Goal: Task Accomplishment & Management: Manage account settings

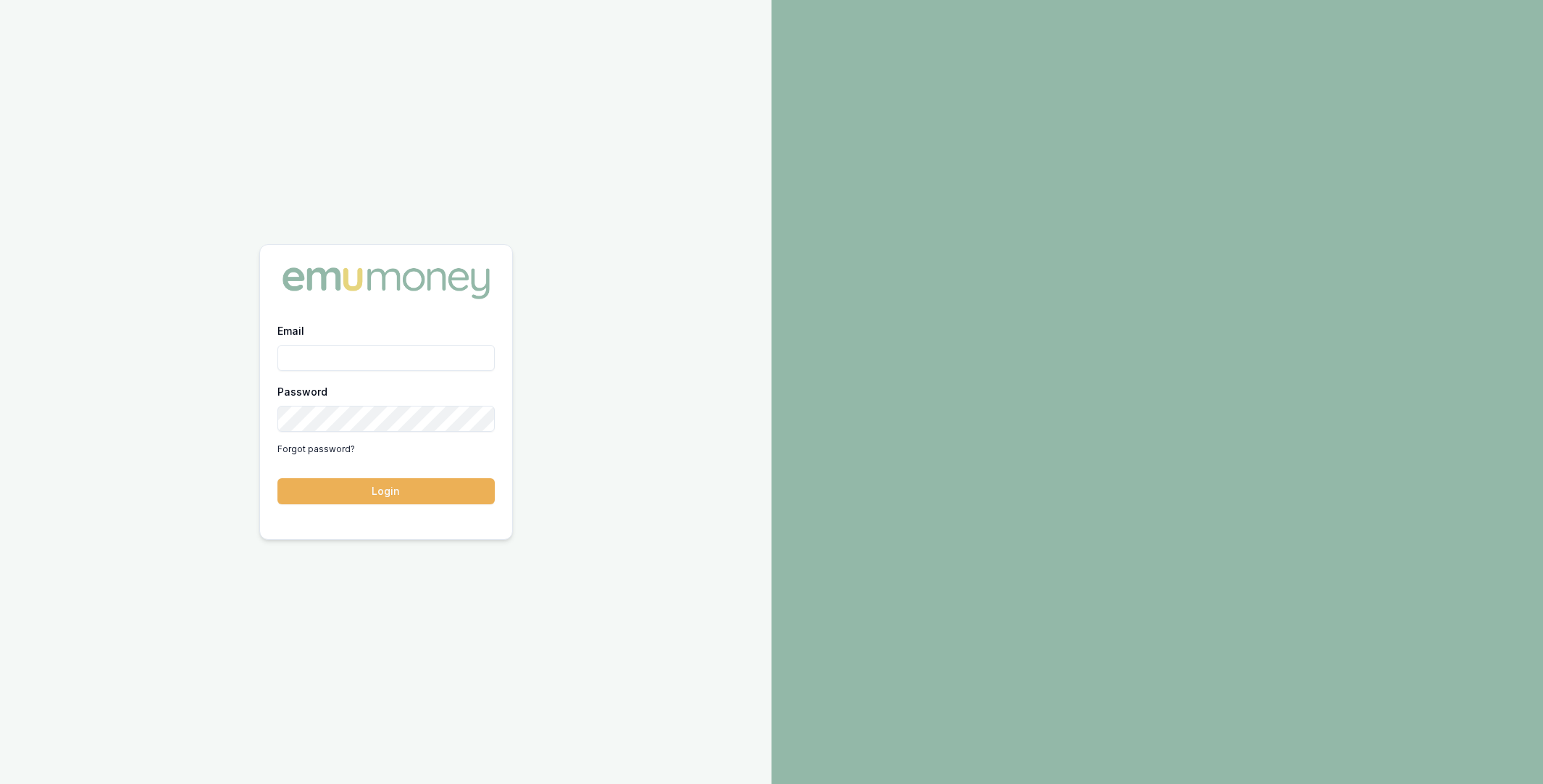
click at [455, 161] on div "Email Password Forgot password? Login" at bounding box center [386, 392] width 772 height 784
click at [337, 355] on input "Email" at bounding box center [386, 357] width 217 height 27
click at [0, 783] on com-1password-button at bounding box center [0, 784] width 0 height 0
type input "m@emumoney.com.au"
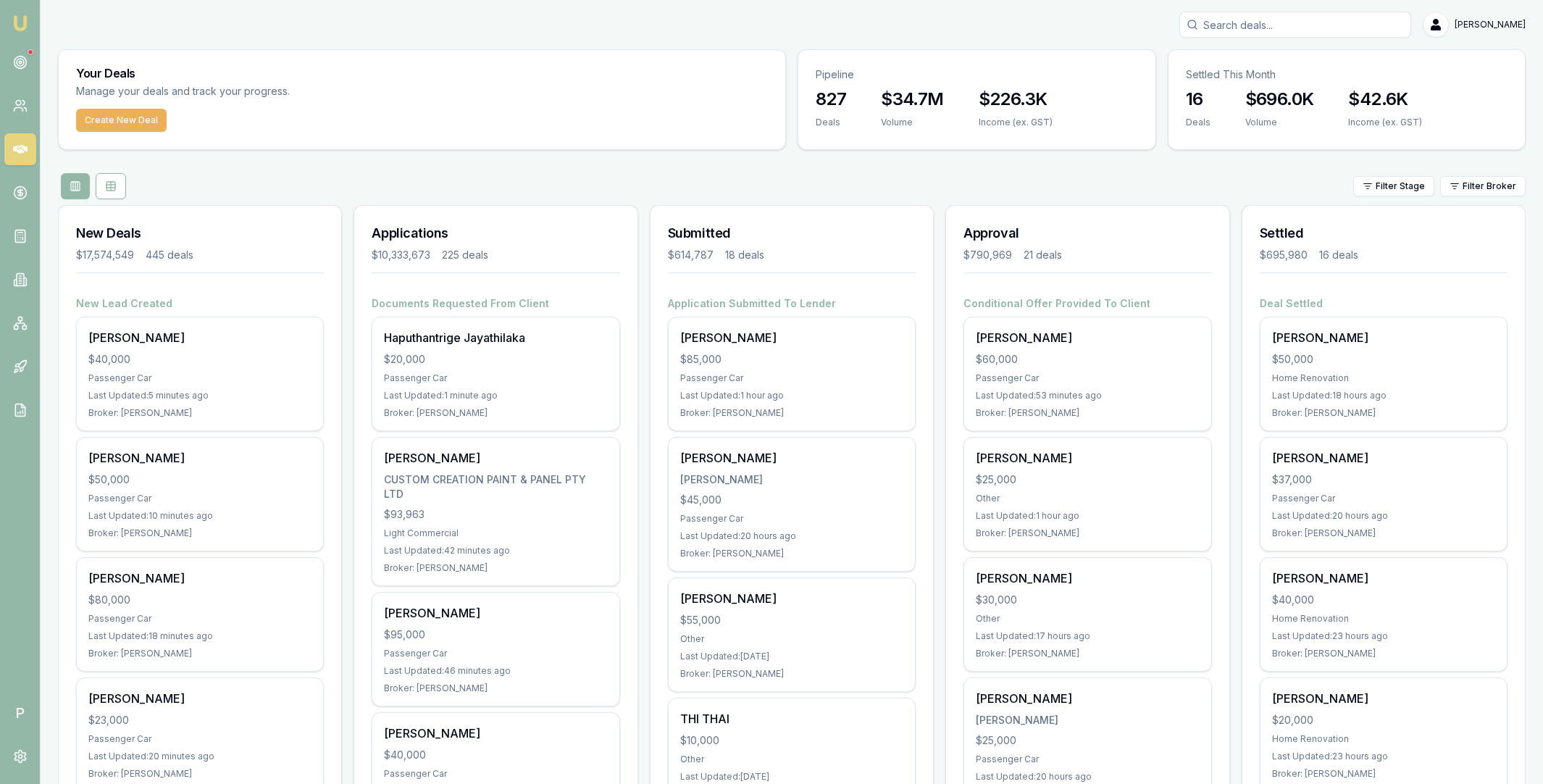
click at [640, 181] on div "Filter Stage Filter Broker" at bounding box center [791, 186] width 1467 height 27
click at [17, 60] on circle at bounding box center [20, 62] width 7 height 7
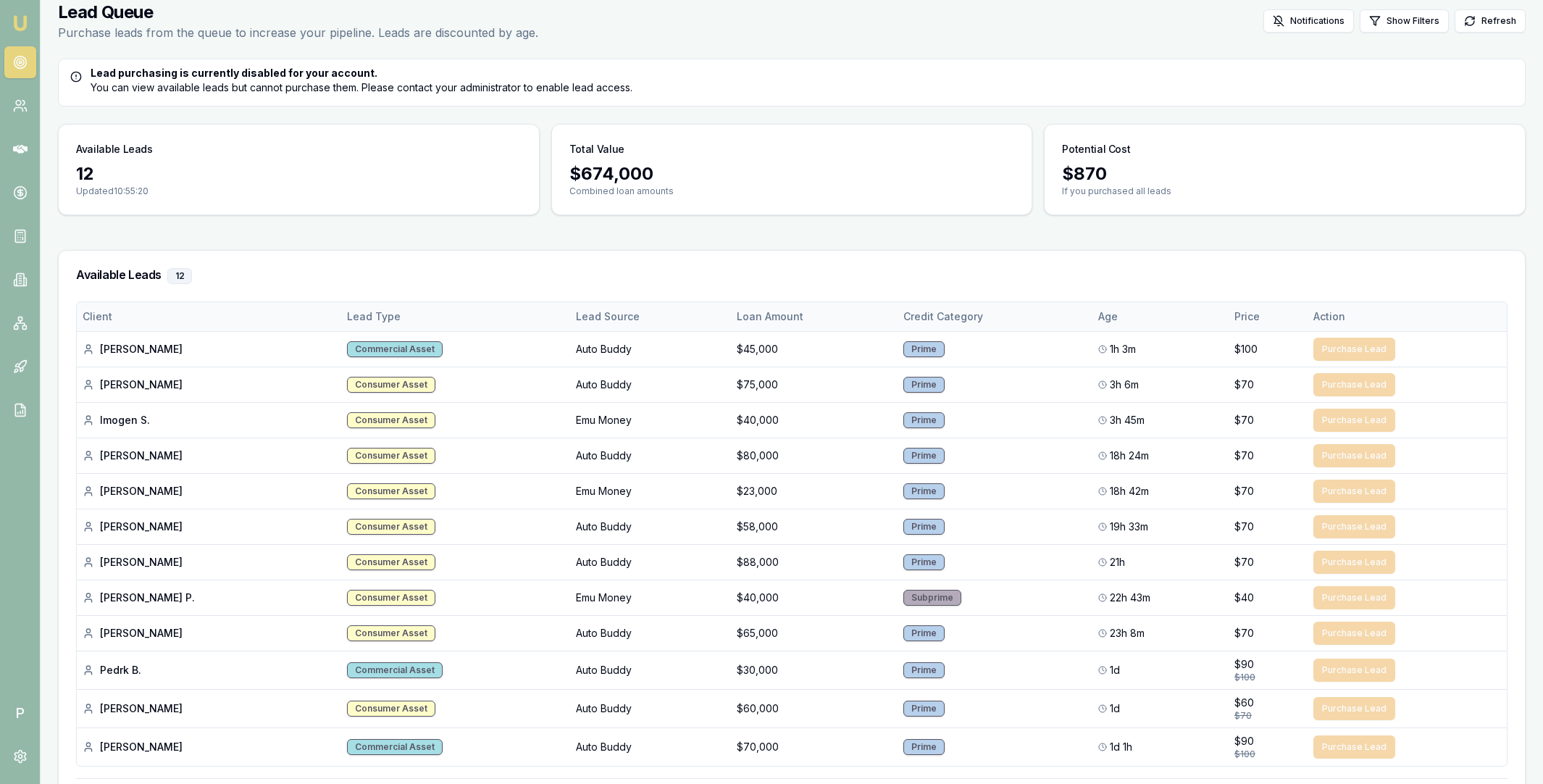
scroll to position [163, 0]
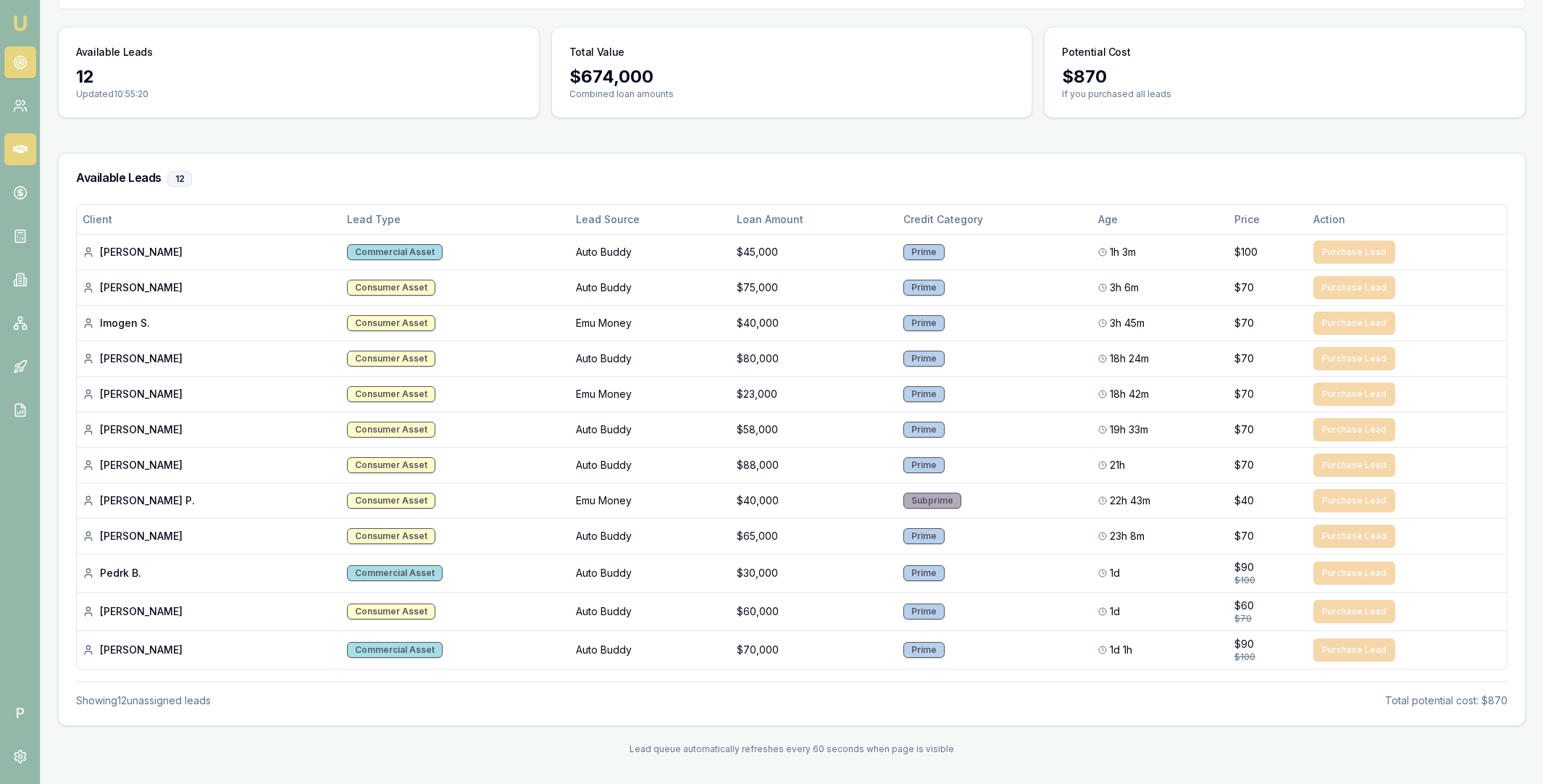
click at [27, 155] on icon at bounding box center [20, 149] width 15 height 15
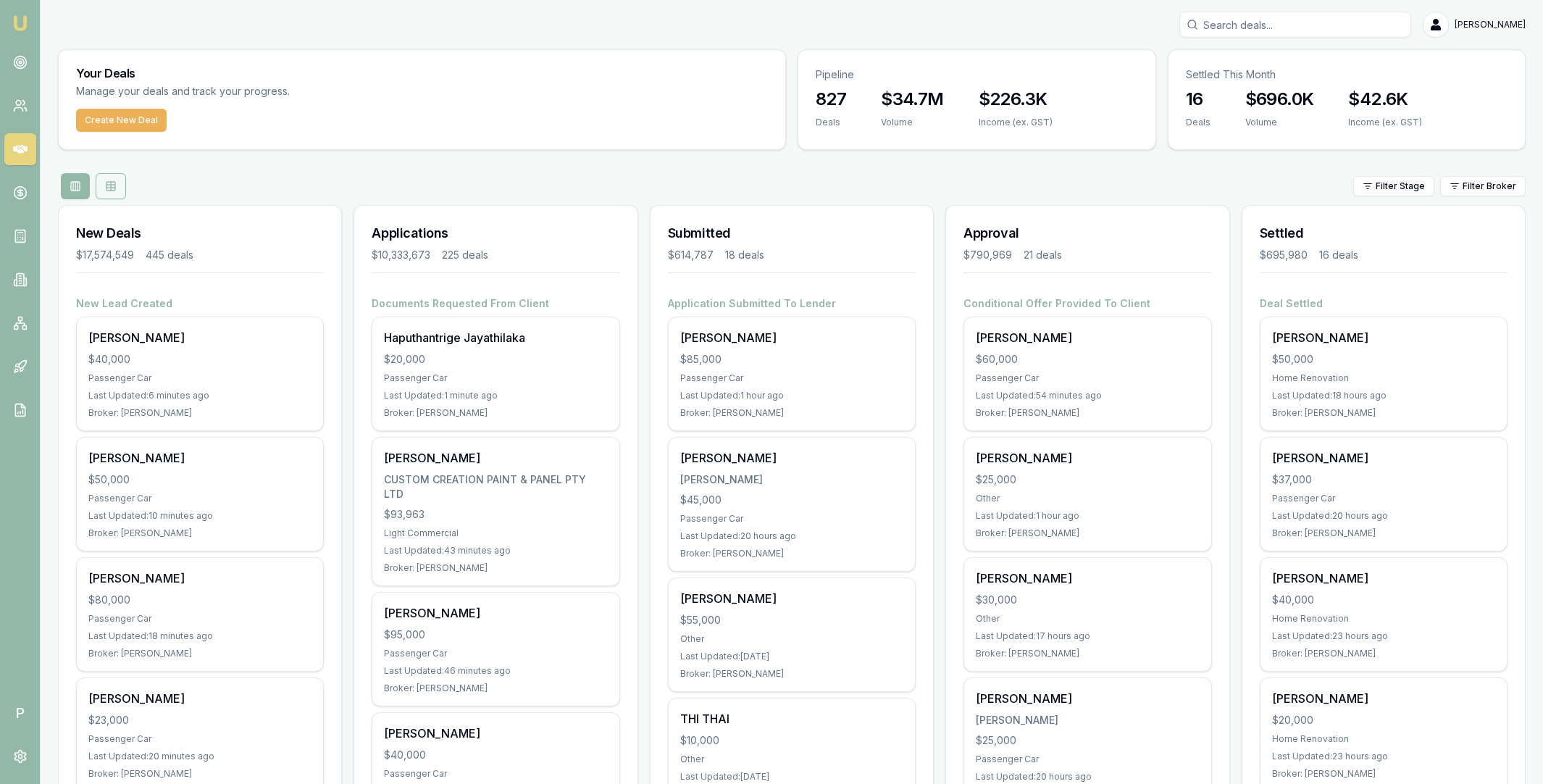
click at [108, 185] on icon at bounding box center [110, 185] width 9 height 0
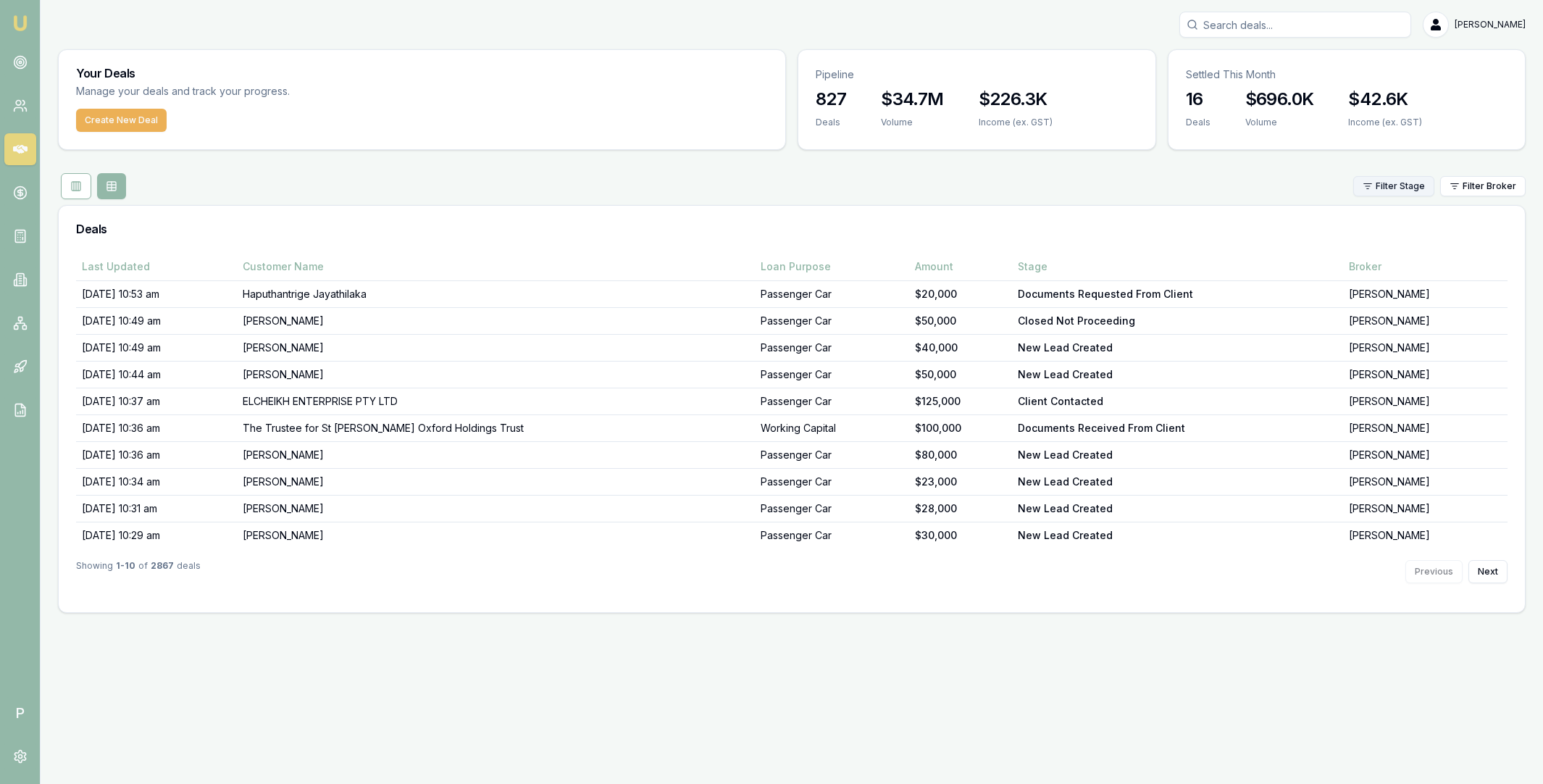
click at [1374, 185] on html "Emu Broker P Matt Leeburn Toggle Menu Your Deals Manage your deals and track yo…" at bounding box center [772, 392] width 1543 height 784
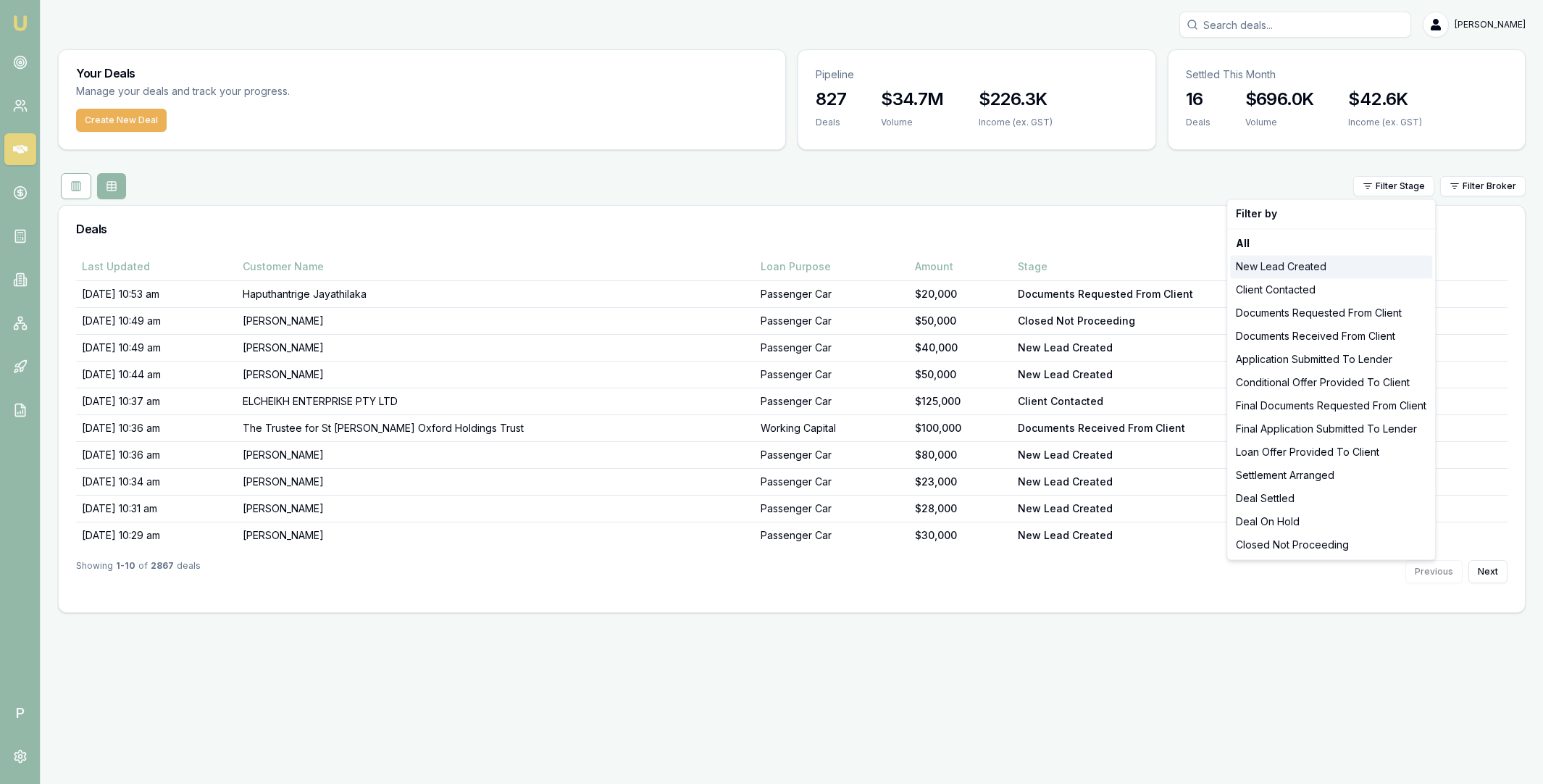
click at [1277, 263] on div "New Lead Created" at bounding box center [1330, 267] width 202 height 24
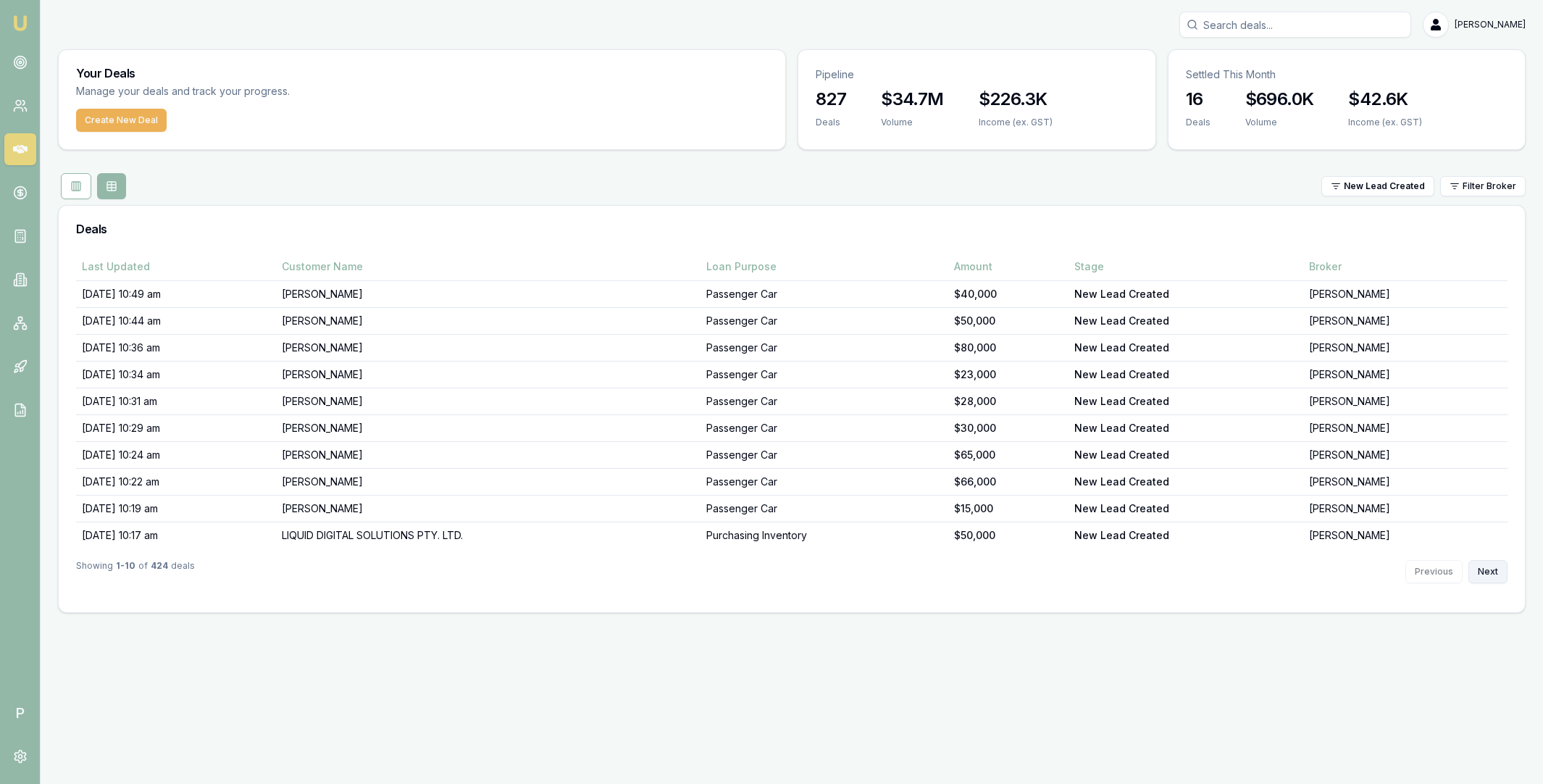
click at [1488, 572] on button "Next" at bounding box center [1488, 572] width 39 height 24
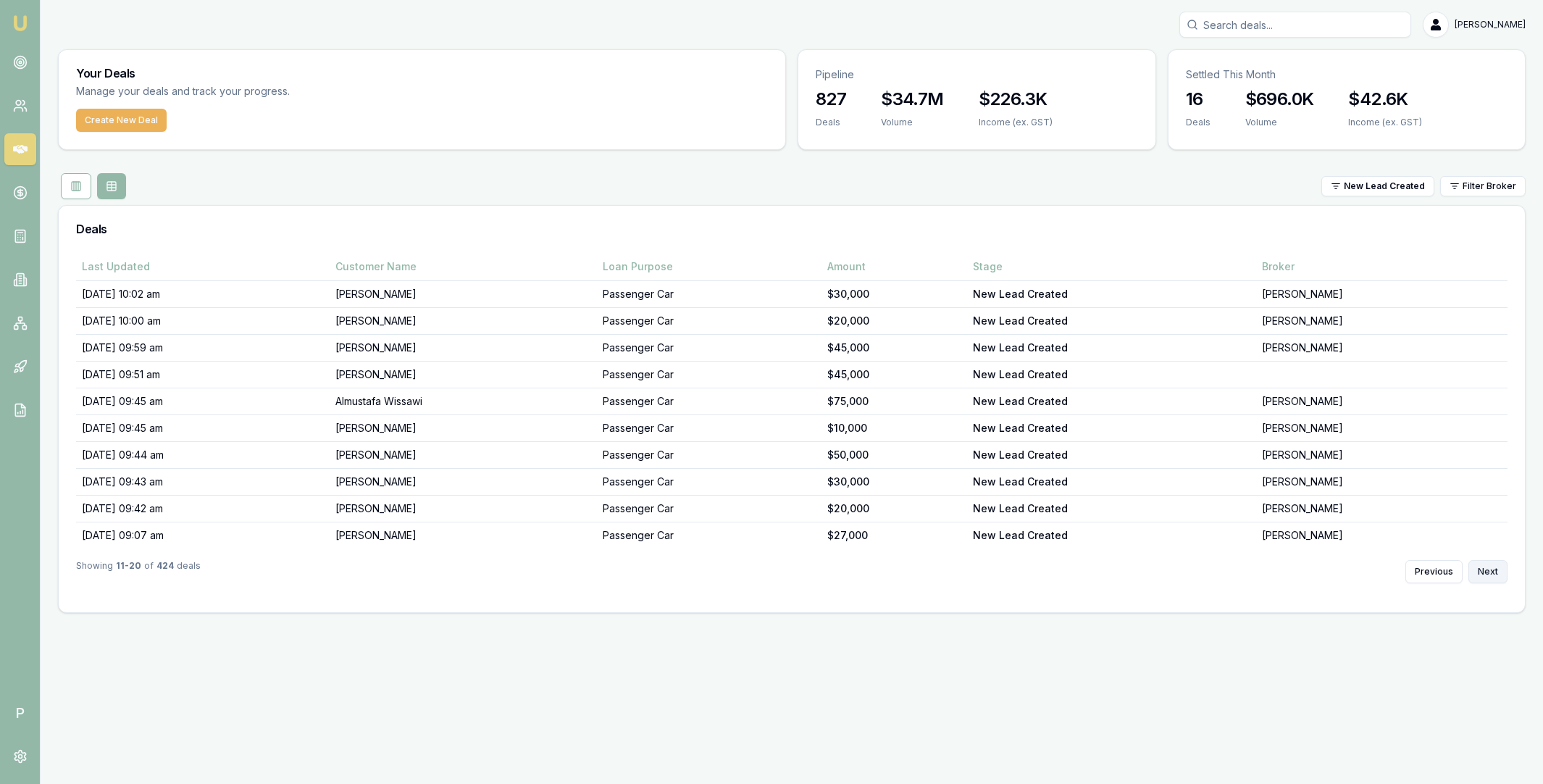
click at [1488, 572] on button "Next" at bounding box center [1488, 572] width 39 height 24
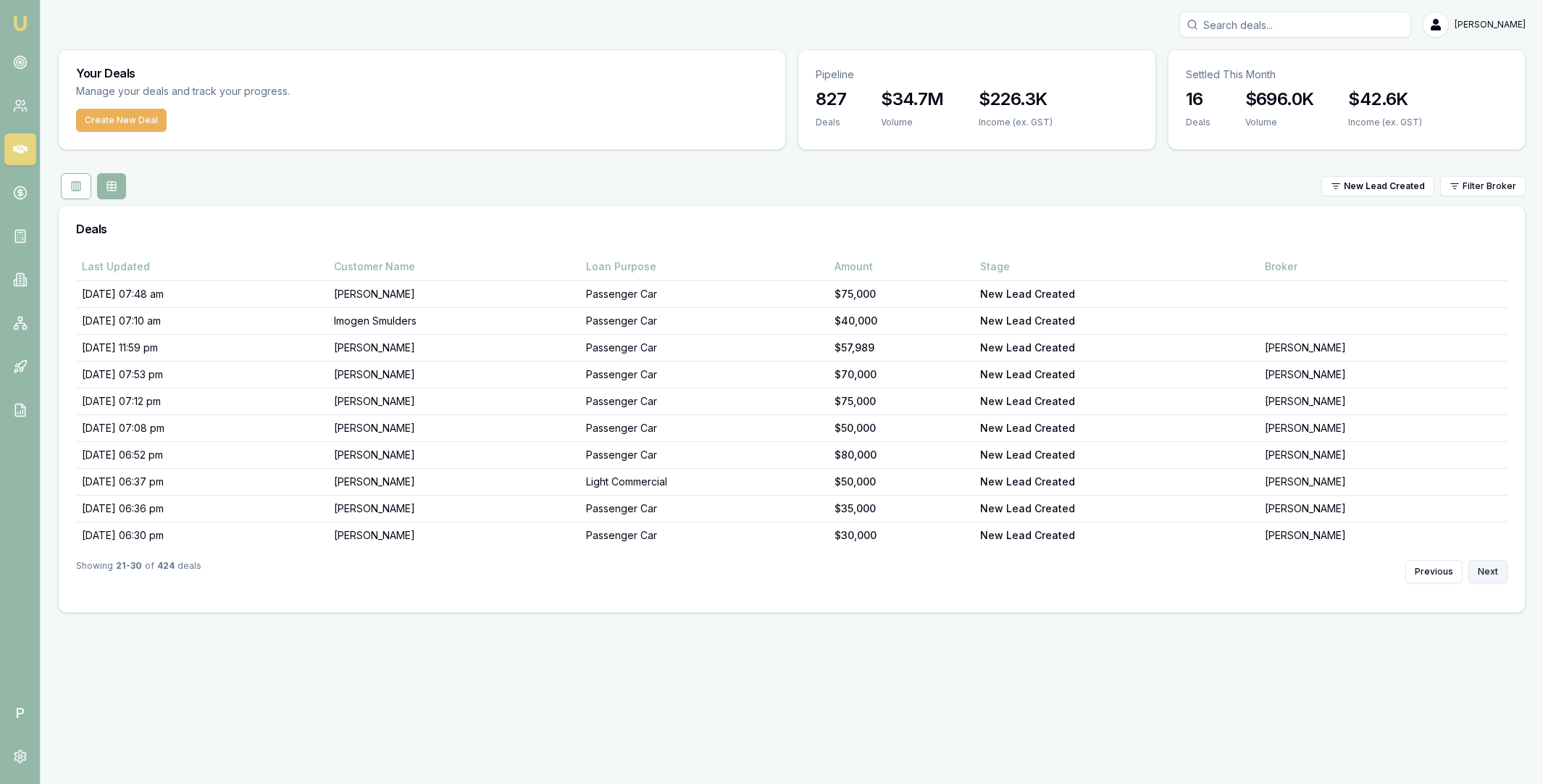
click at [1488, 572] on button "Next" at bounding box center [1488, 572] width 39 height 24
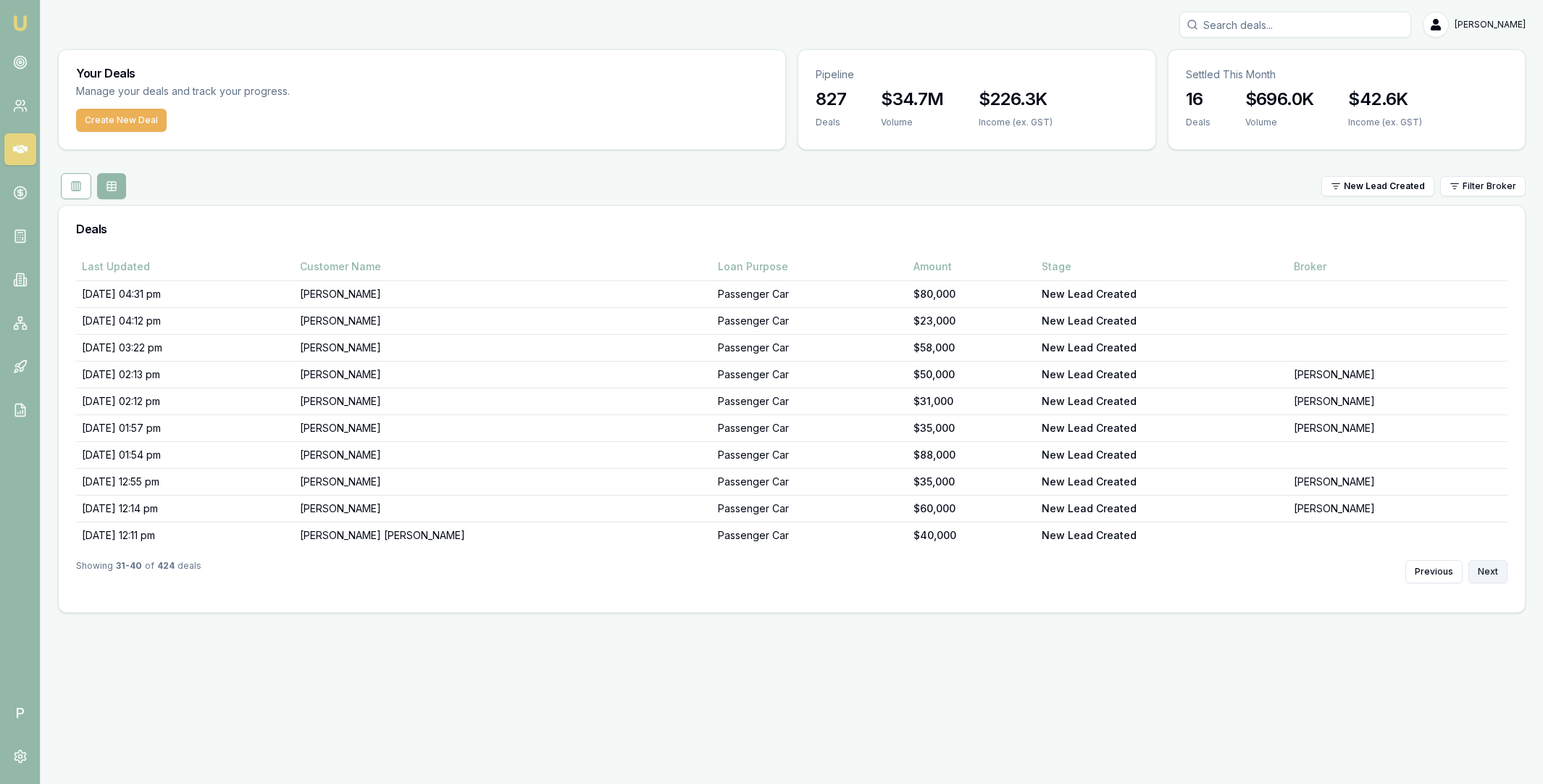
click at [1488, 572] on button "Next" at bounding box center [1488, 572] width 39 height 24
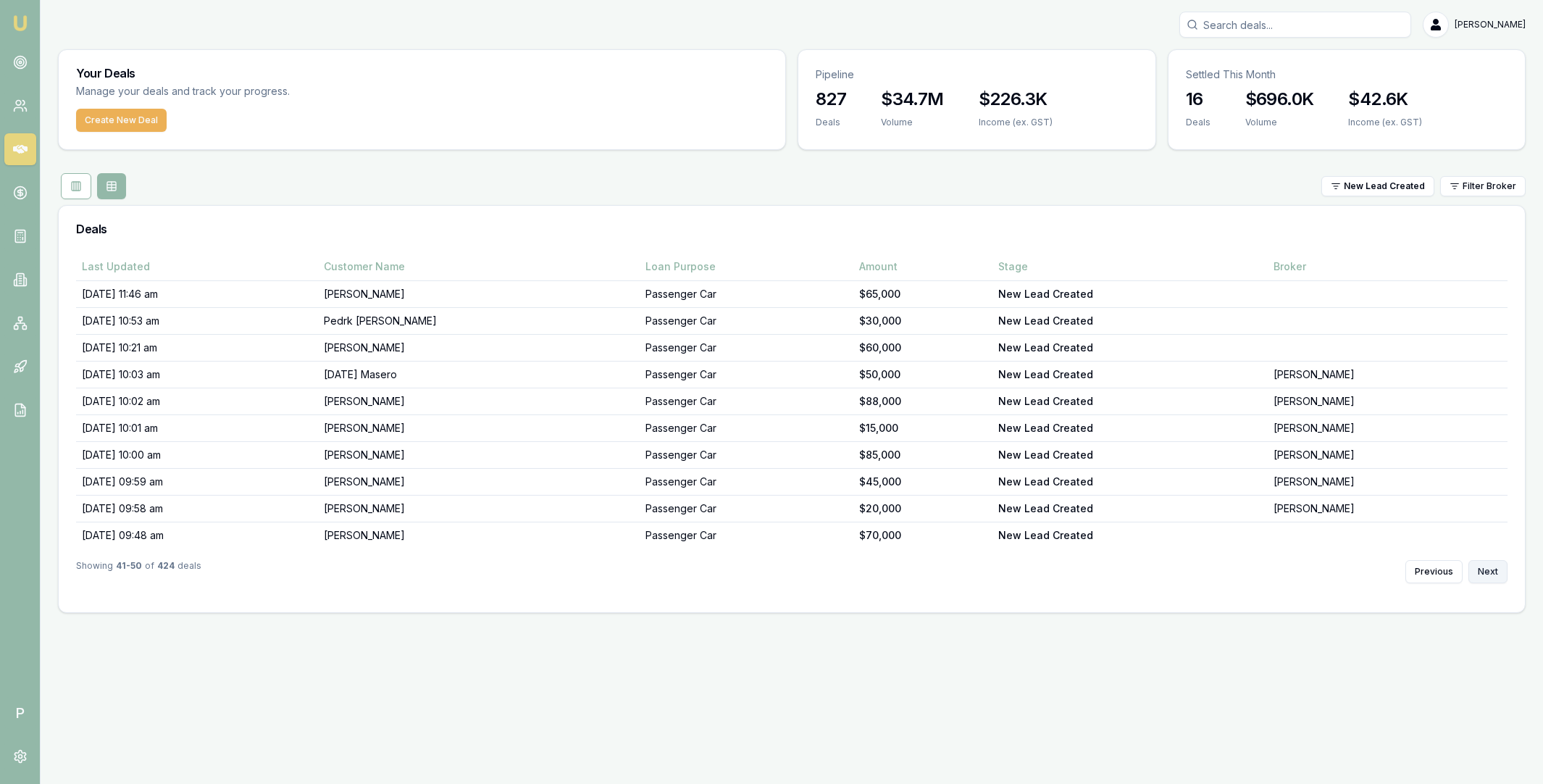
click at [1488, 572] on button "Next" at bounding box center [1488, 572] width 39 height 24
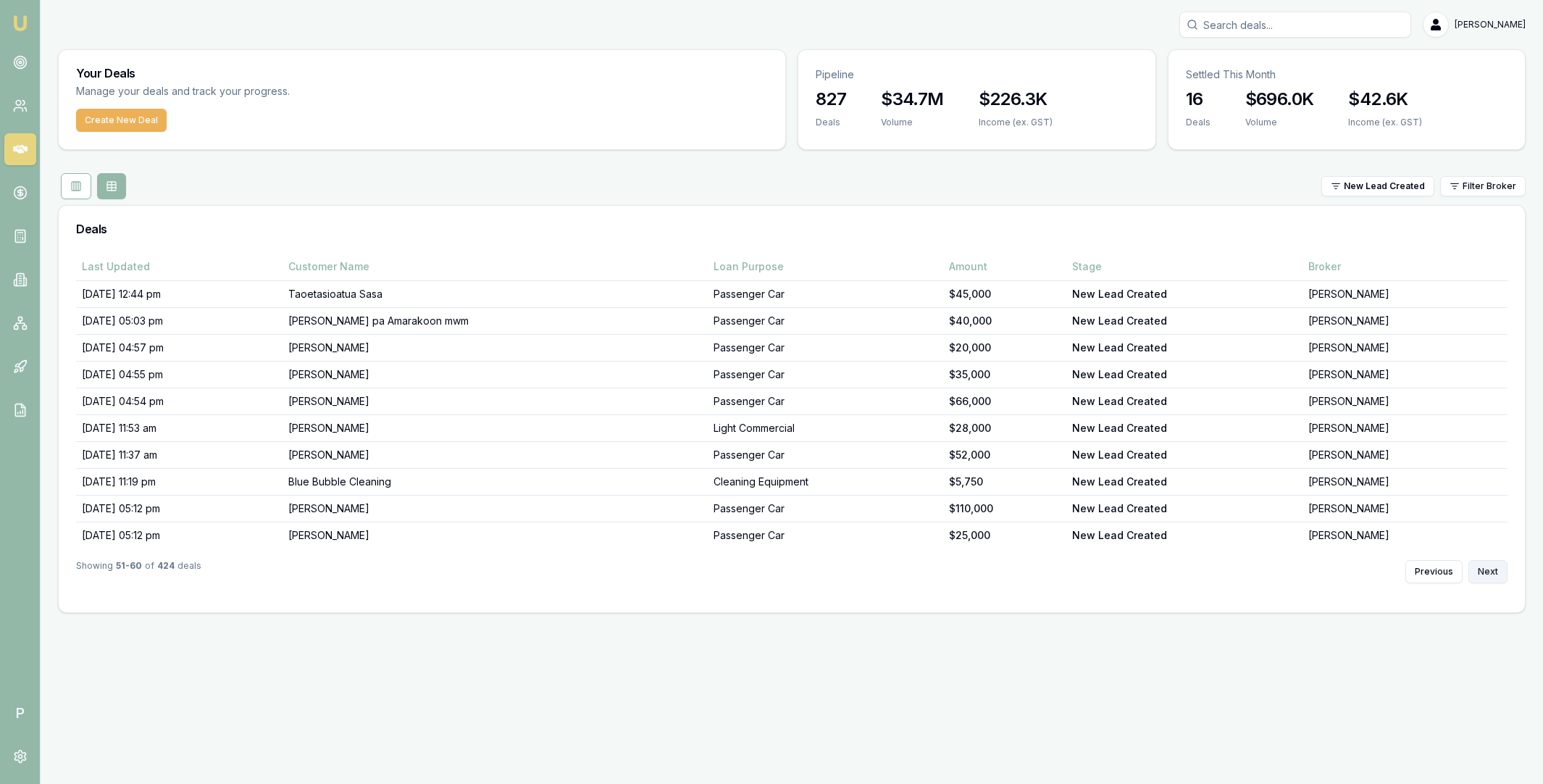
click at [1488, 572] on button "Next" at bounding box center [1488, 572] width 39 height 24
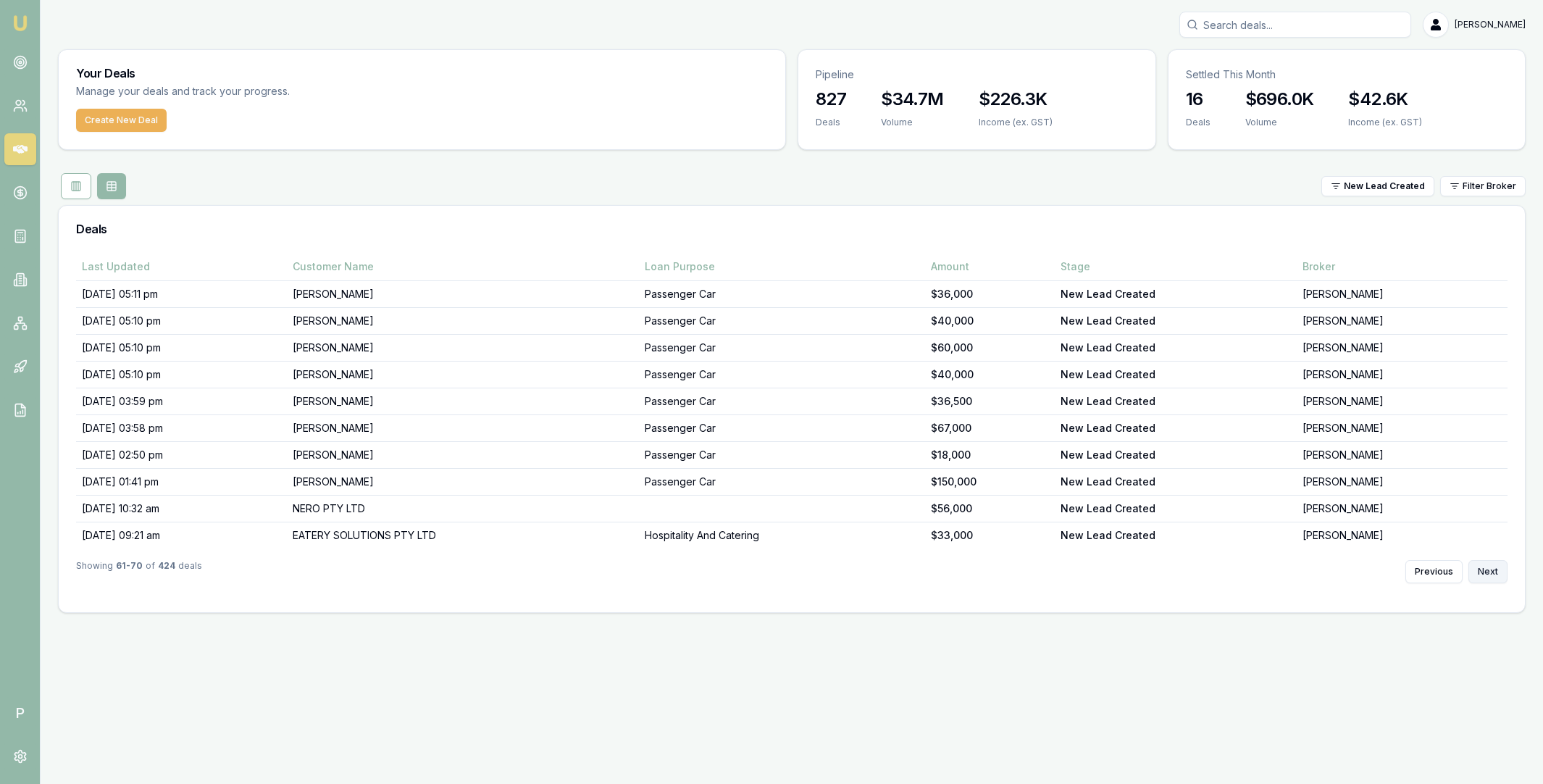
click at [1488, 572] on button "Next" at bounding box center [1488, 572] width 39 height 24
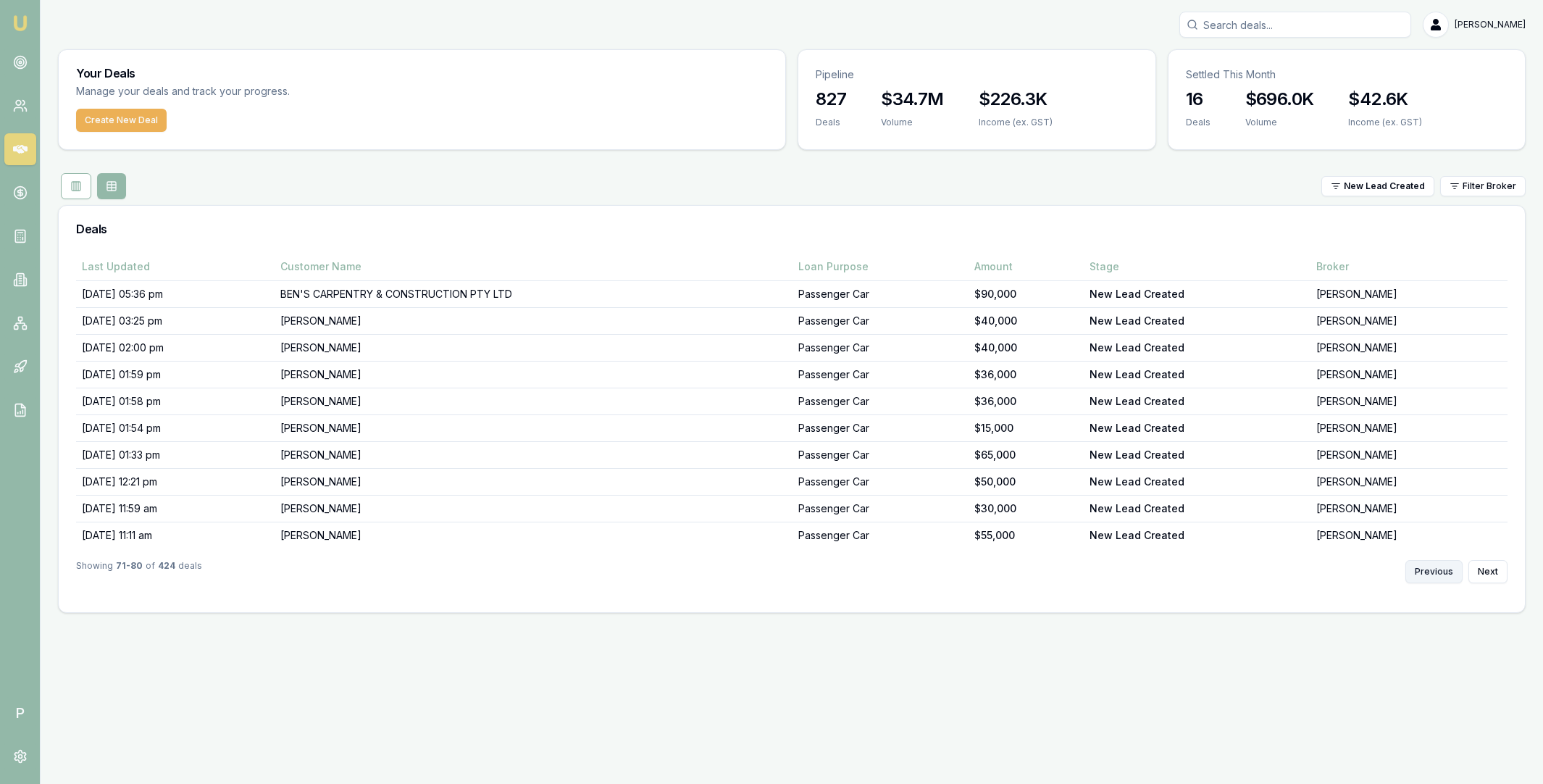
click at [1436, 573] on button "Previous" at bounding box center [1434, 572] width 57 height 24
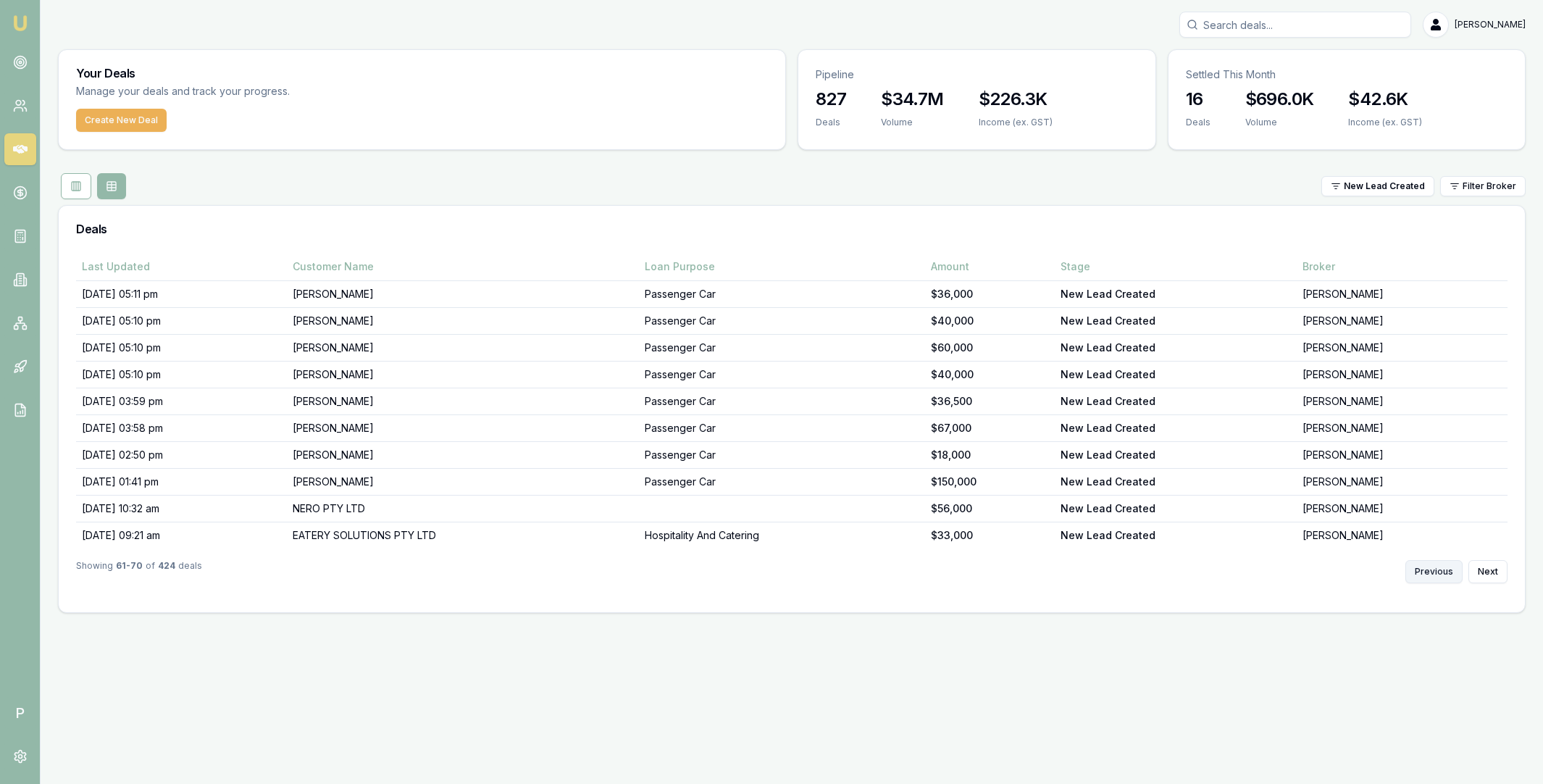
click at [1436, 573] on button "Previous" at bounding box center [1434, 572] width 57 height 24
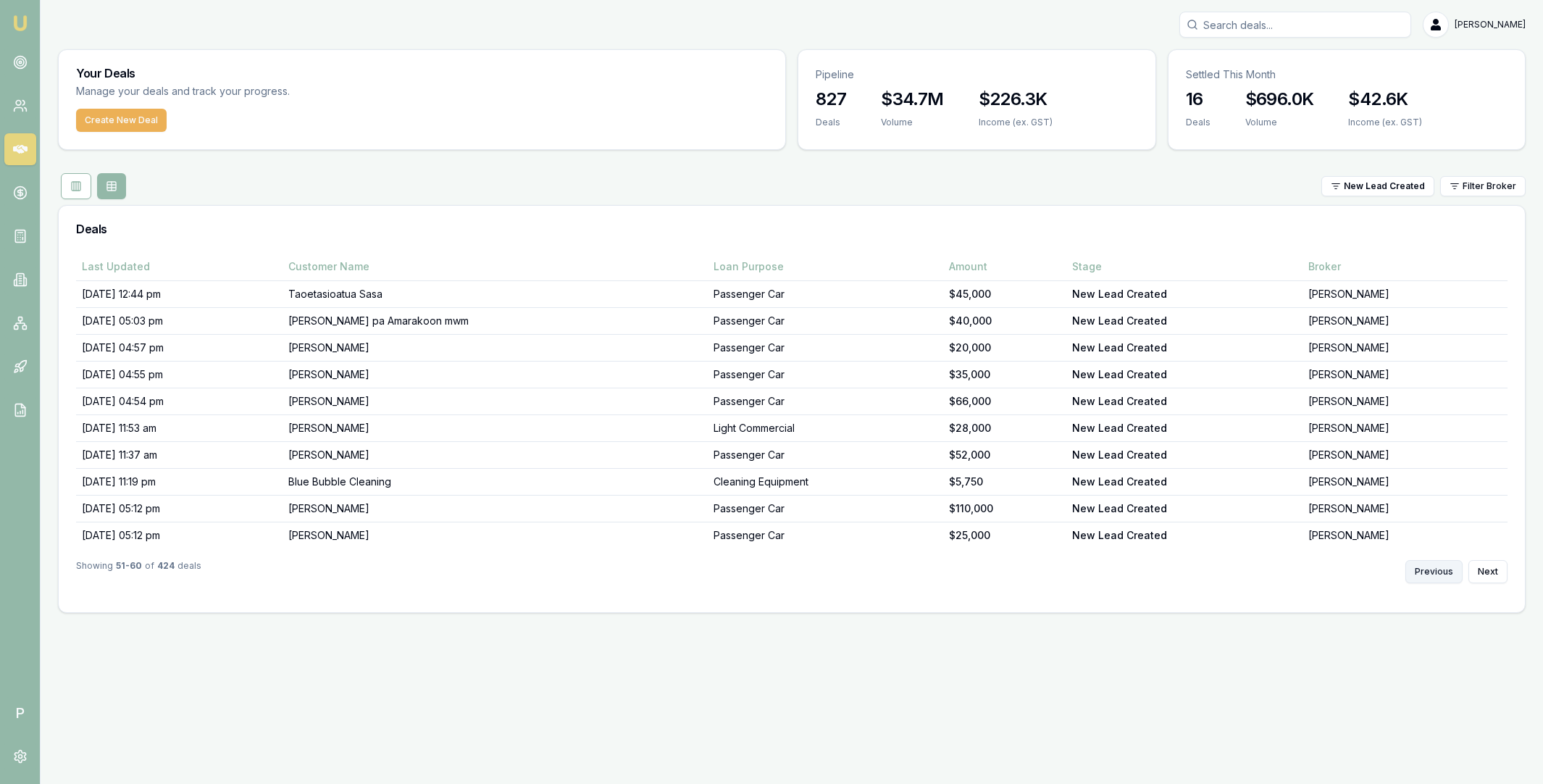
click at [1436, 573] on button "Previous" at bounding box center [1434, 572] width 57 height 24
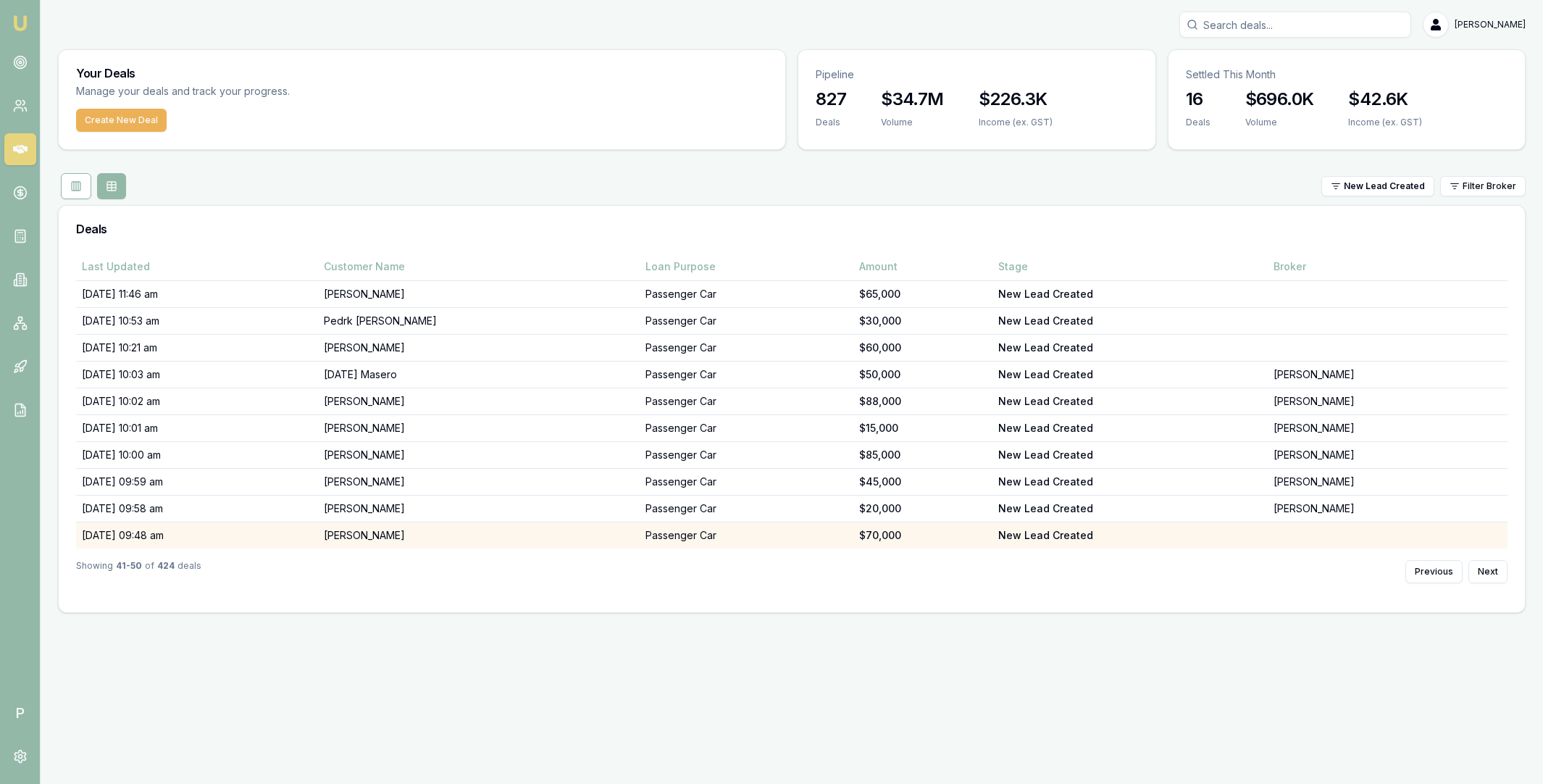
click at [434, 531] on td "Mahmoud Ayad" at bounding box center [479, 535] width 323 height 27
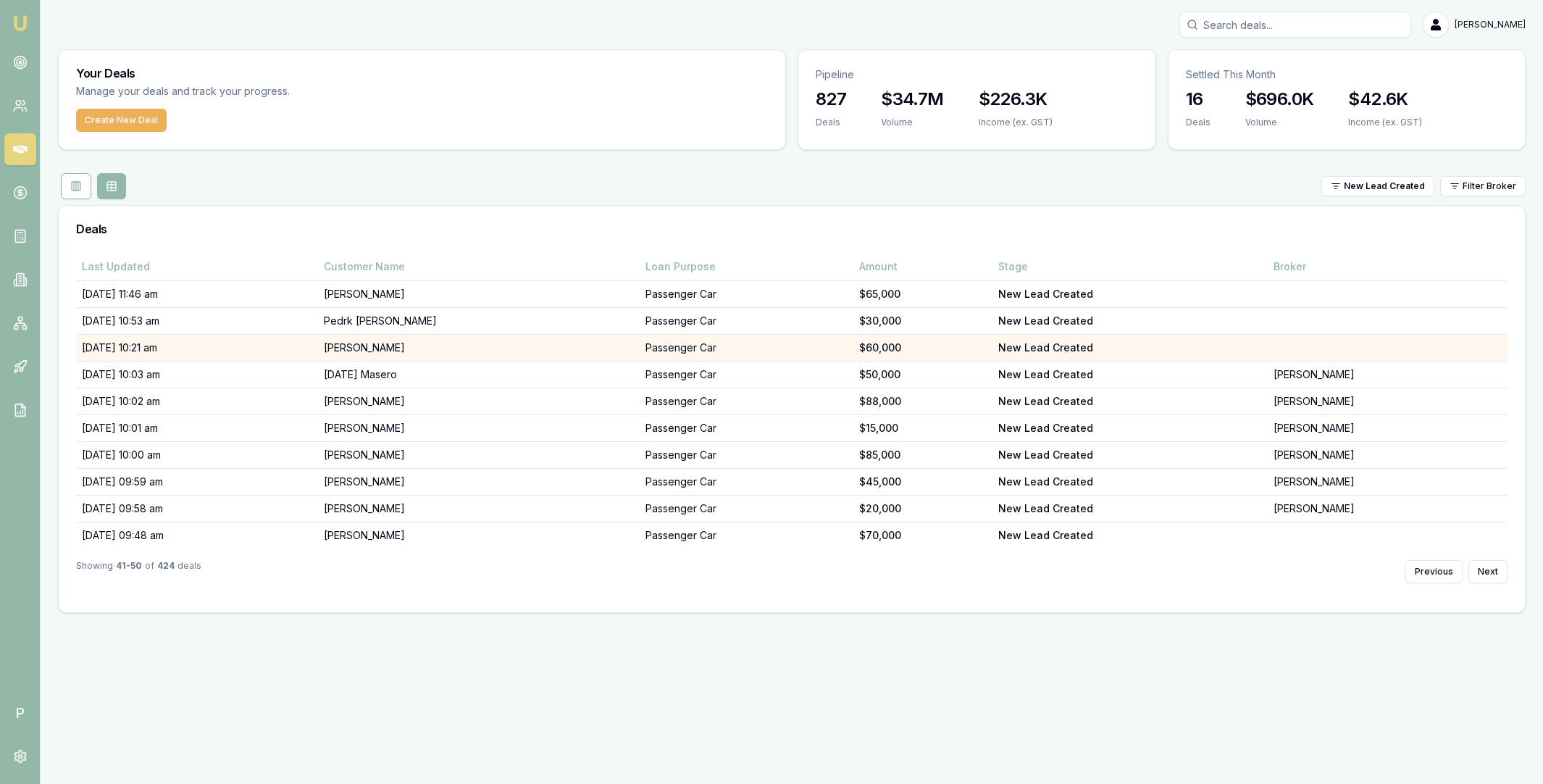
click at [497, 347] on td "Gabriela Reyes lopez" at bounding box center [479, 347] width 323 height 27
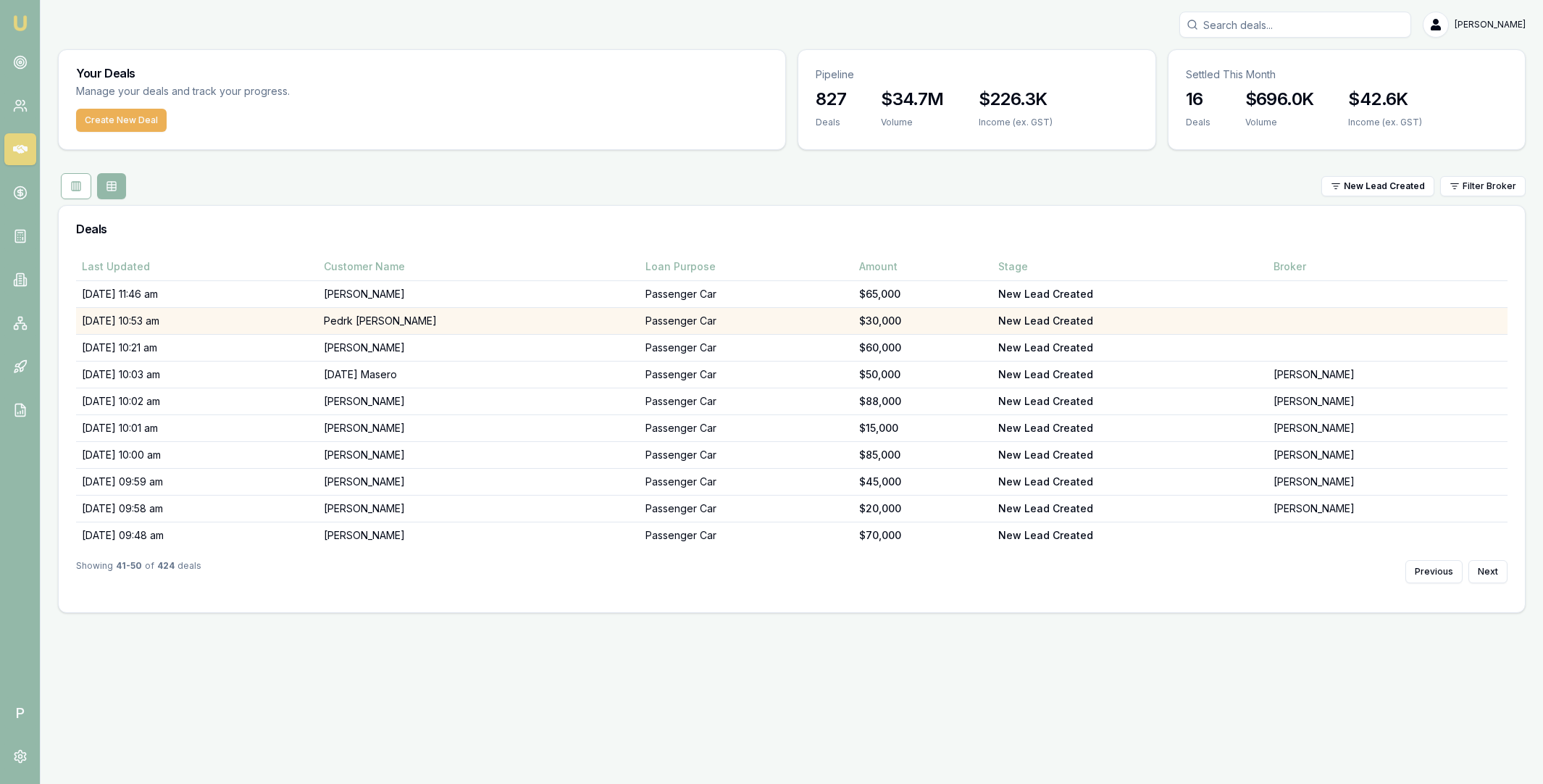
click at [585, 315] on td "Pedrk Bonomi" at bounding box center [479, 321] width 323 height 27
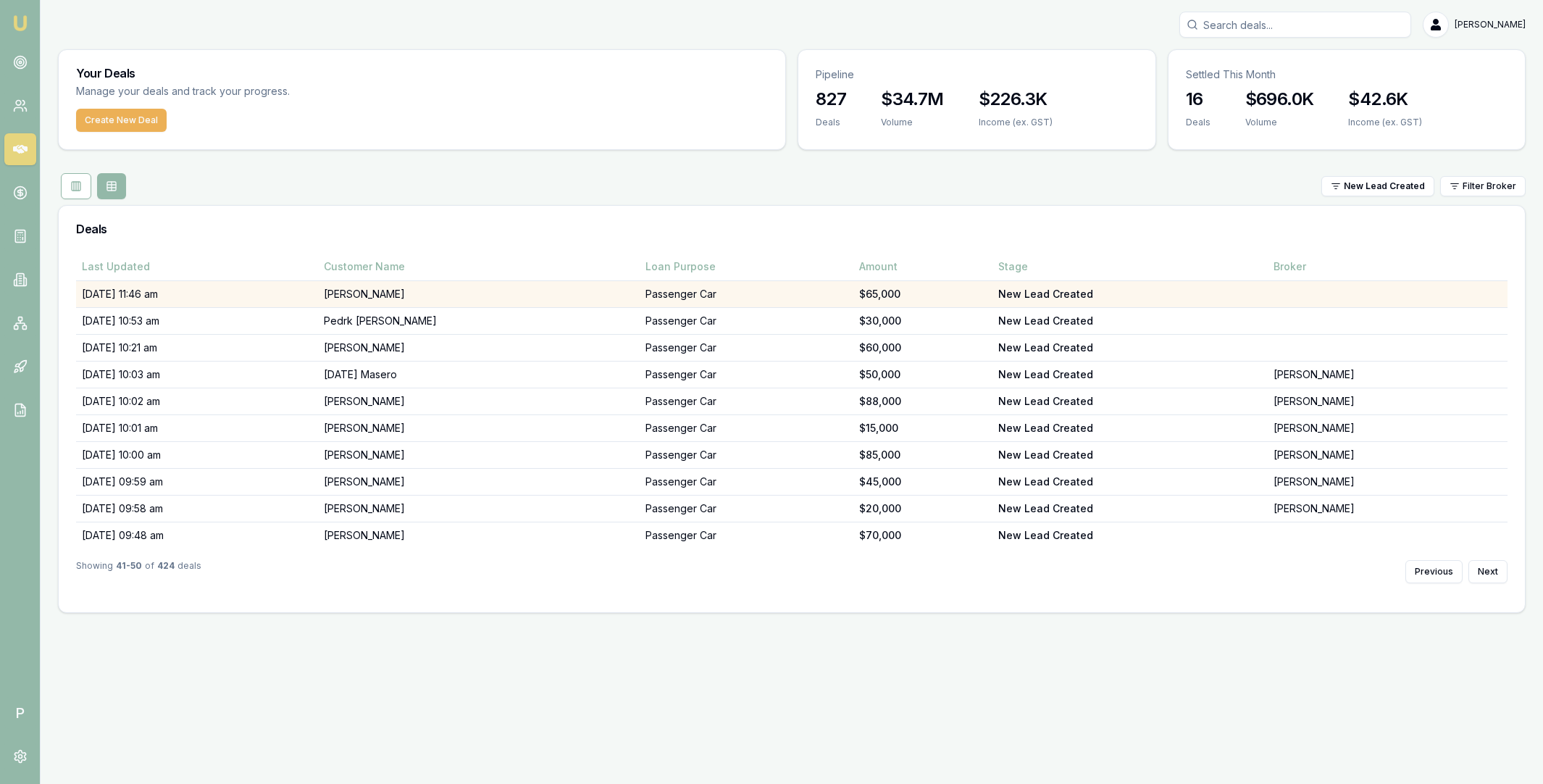
click at [531, 292] on td "[PERSON_NAME]" at bounding box center [479, 294] width 323 height 27
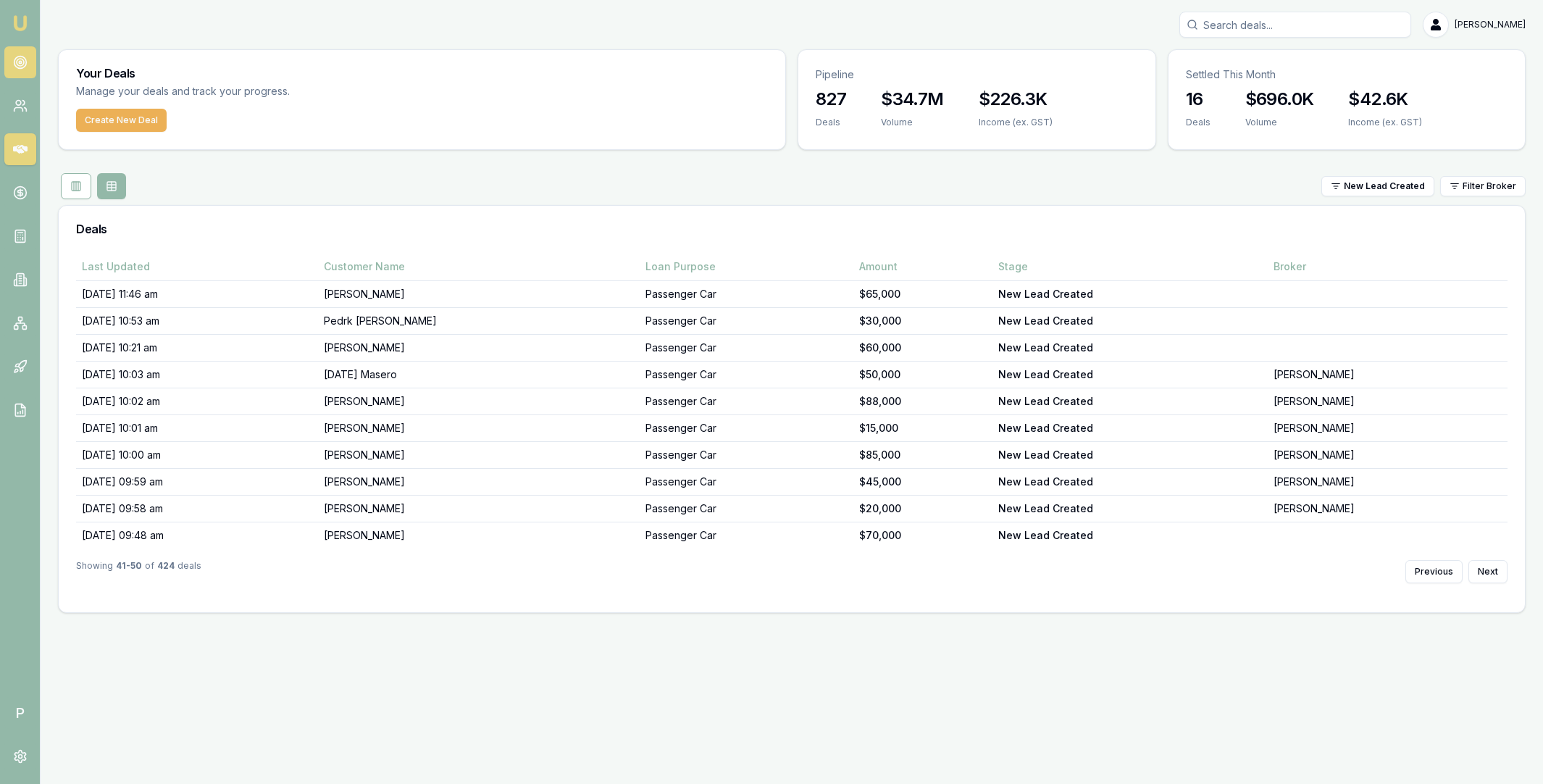
click at [24, 52] on link at bounding box center [20, 62] width 31 height 31
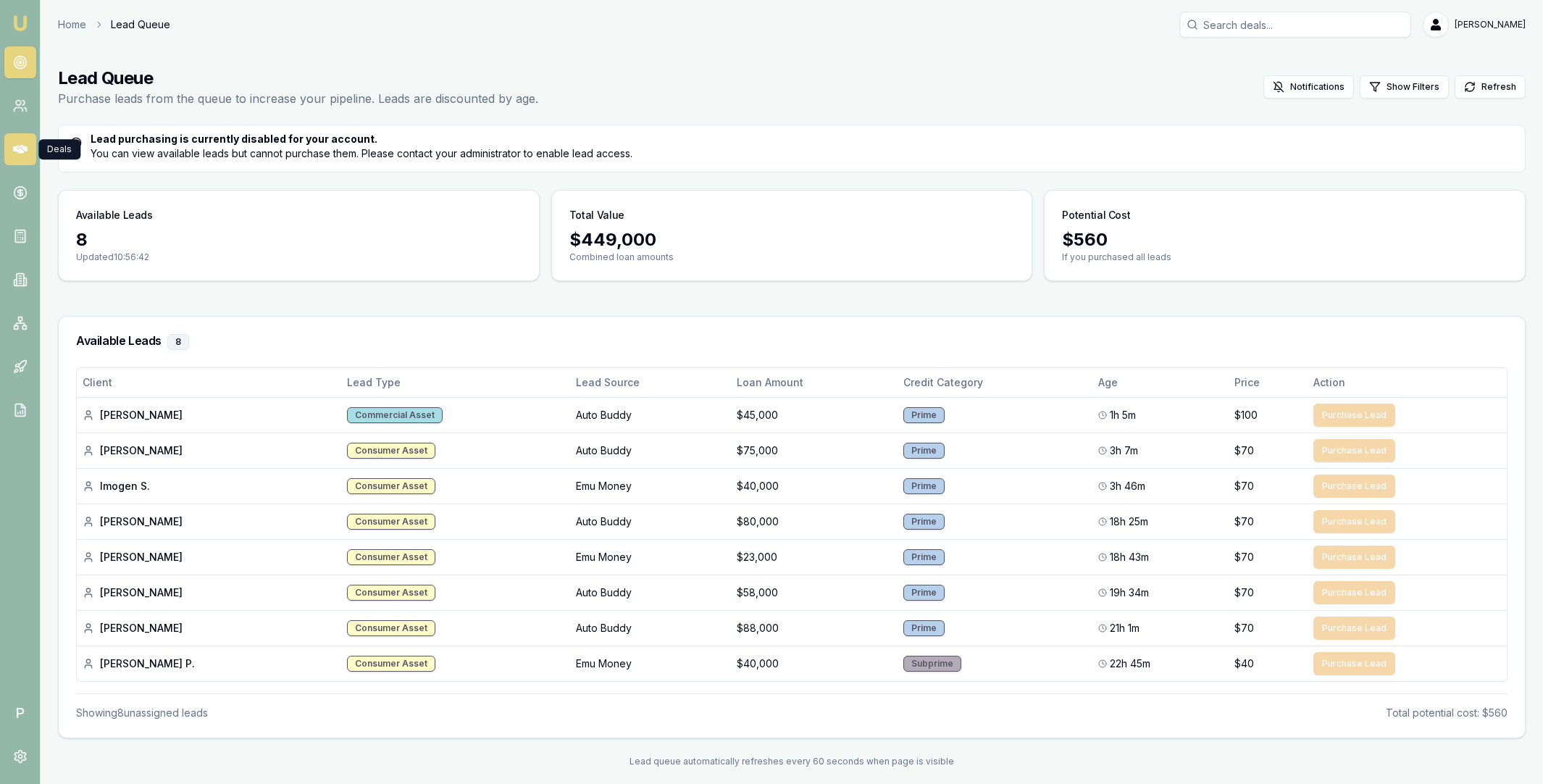
click at [19, 147] on icon at bounding box center [20, 149] width 15 height 9
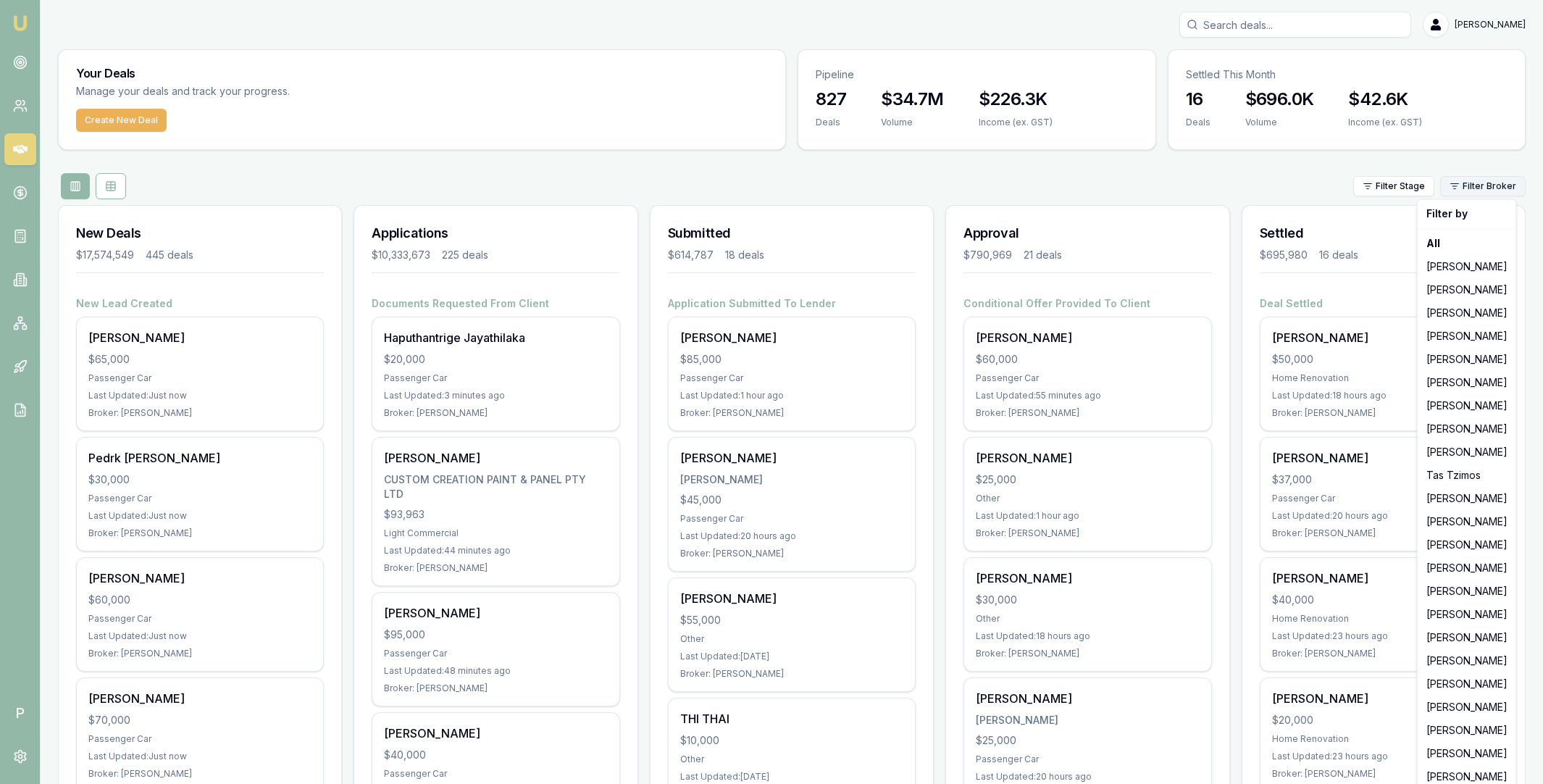
click at [1486, 194] on html "Emu Broker P Matt Leeburn Toggle Menu Your Deals Manage your deals and track yo…" at bounding box center [772, 392] width 1543 height 784
click at [1456, 600] on div "[PERSON_NAME]" at bounding box center [1467, 591] width 93 height 24
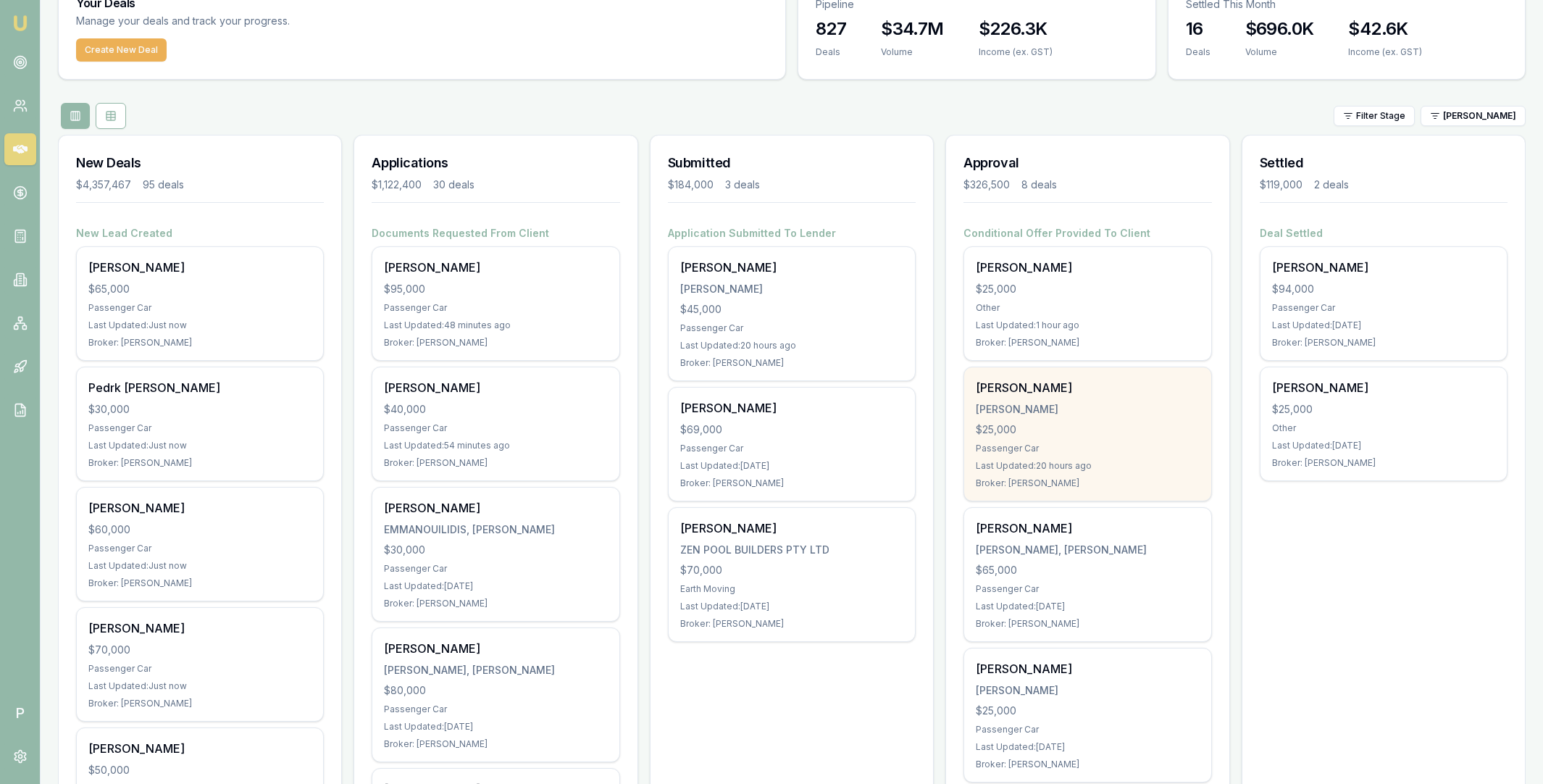
scroll to position [186, 0]
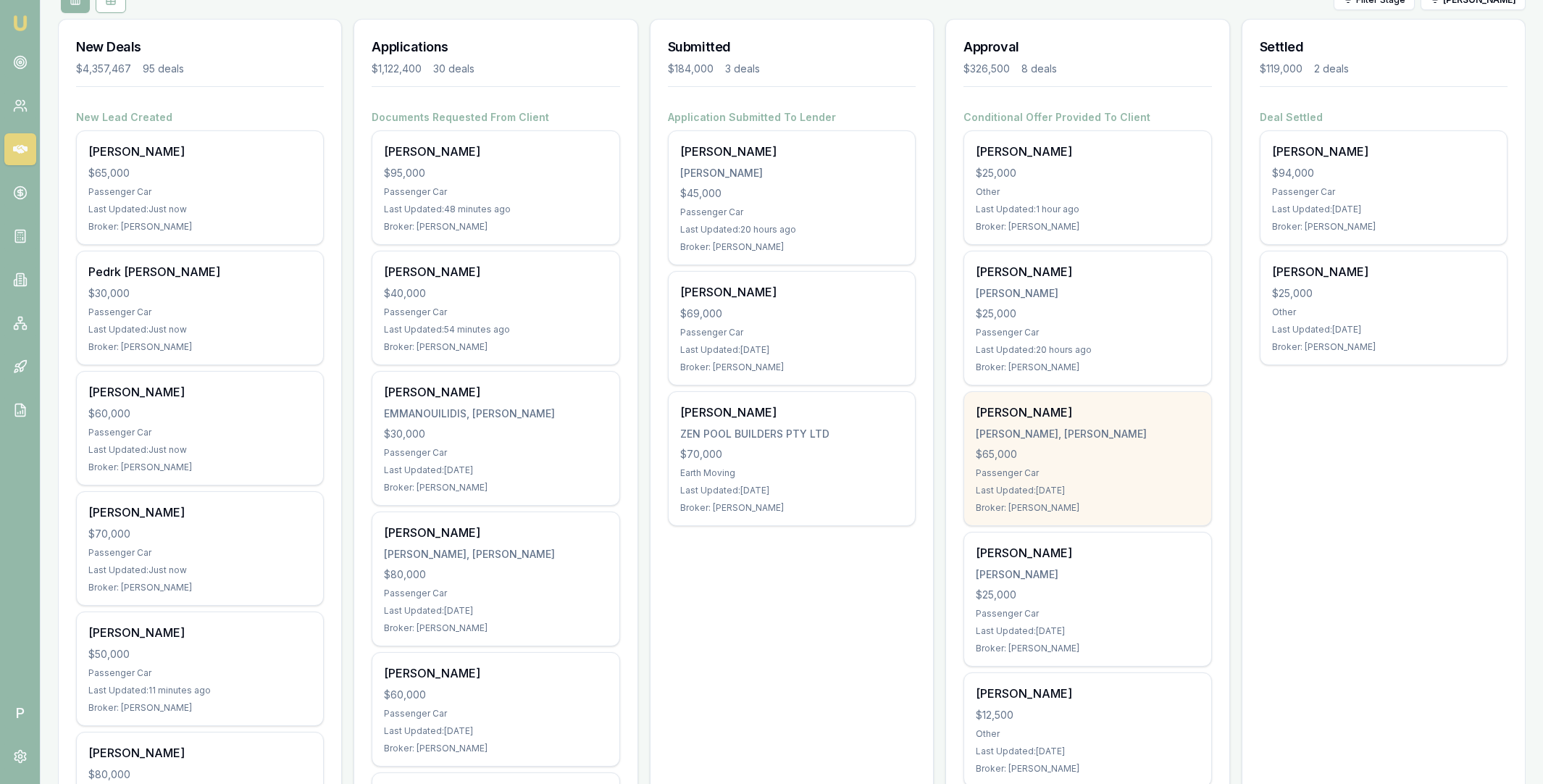
click at [1082, 441] on div "JOHAN, AYDEN JOHNATHON" at bounding box center [1087, 434] width 223 height 15
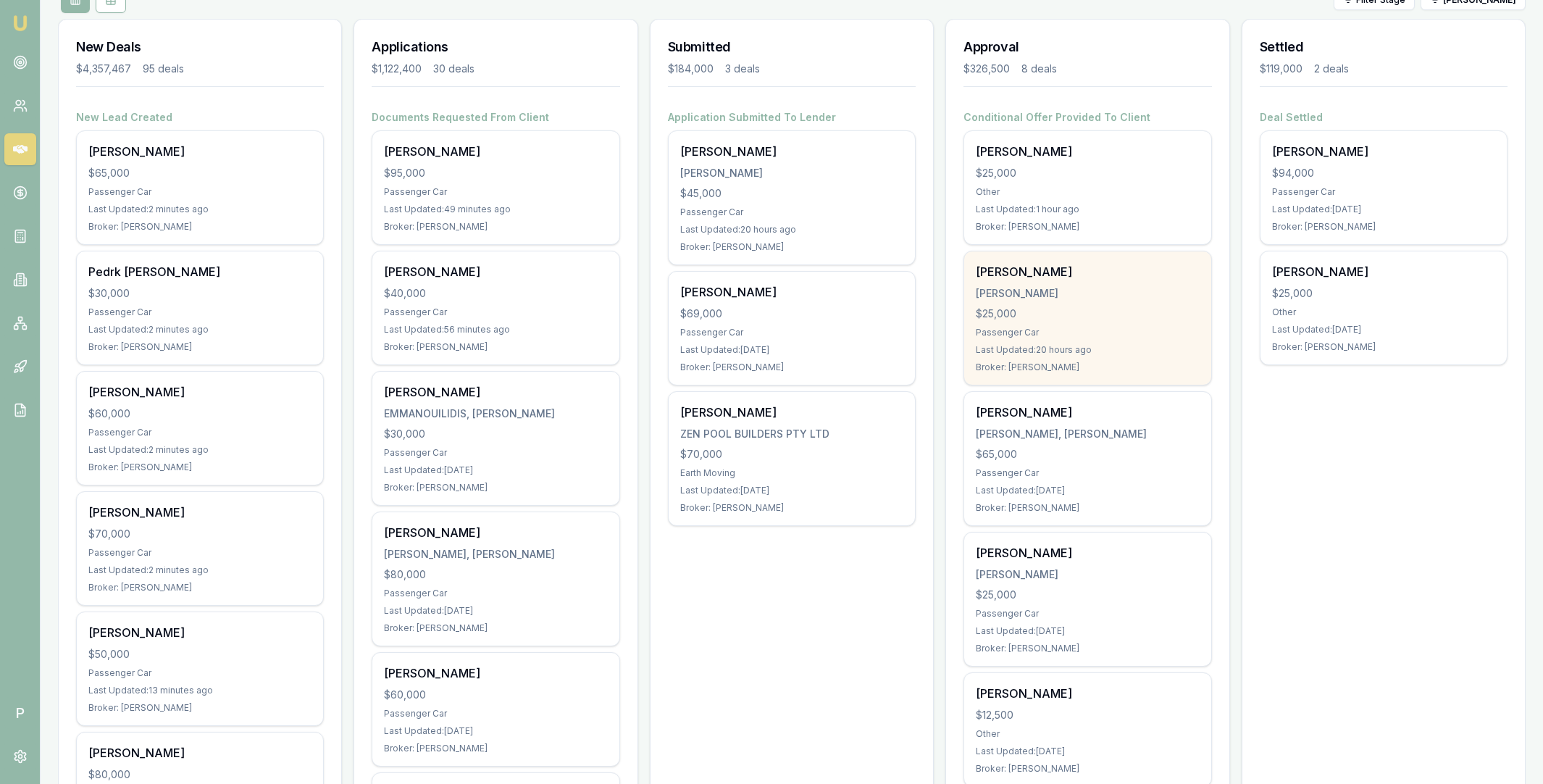
click at [1115, 287] on div "SAVAGE, TONY JONATHON" at bounding box center [1087, 293] width 223 height 15
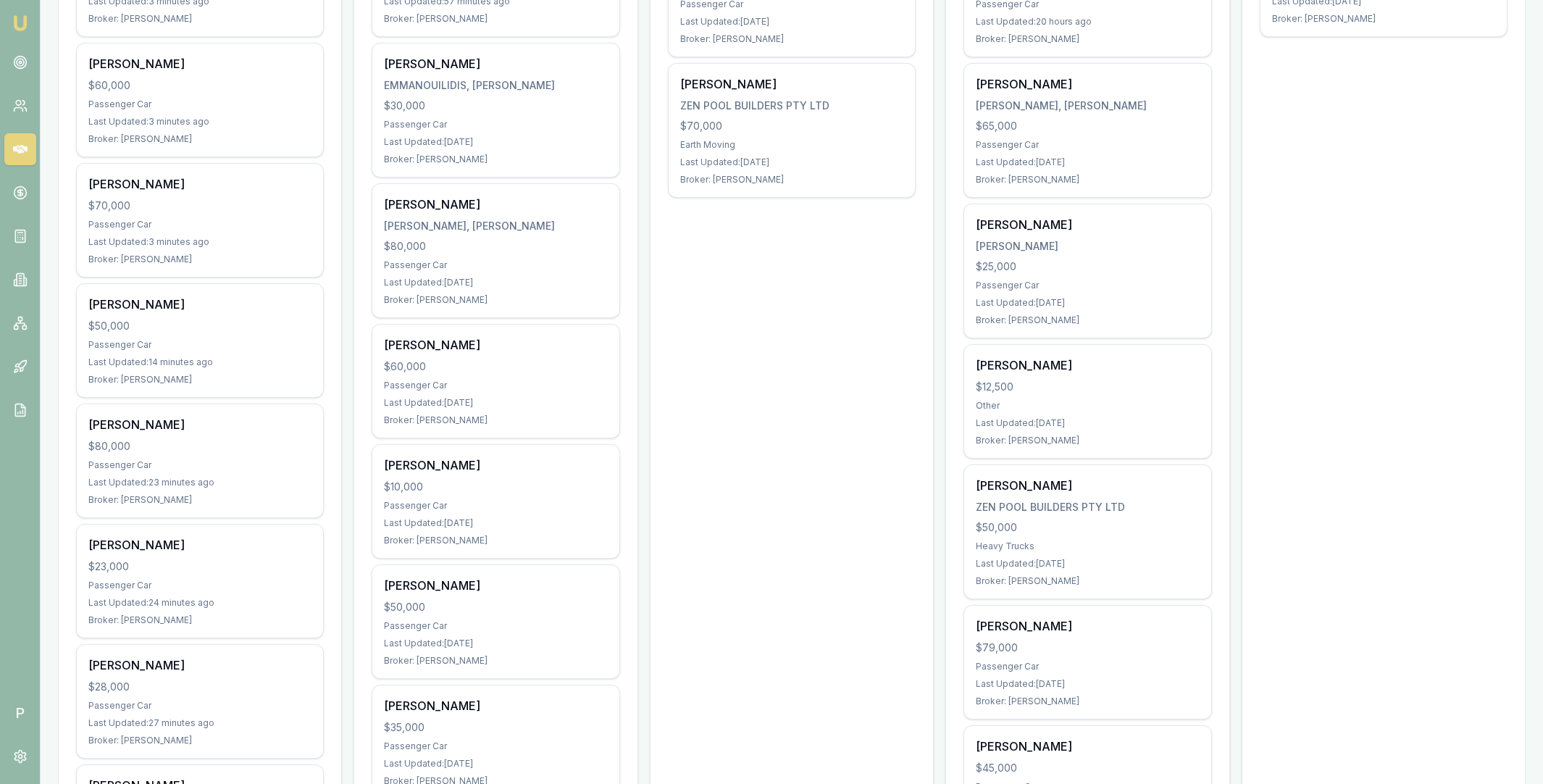
scroll to position [543, 0]
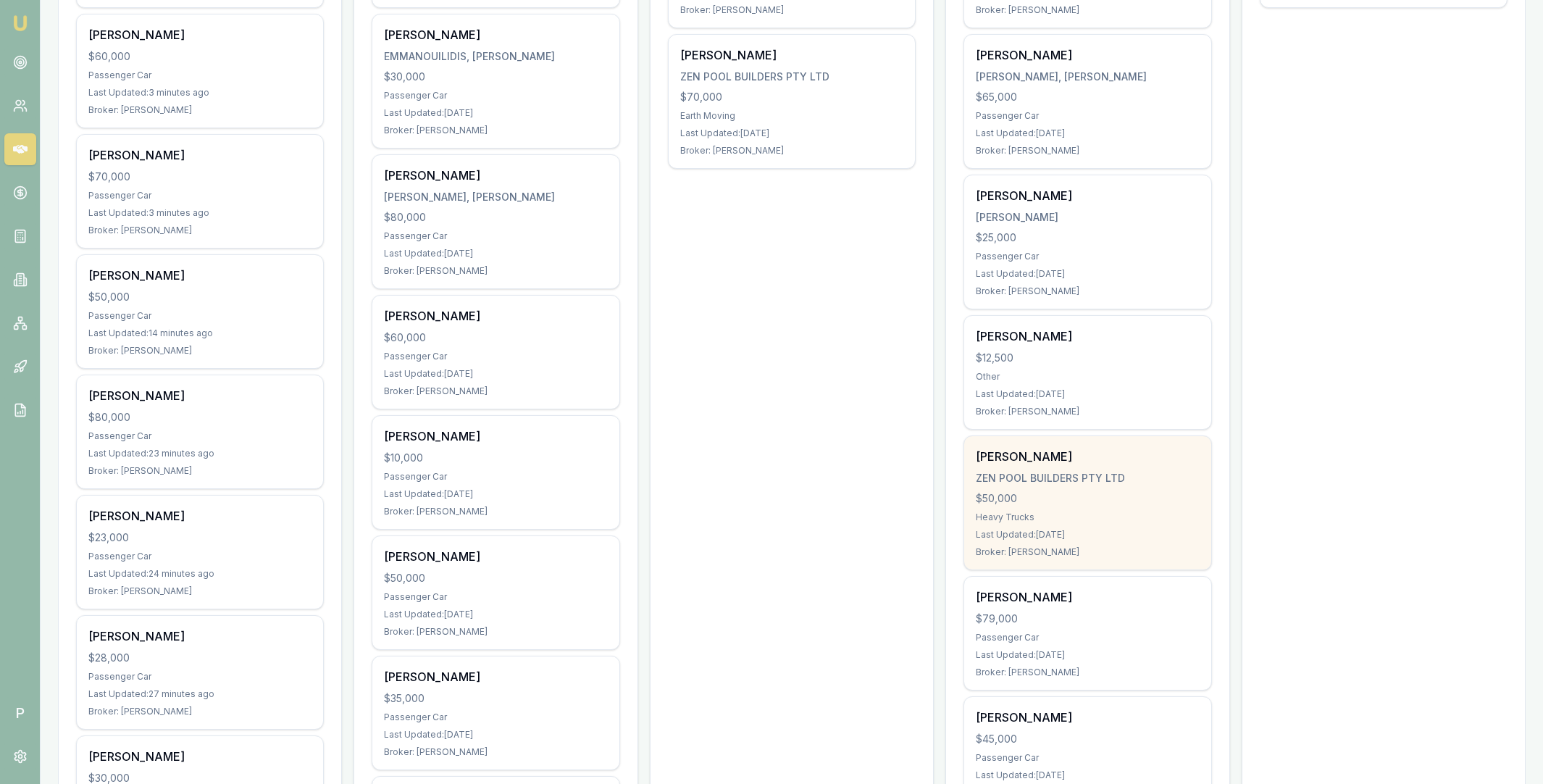
click at [1143, 473] on div "ZEN POOL BUILDERS PTY LTD" at bounding box center [1087, 477] width 223 height 15
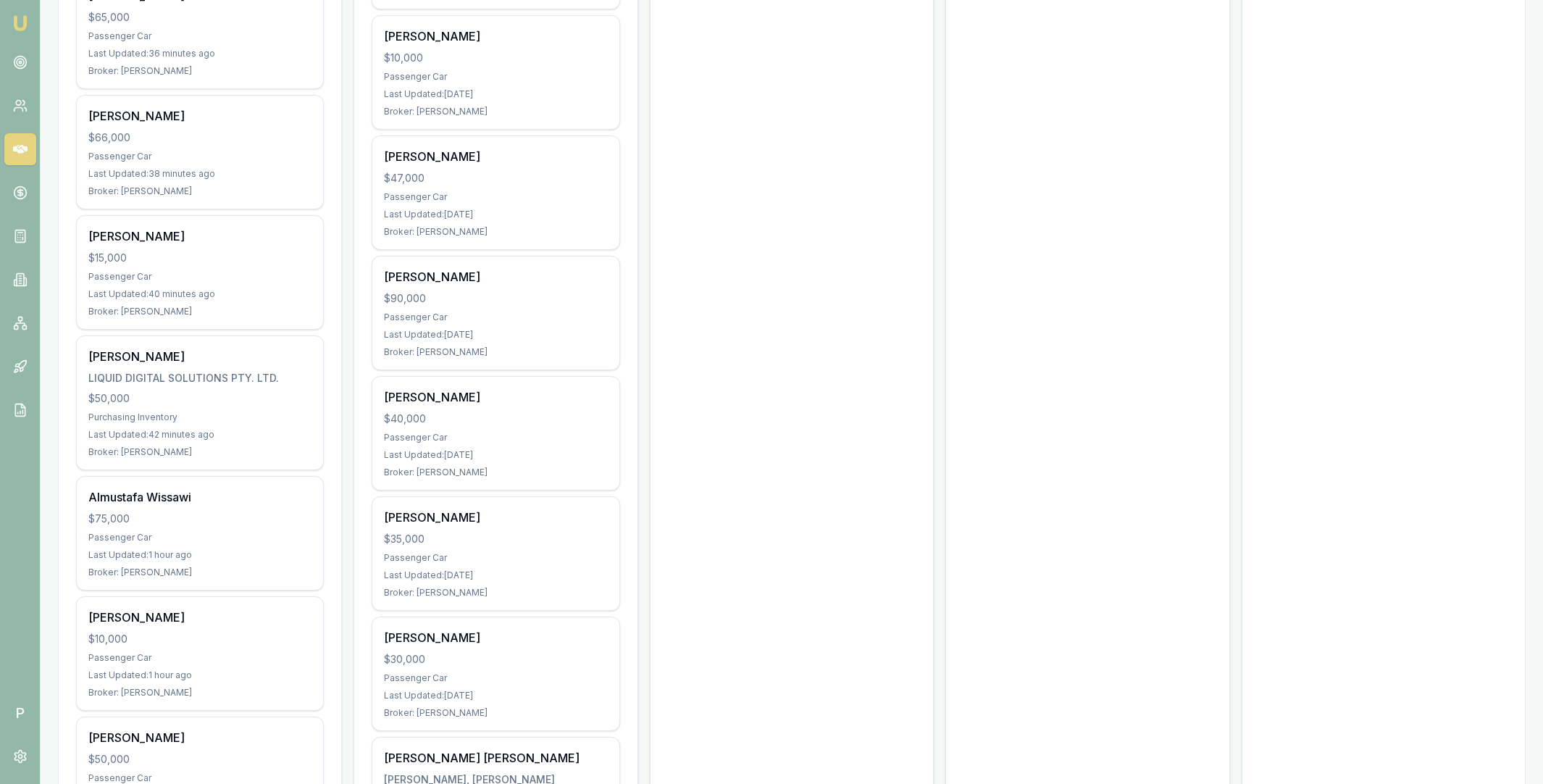
scroll to position [1437, 0]
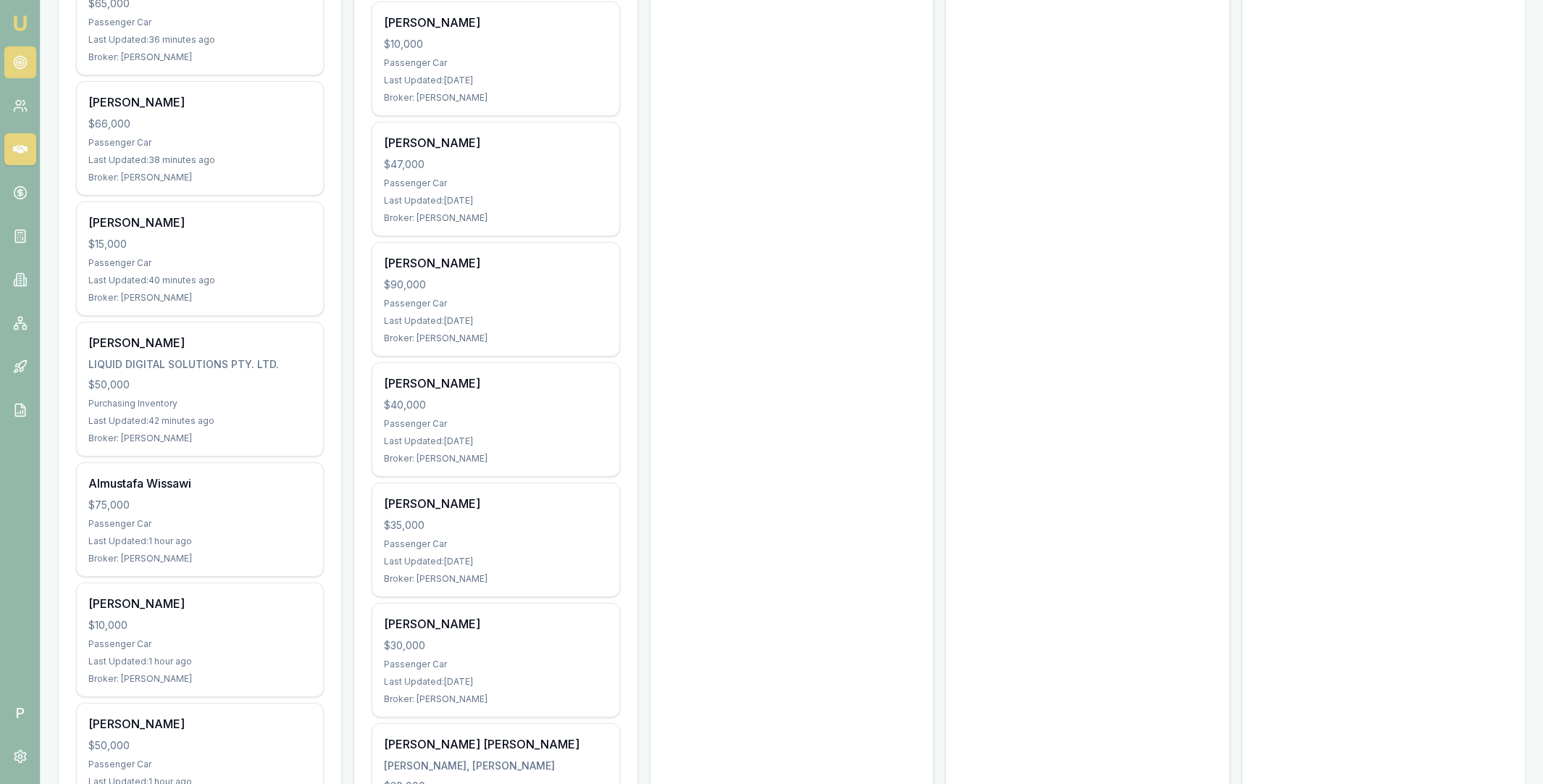
click at [26, 65] on circle at bounding box center [20, 62] width 13 height 13
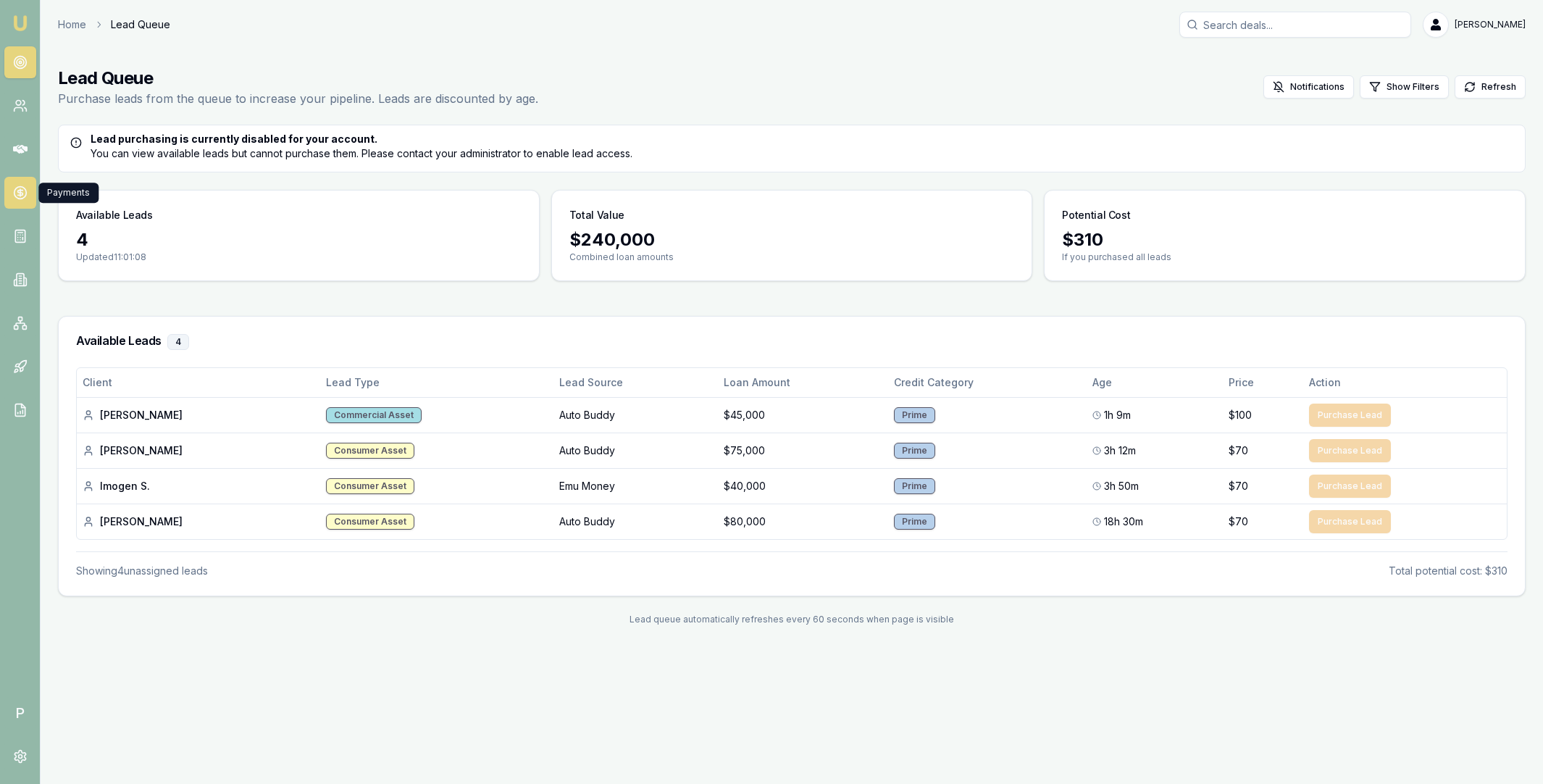
click at [18, 196] on icon at bounding box center [20, 192] width 15 height 15
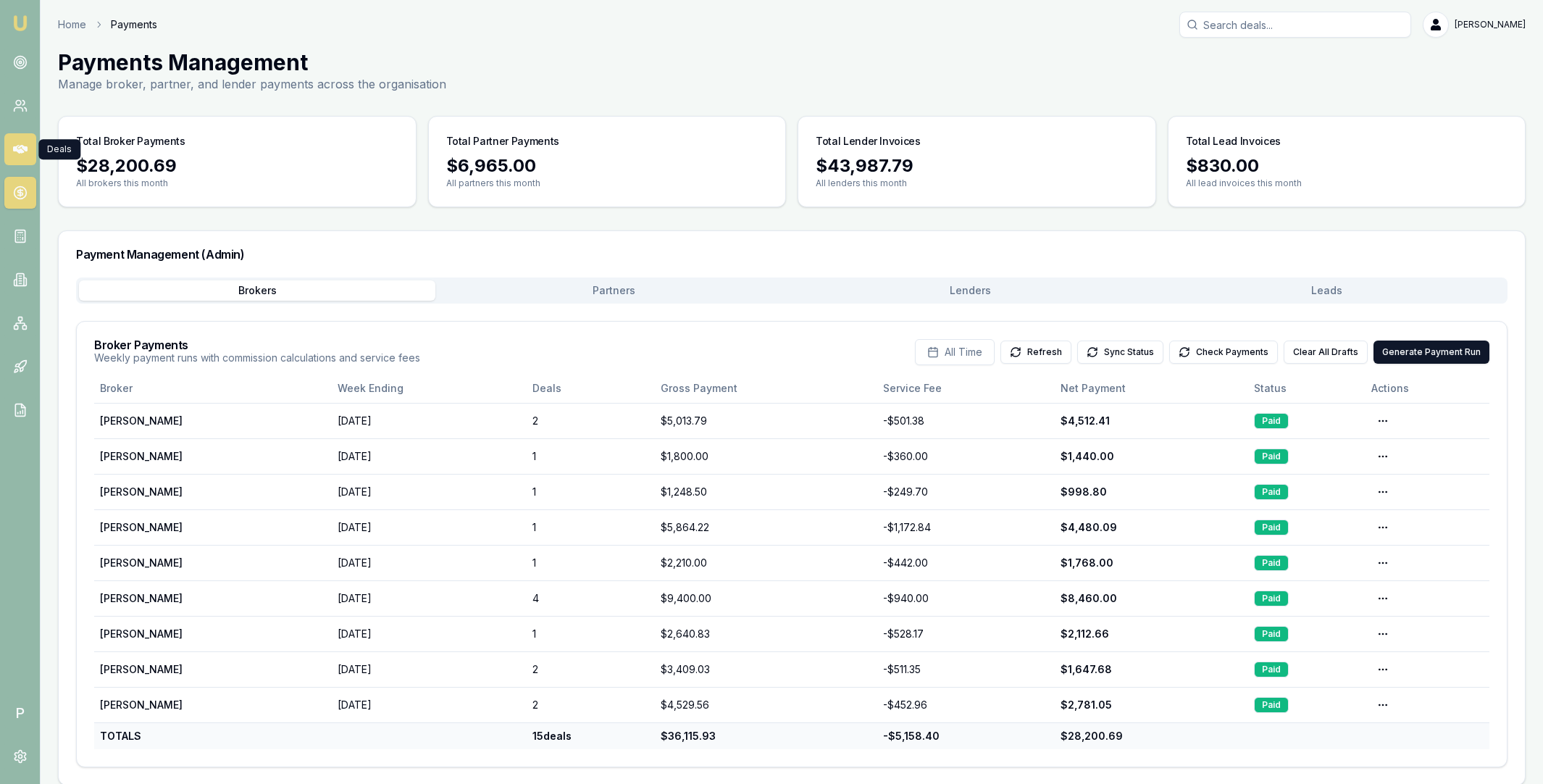
click at [22, 148] on icon at bounding box center [20, 149] width 15 height 9
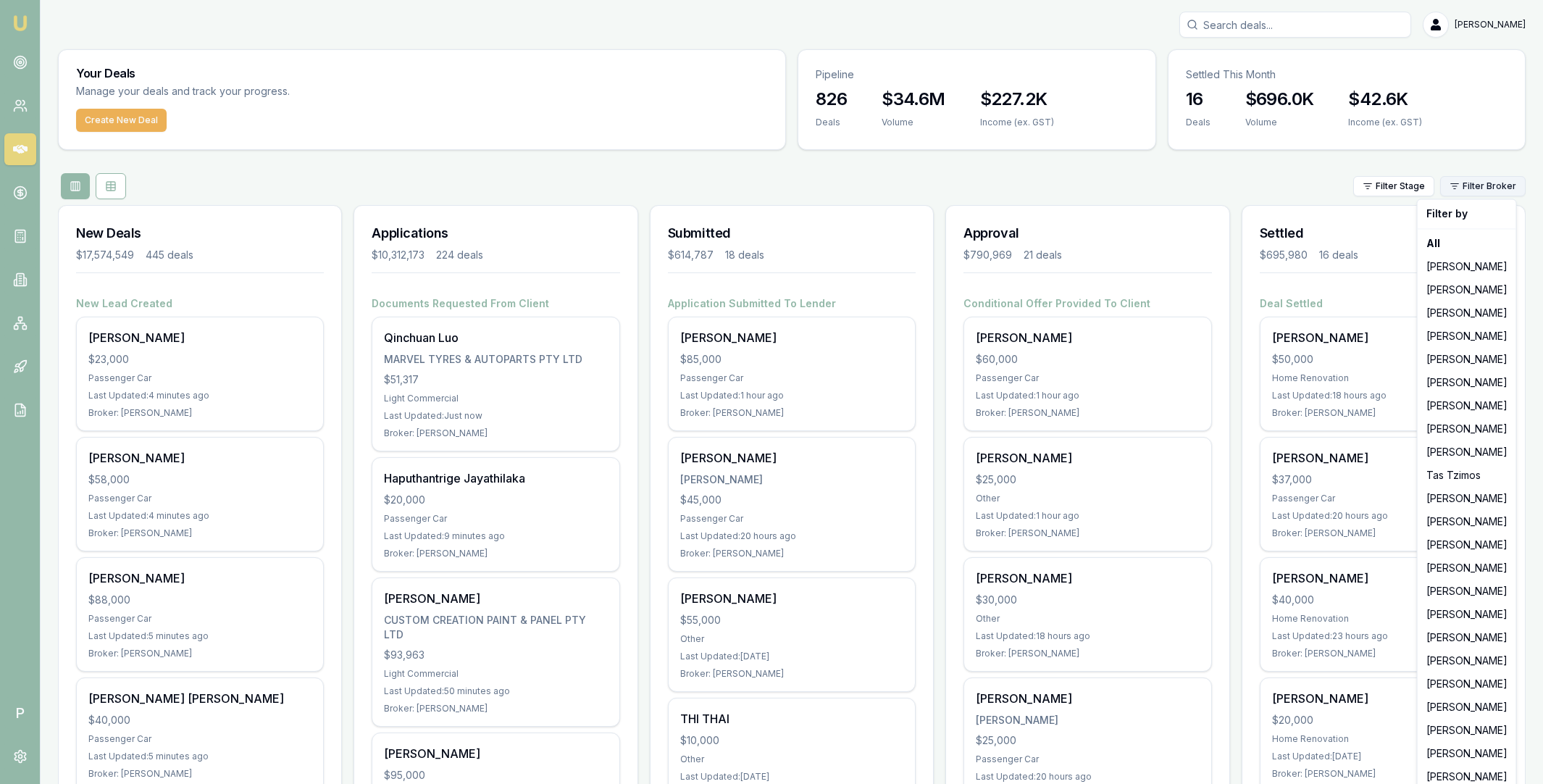
click at [1481, 185] on html "Emu Broker P Matt Leeburn Toggle Menu Your Deals Manage your deals and track yo…" at bounding box center [772, 392] width 1543 height 784
click at [1459, 591] on div "[PERSON_NAME]" at bounding box center [1467, 591] width 93 height 24
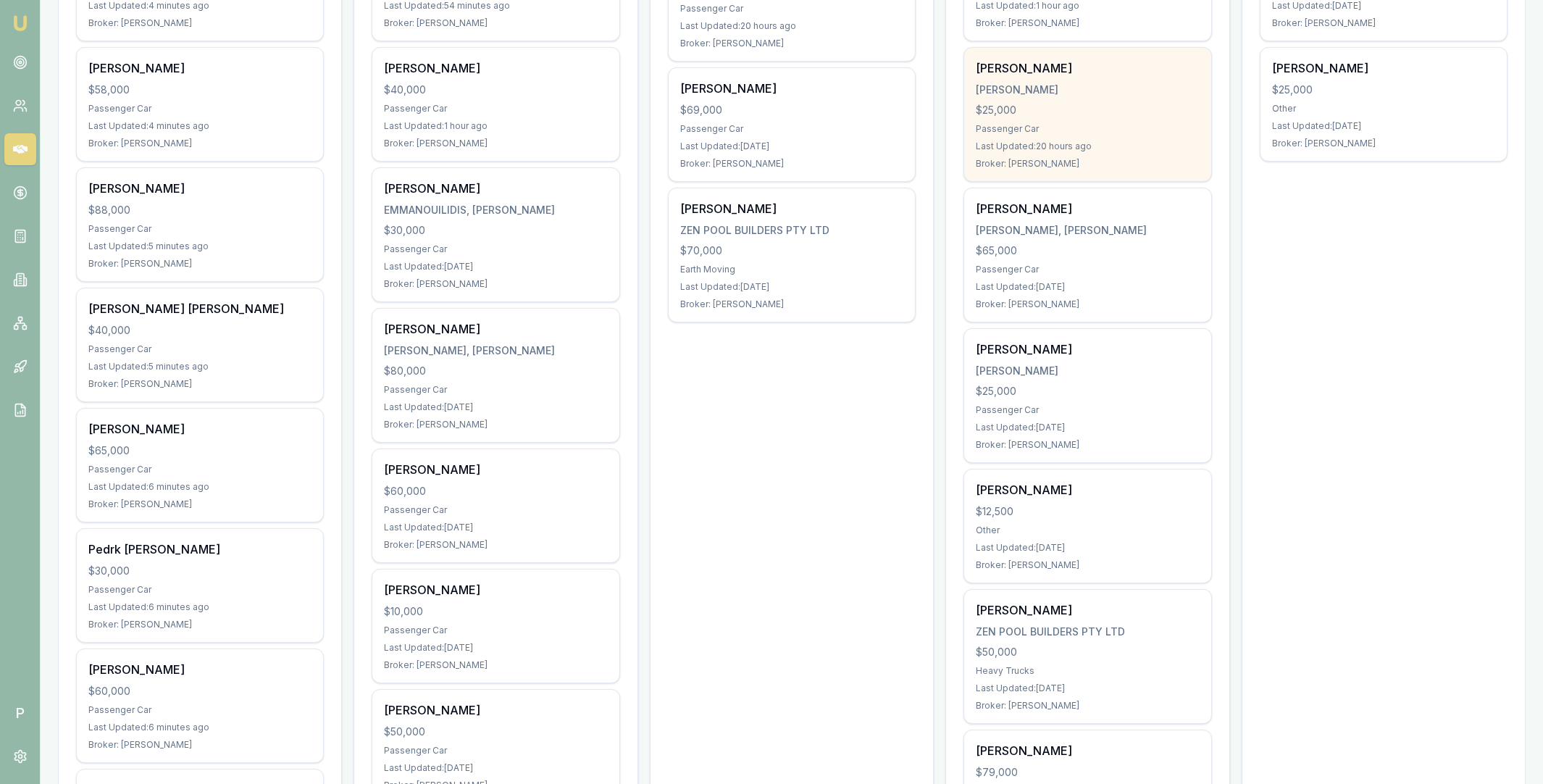
scroll to position [462, 0]
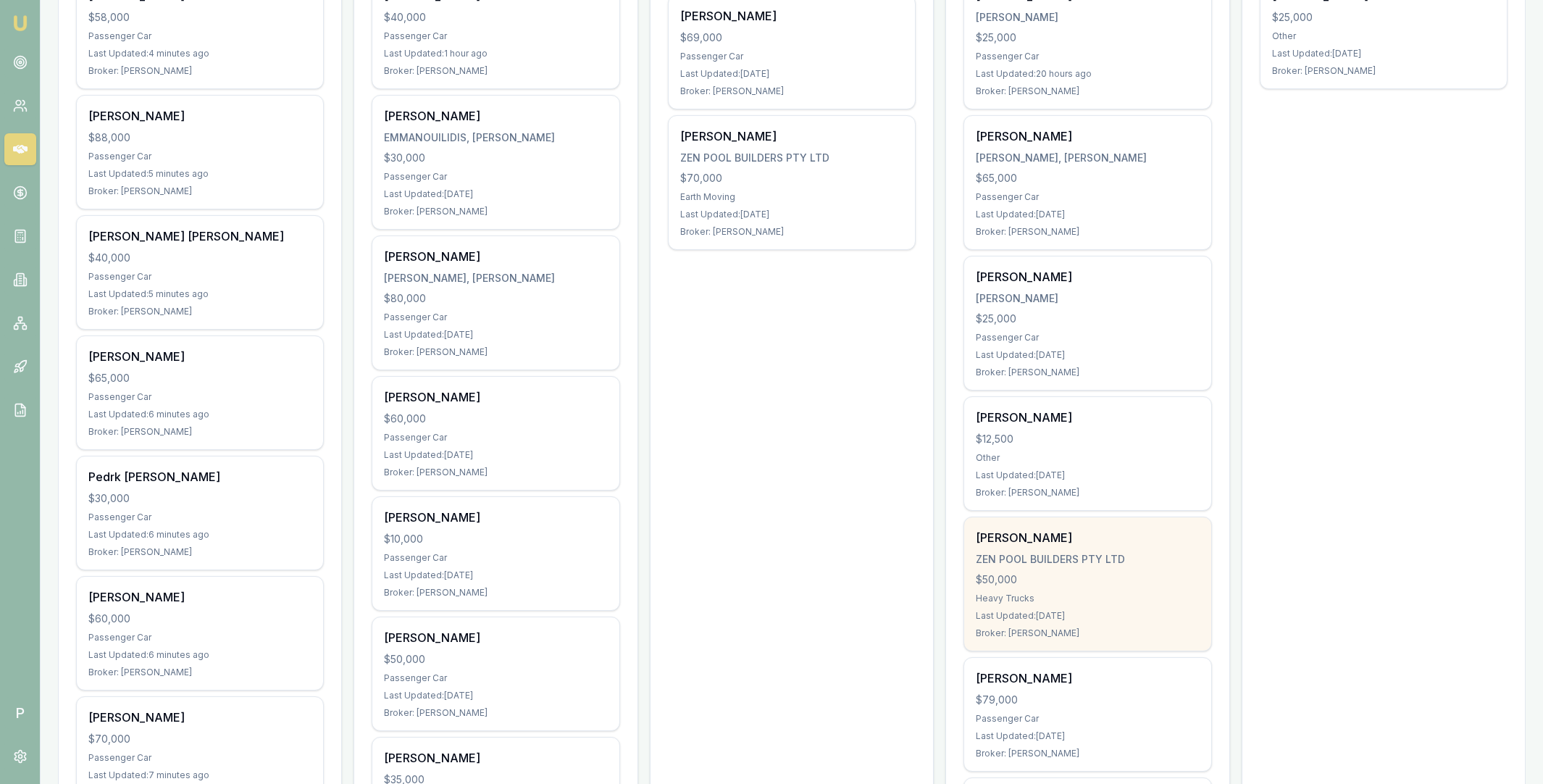
click at [1132, 561] on div "ZEN POOL BUILDERS PTY LTD" at bounding box center [1087, 559] width 223 height 15
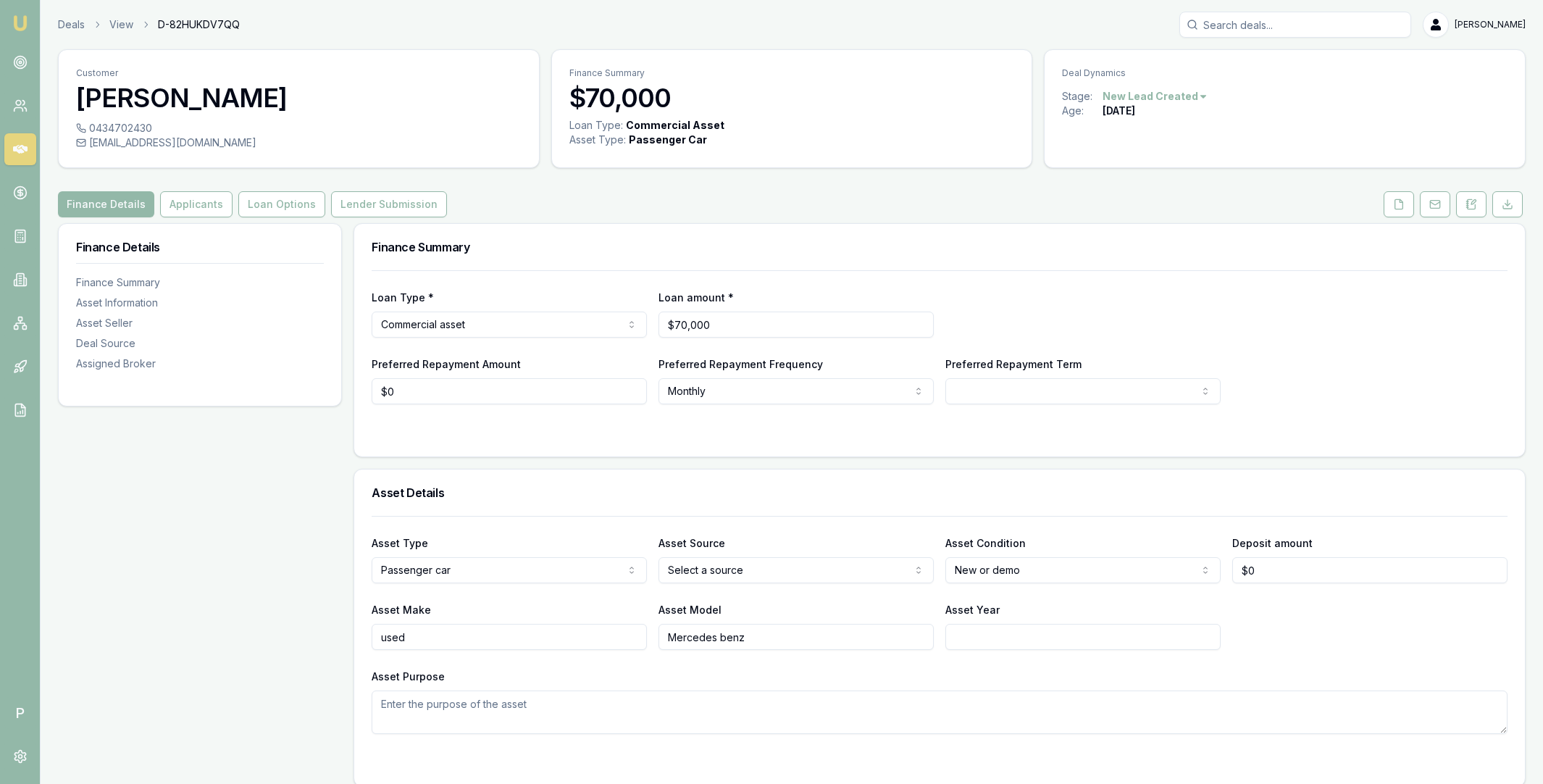
scroll to position [826, 0]
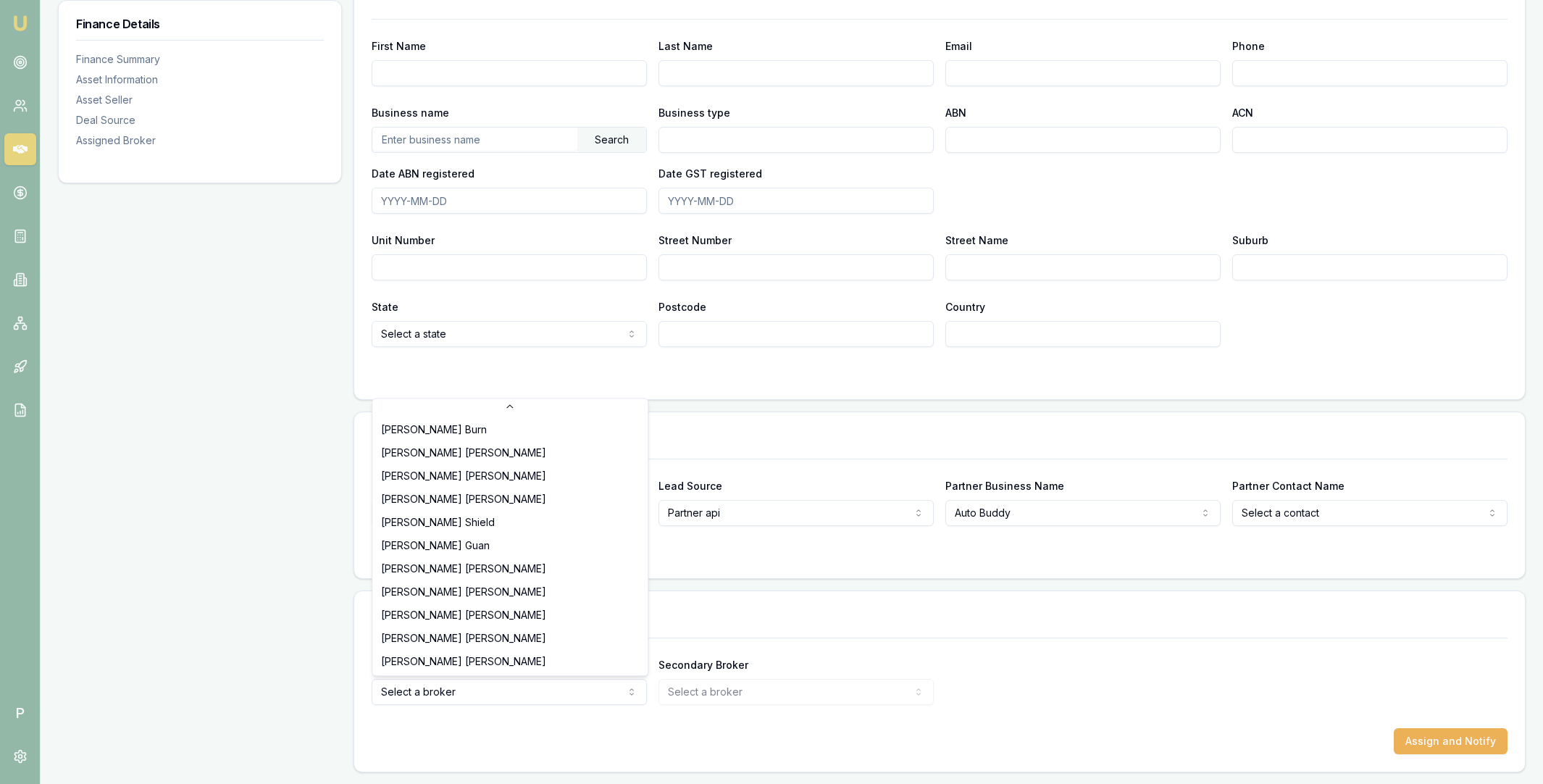
scroll to position [292, 0]
select select "U-NHCDP6WVWP"
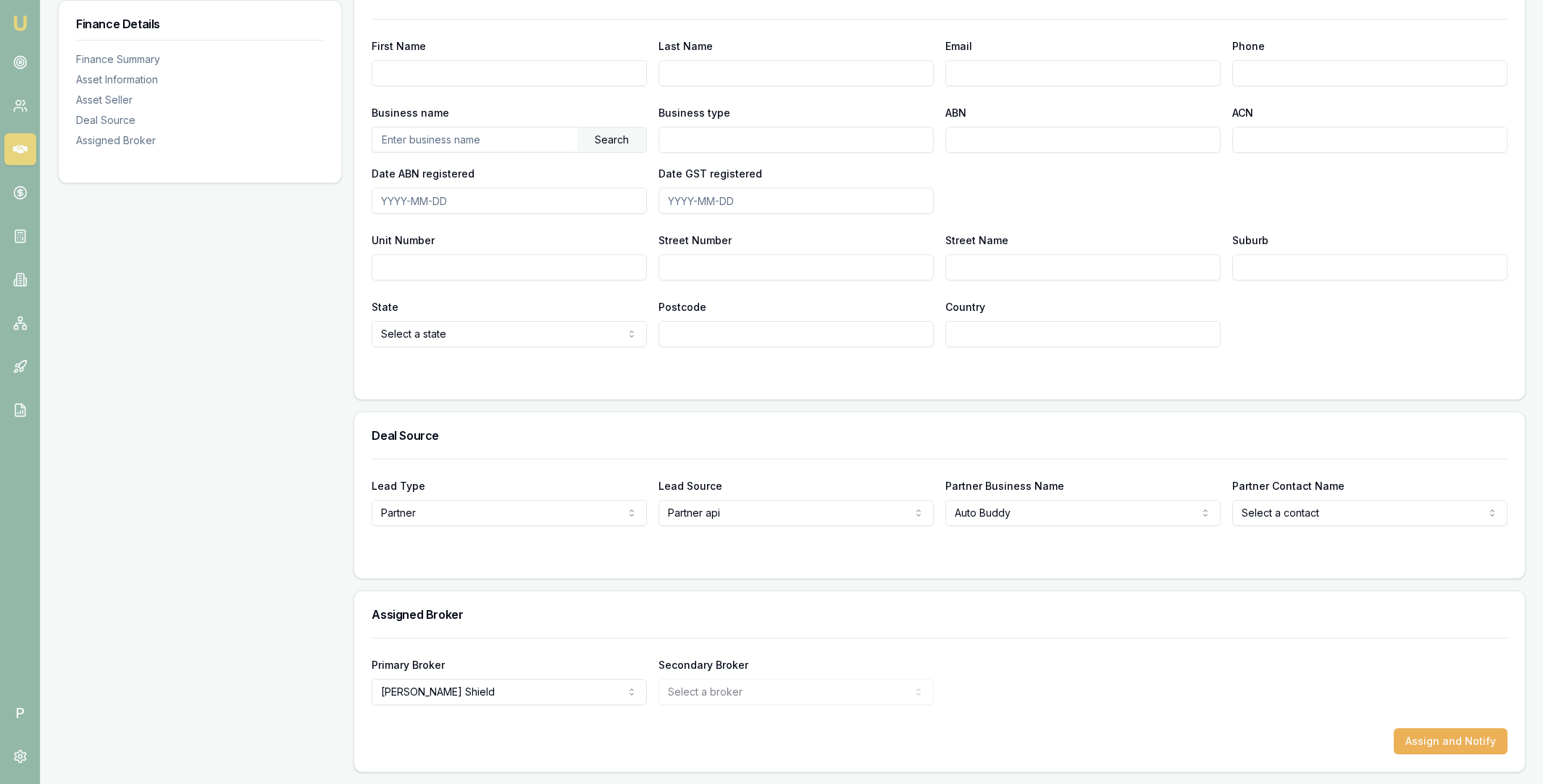
drag, startPoint x: 1288, startPoint y: 693, endPoint x: 1378, endPoint y: 717, distance: 93.1
click at [1288, 693] on div "Primary Broker Erin Shield Tas Tzimos Stevette Gelavis Rachael Connors Krish Ba…" at bounding box center [940, 680] width 1136 height 49
click at [1401, 728] on button "Assign and Notify" at bounding box center [1450, 741] width 114 height 27
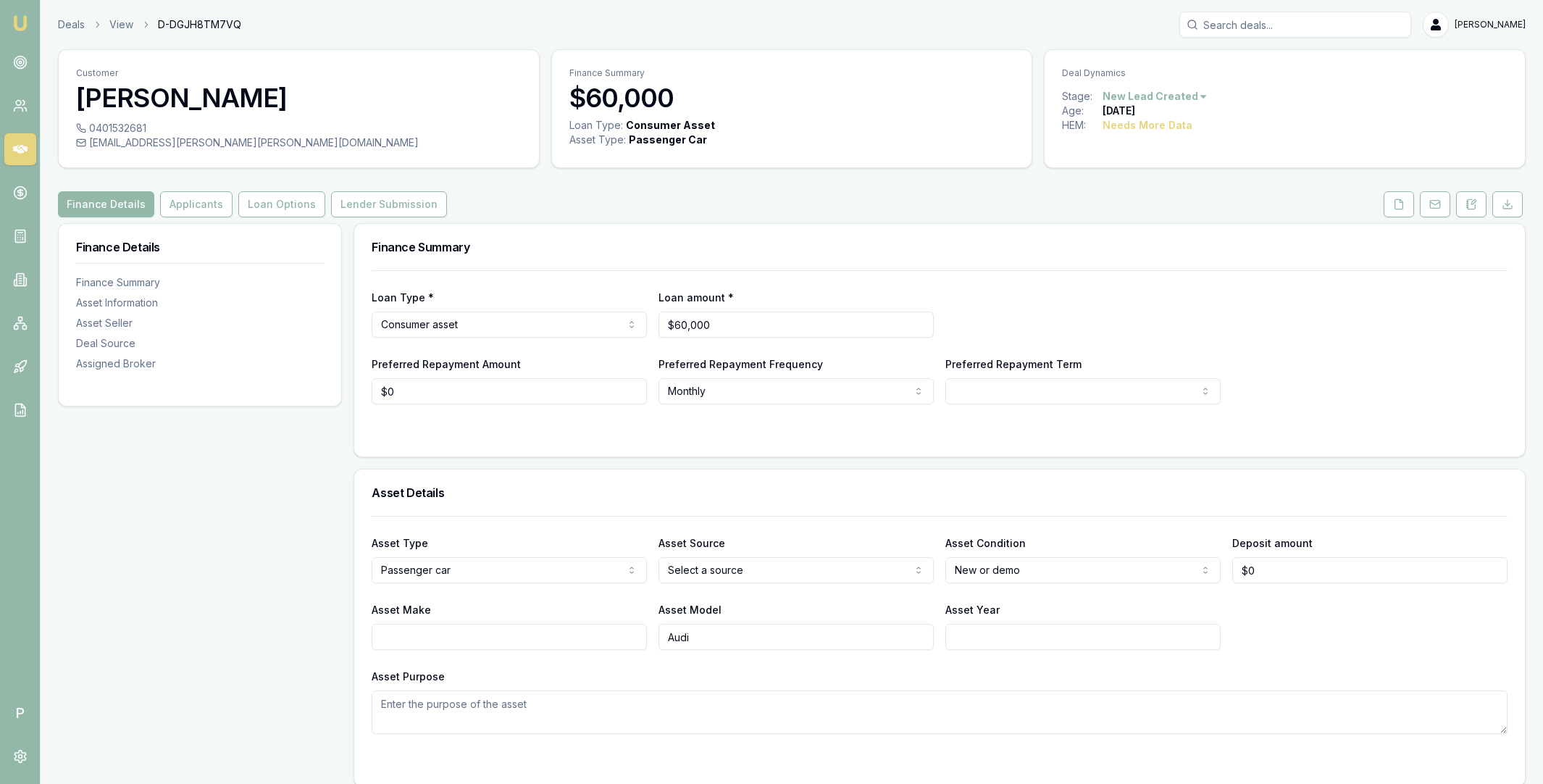
scroll to position [826, 0]
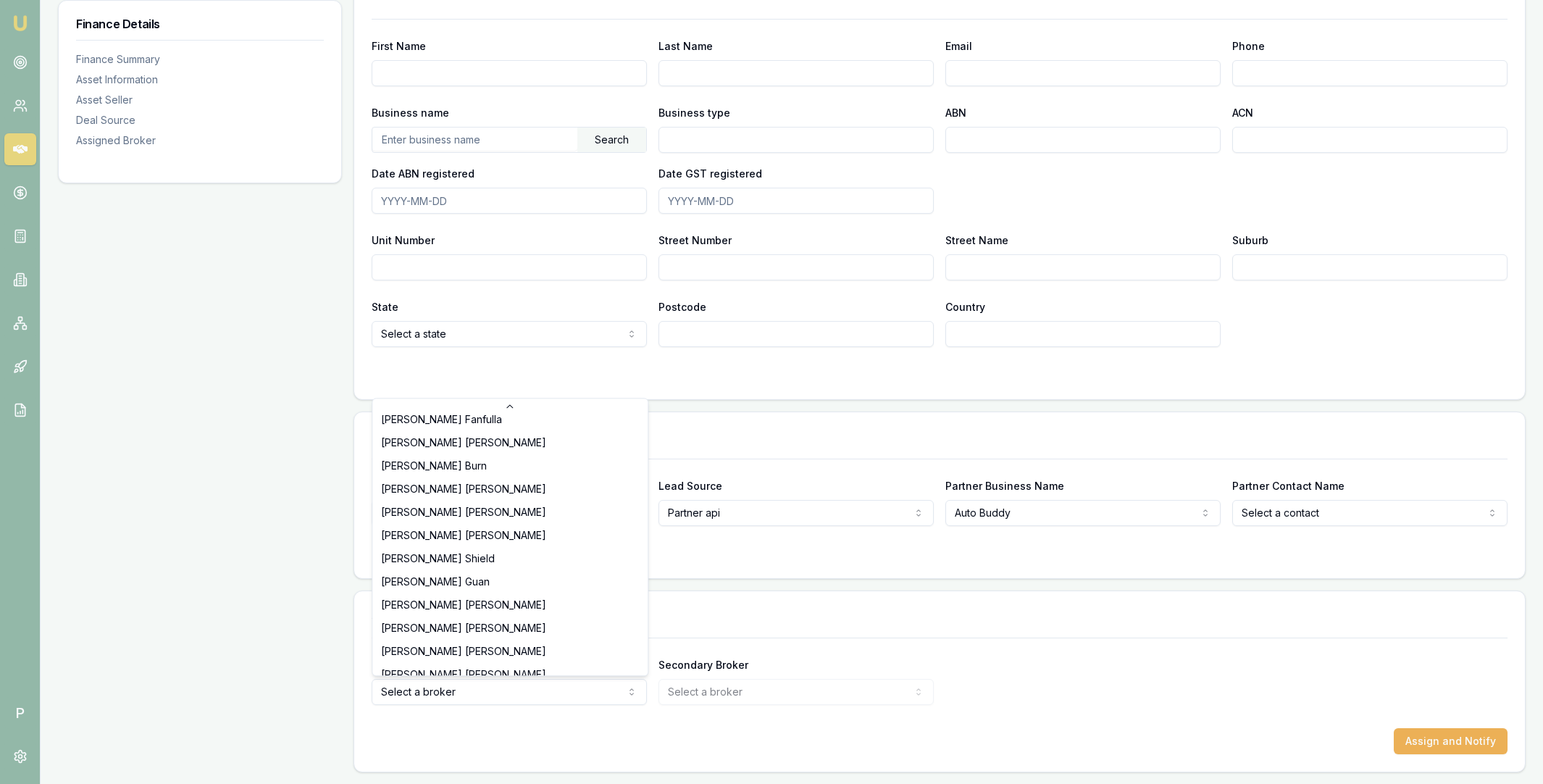
scroll to position [301, 0]
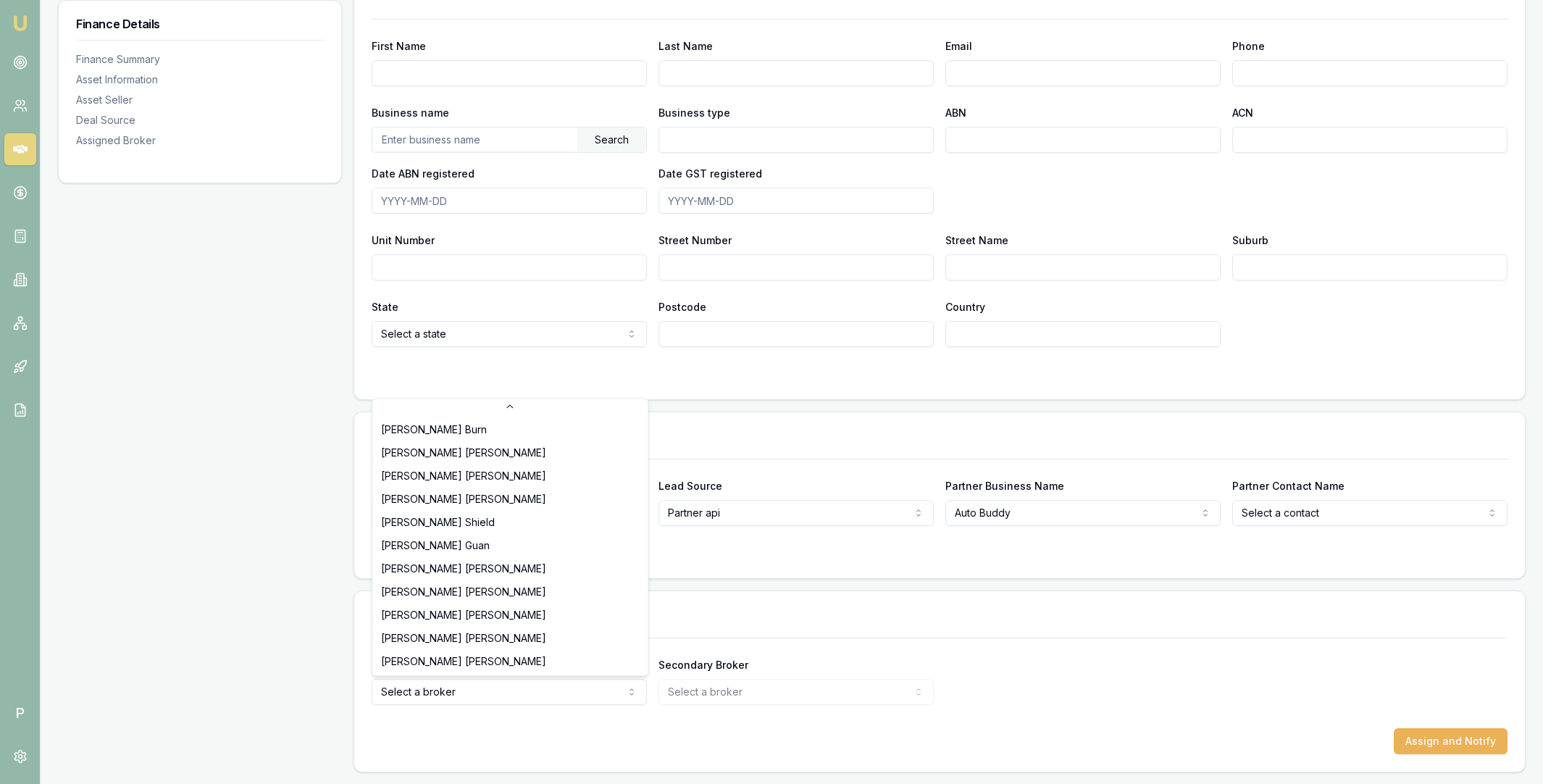
select select "U-NHCDP6WVWP"
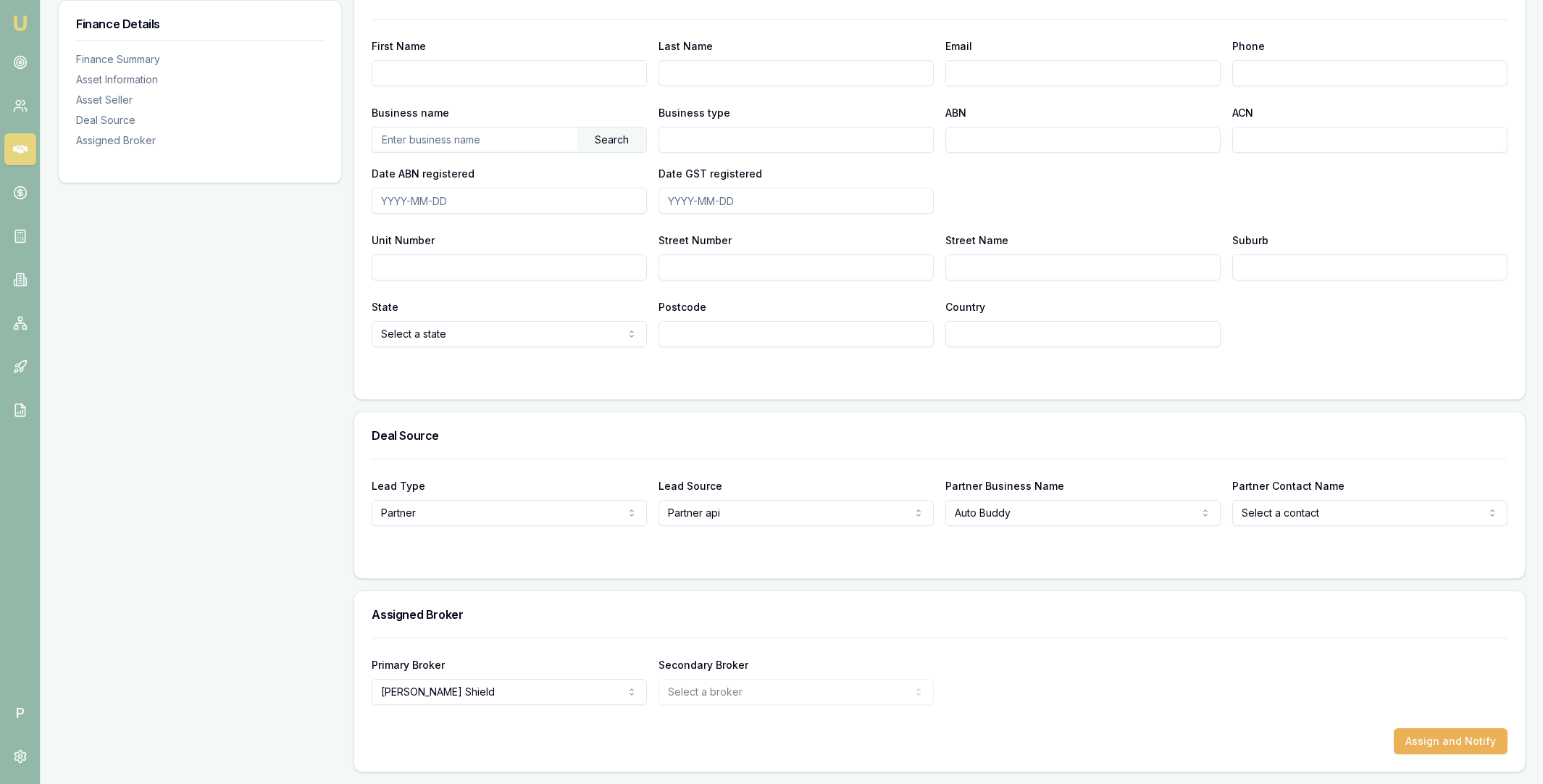
click at [1464, 740] on button "Assign and Notify" at bounding box center [1450, 741] width 114 height 27
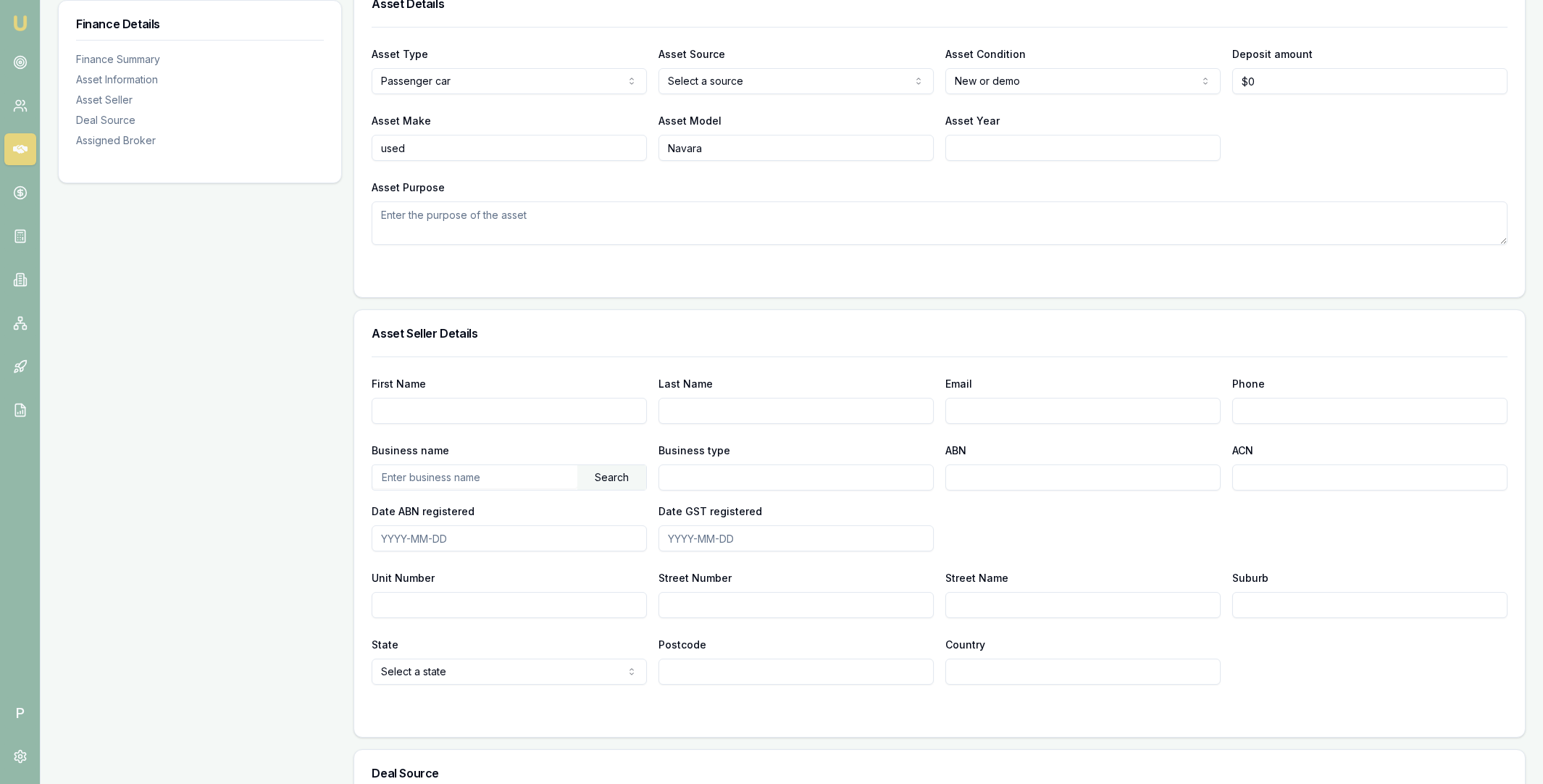
scroll to position [826, 0]
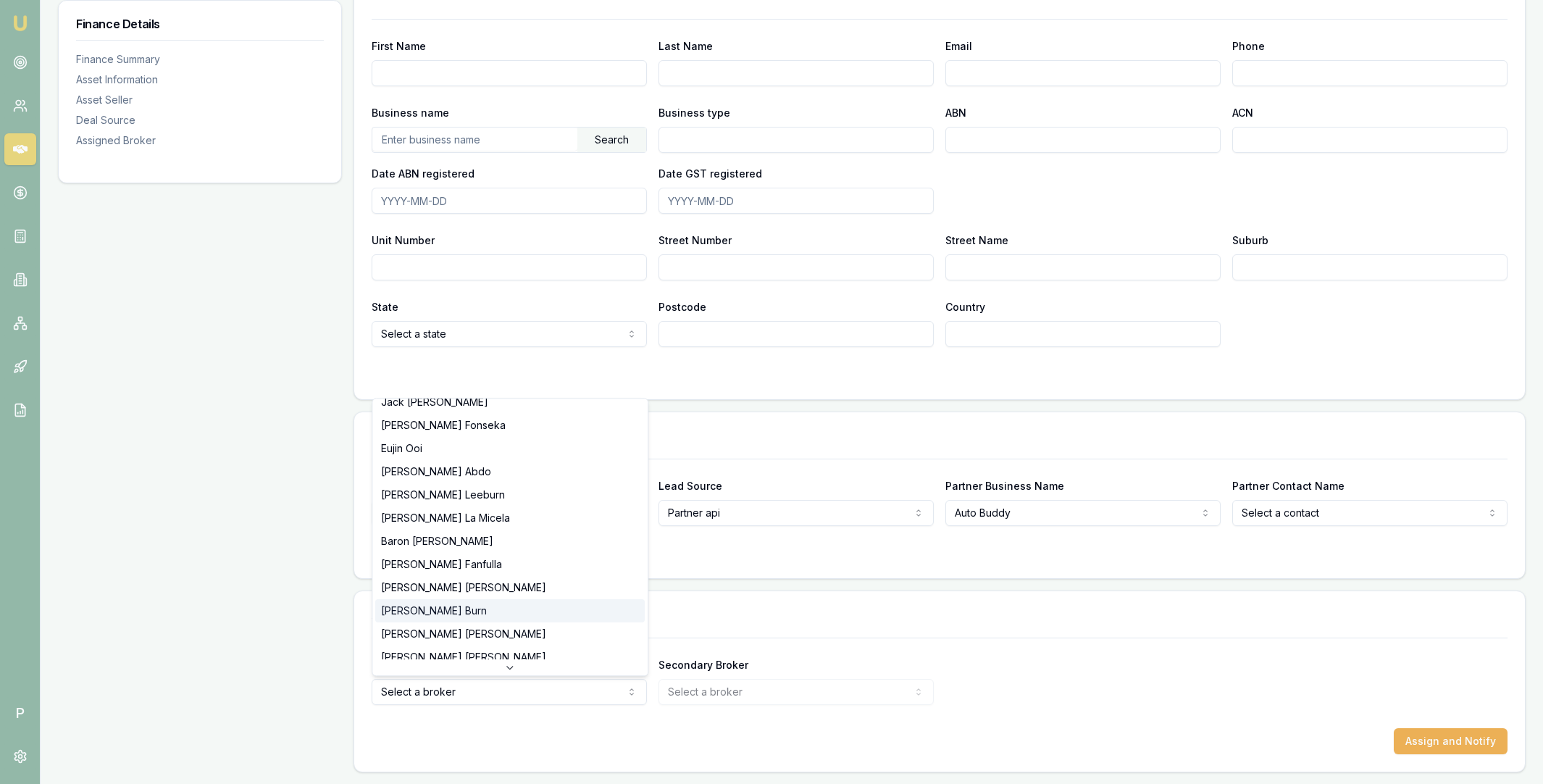
scroll to position [301, 0]
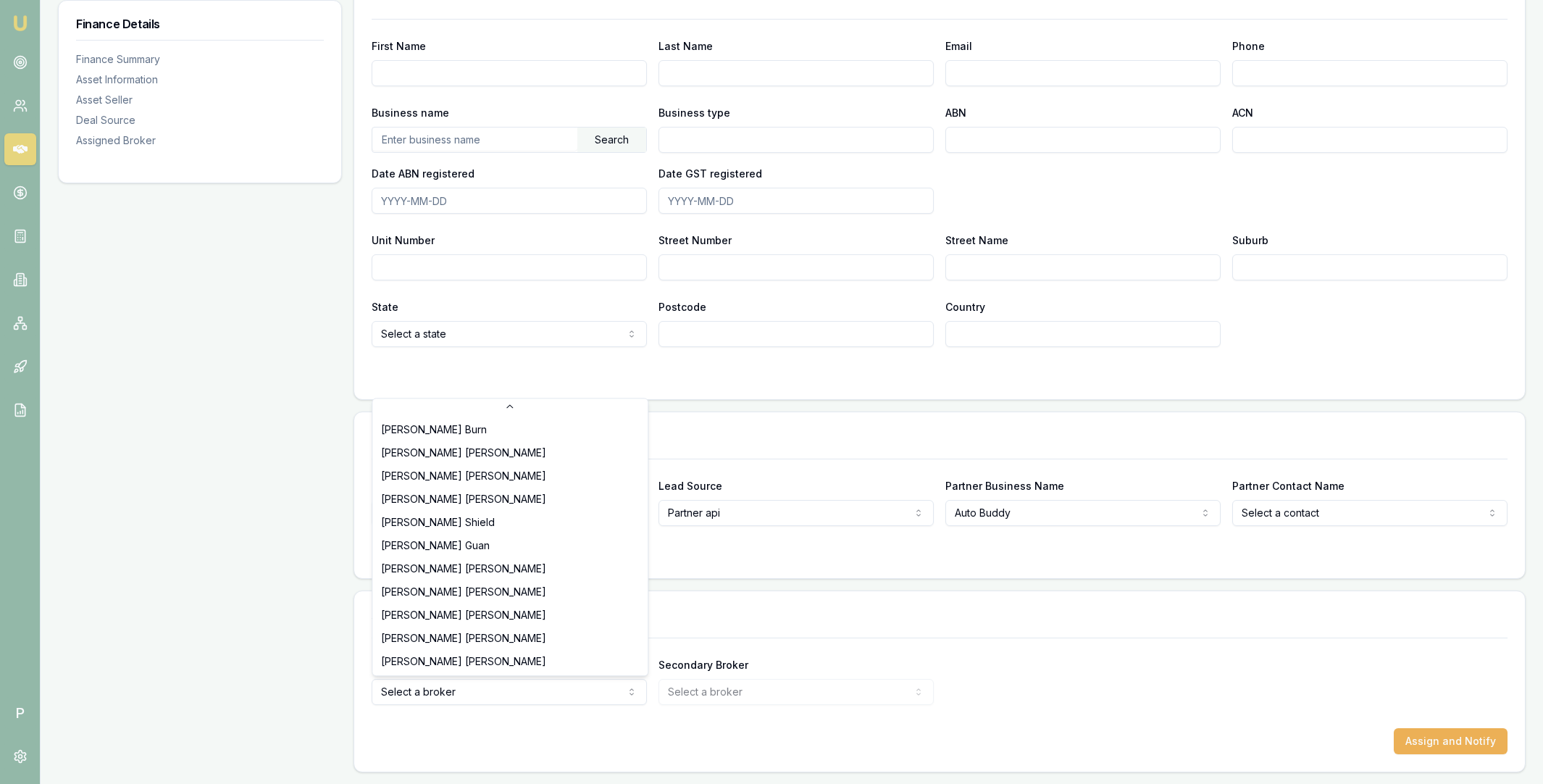
select select "U-NHCDP6WVWP"
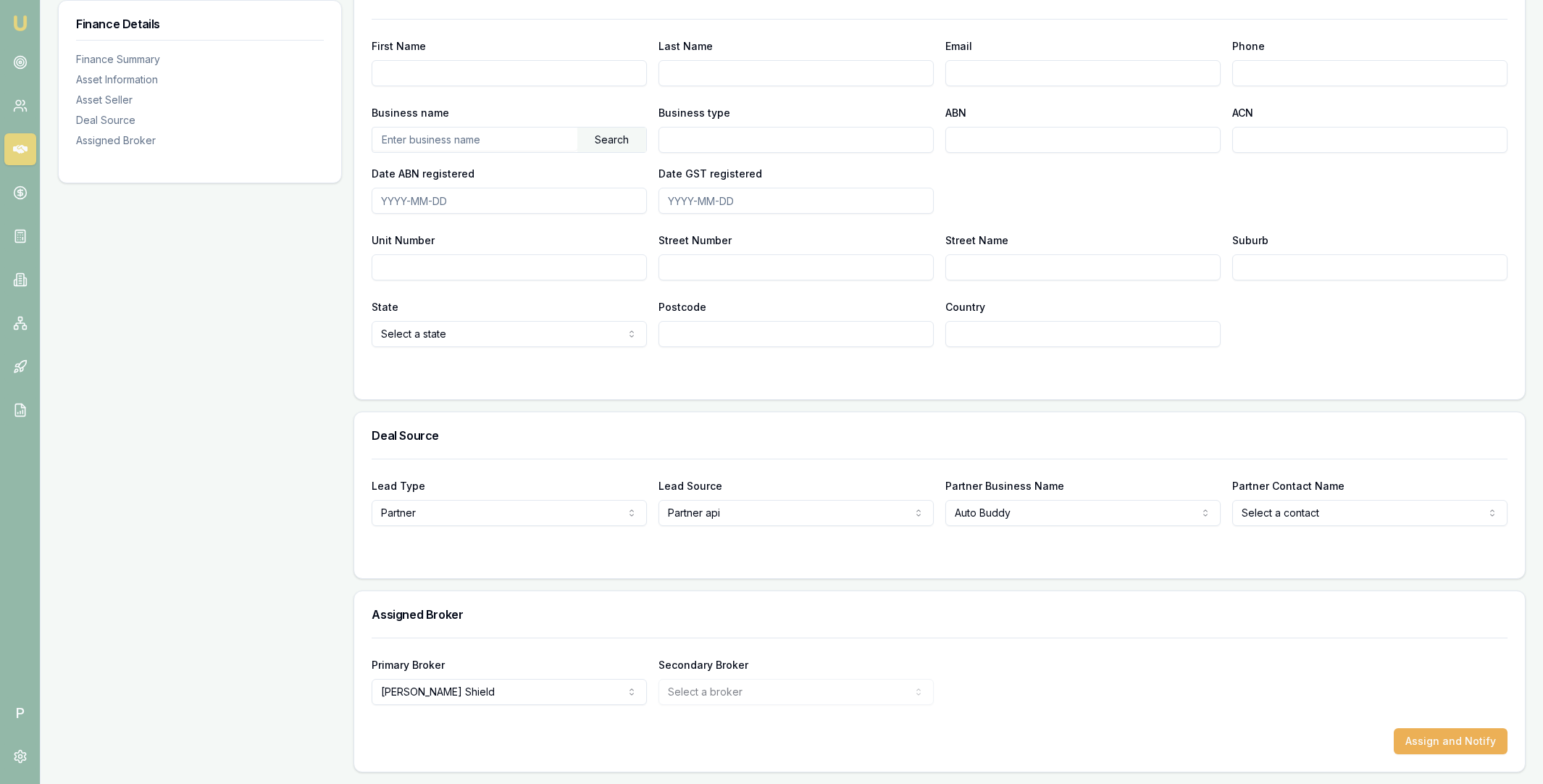
click at [1223, 687] on div "Primary Broker Erin Shield Tas Tzimos Stevette Gelavis Rachael Connors Krish Ba…" at bounding box center [940, 680] width 1136 height 49
click at [1439, 737] on button "Assign and Notify" at bounding box center [1450, 741] width 114 height 27
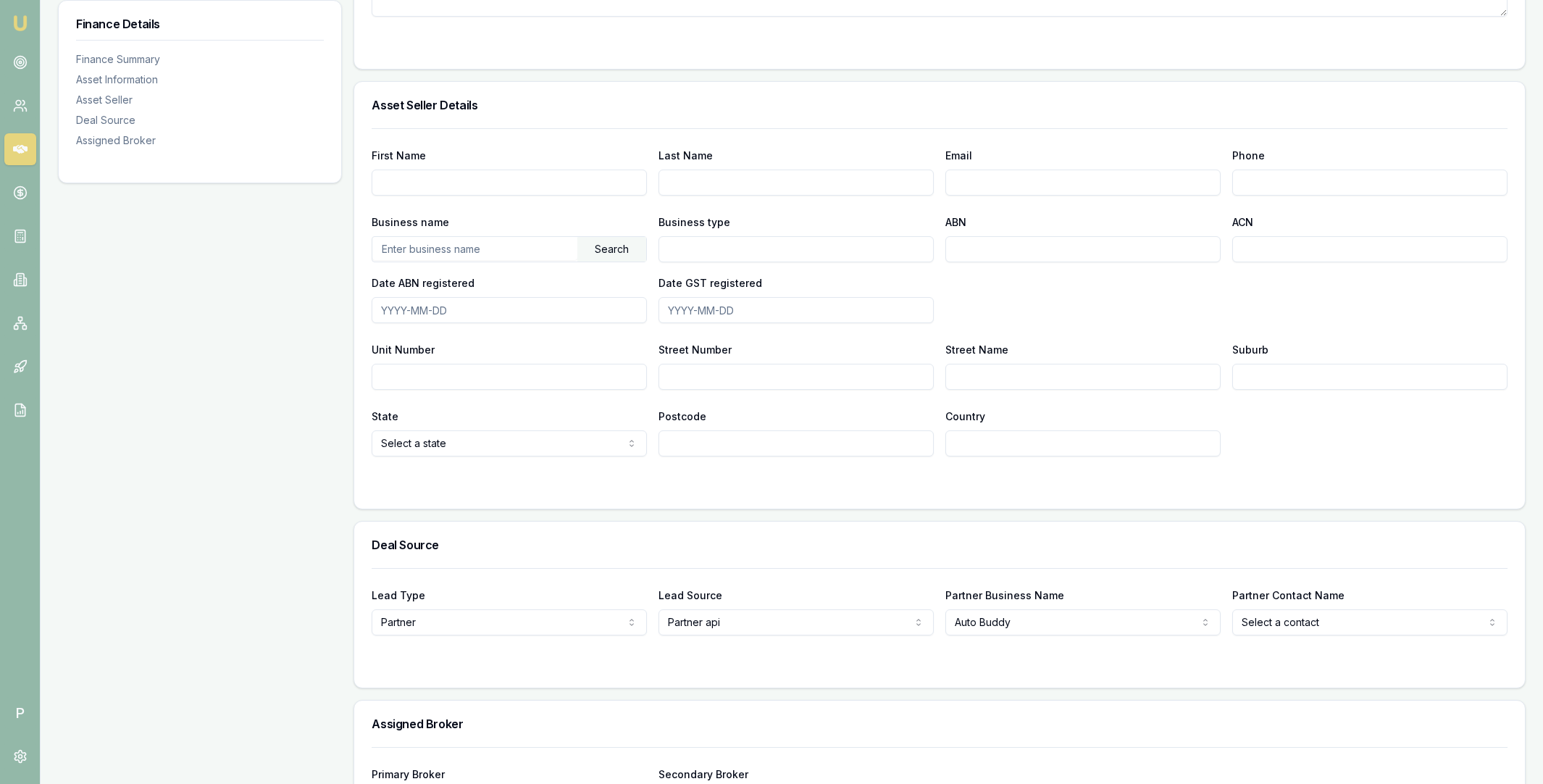
scroll to position [826, 0]
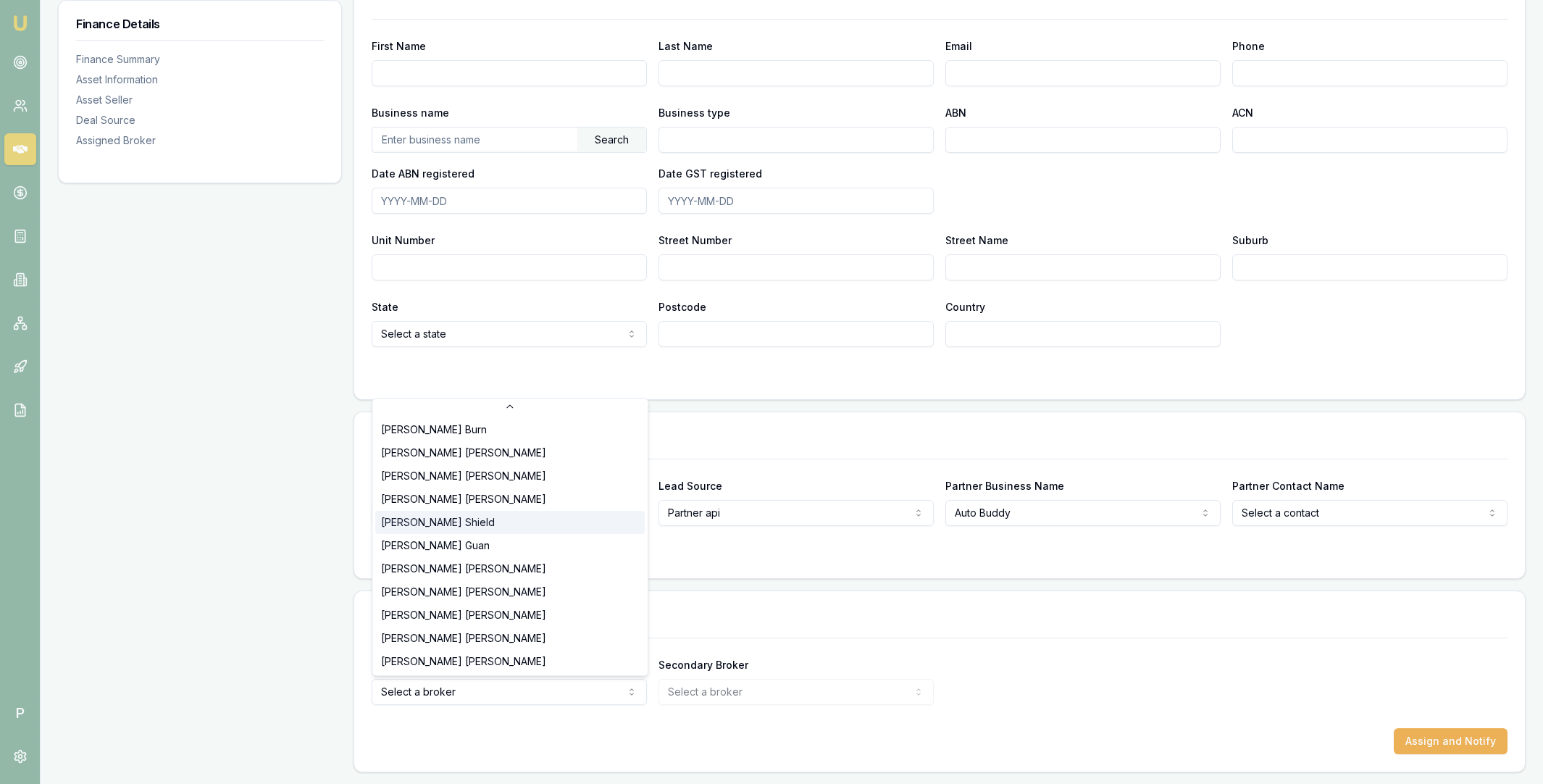
scroll to position [301, 0]
select select "U-NHCDP6WVWP"
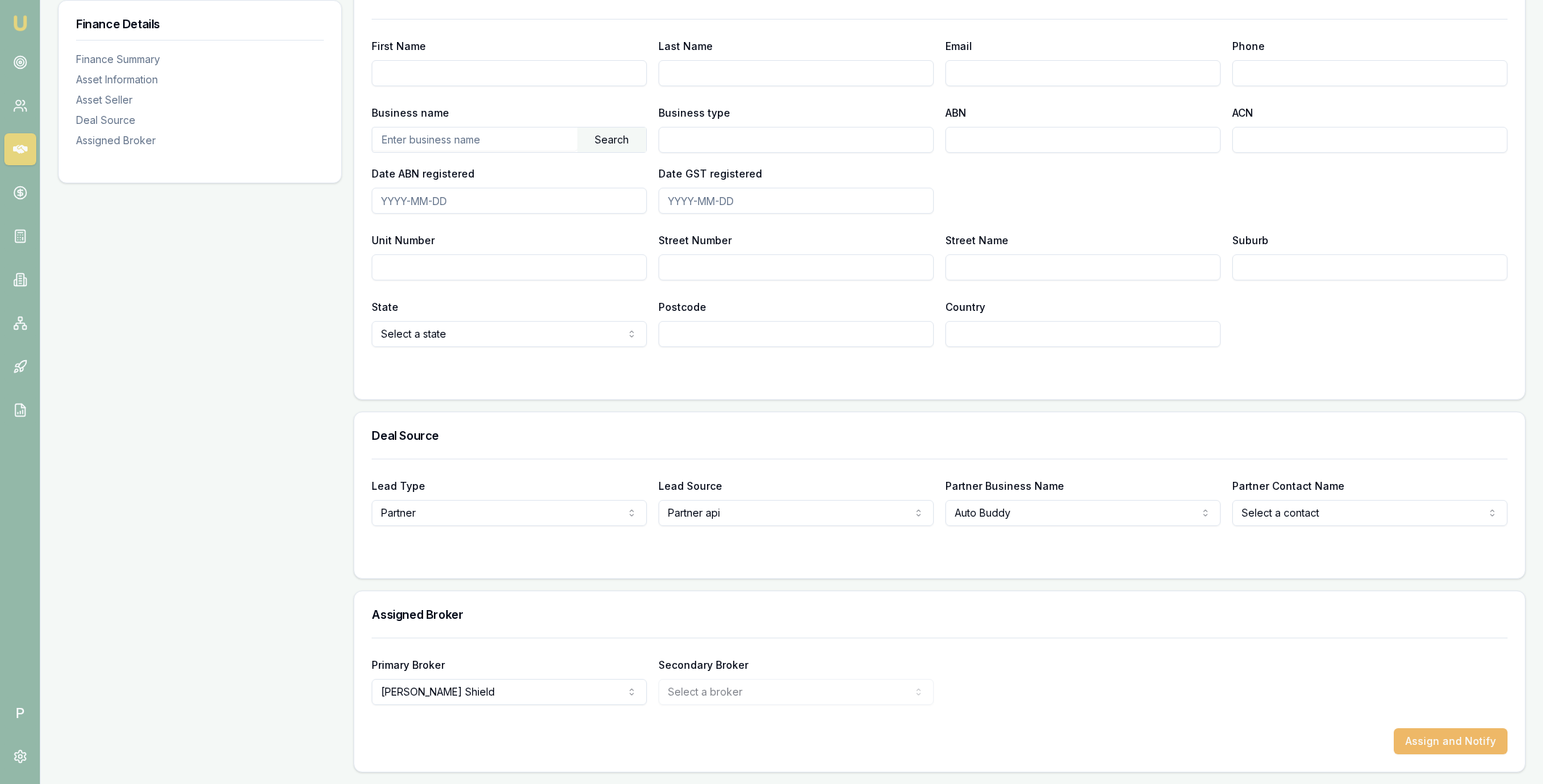
click at [1456, 737] on button "Assign and Notify" at bounding box center [1450, 741] width 114 height 27
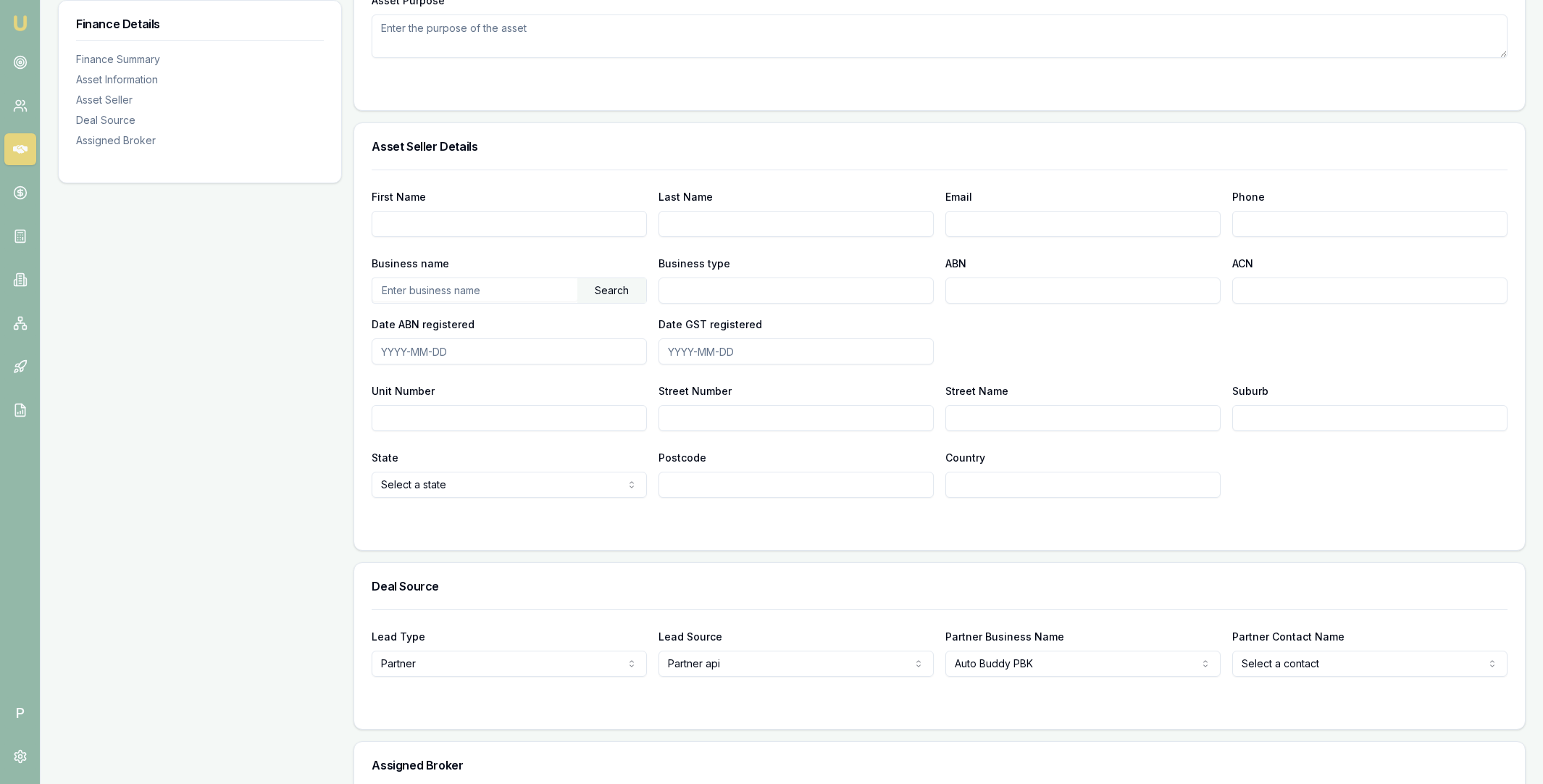
scroll to position [826, 0]
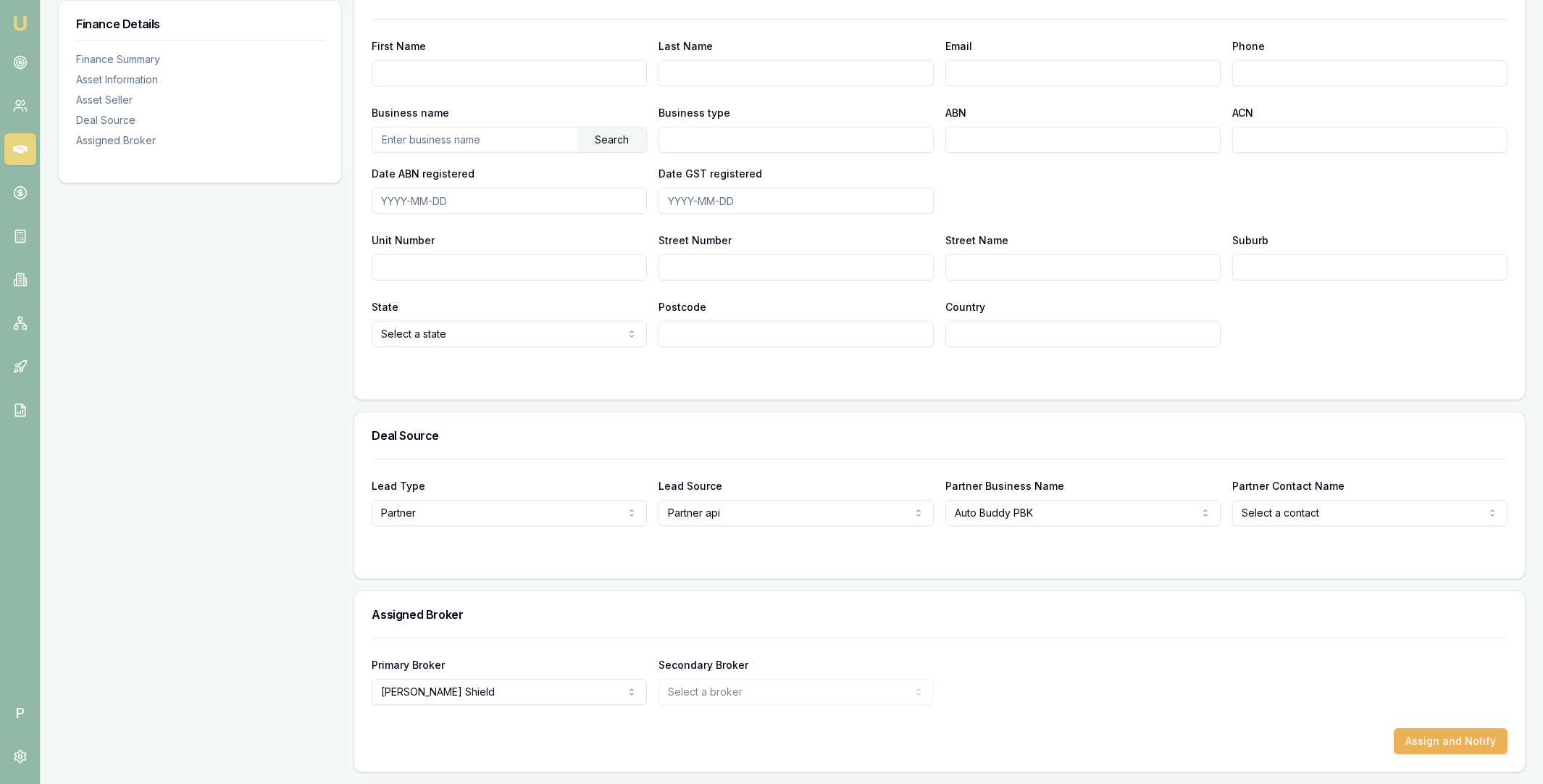
click at [21, 151] on icon at bounding box center [20, 149] width 15 height 9
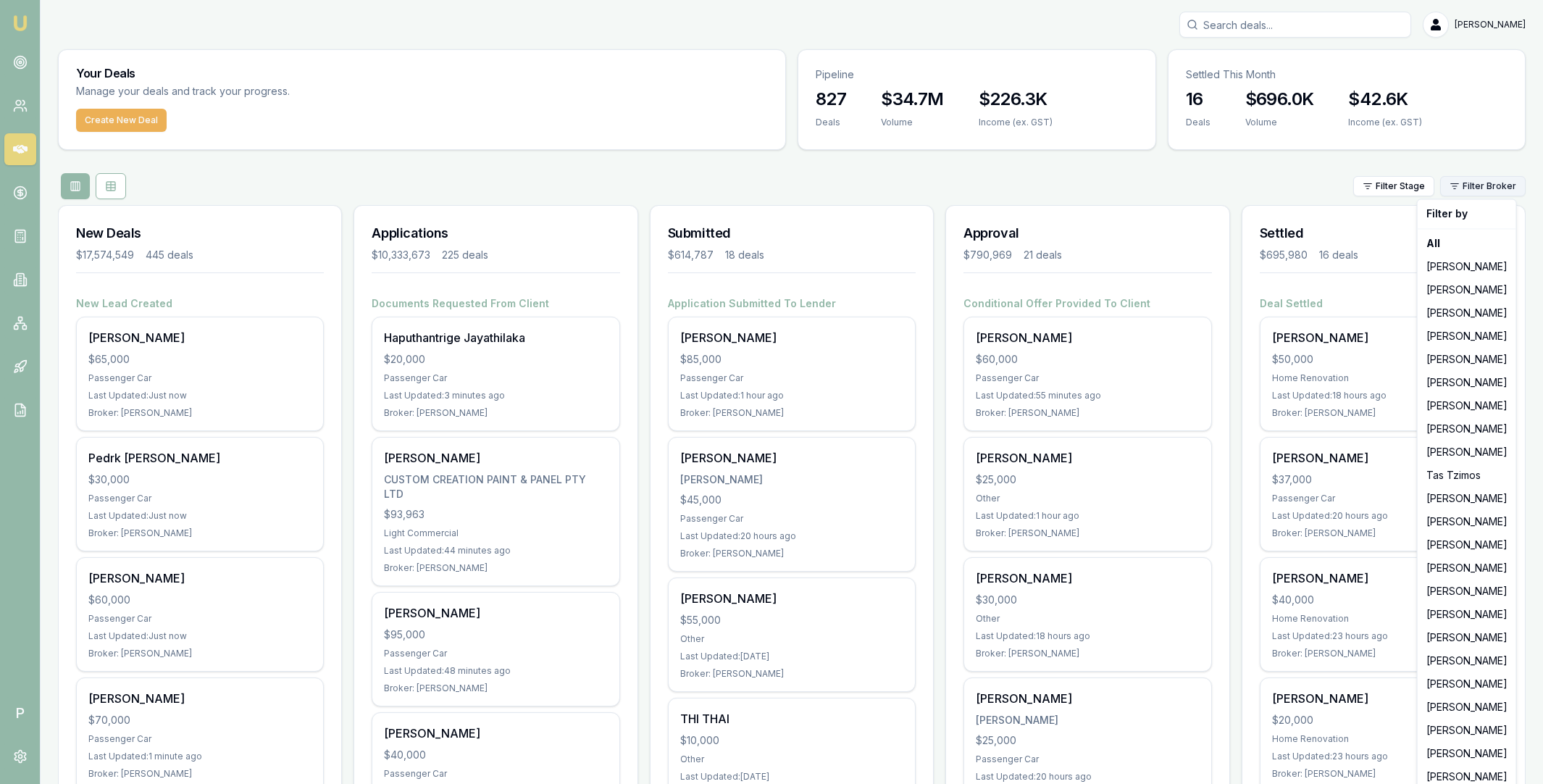
click at [1492, 190] on html "Emu Broker P Matt Leeburn Toggle Menu Your Deals Manage your deals and track yo…" at bounding box center [772, 392] width 1543 height 784
drag, startPoint x: 34, startPoint y: 49, endPoint x: 25, endPoint y: 62, distance: 15.8
click at [34, 49] on html "Emu Broker P Matt Leeburn Toggle Menu Your Deals Manage your deals and track yo…" at bounding box center [772, 392] width 1543 height 784
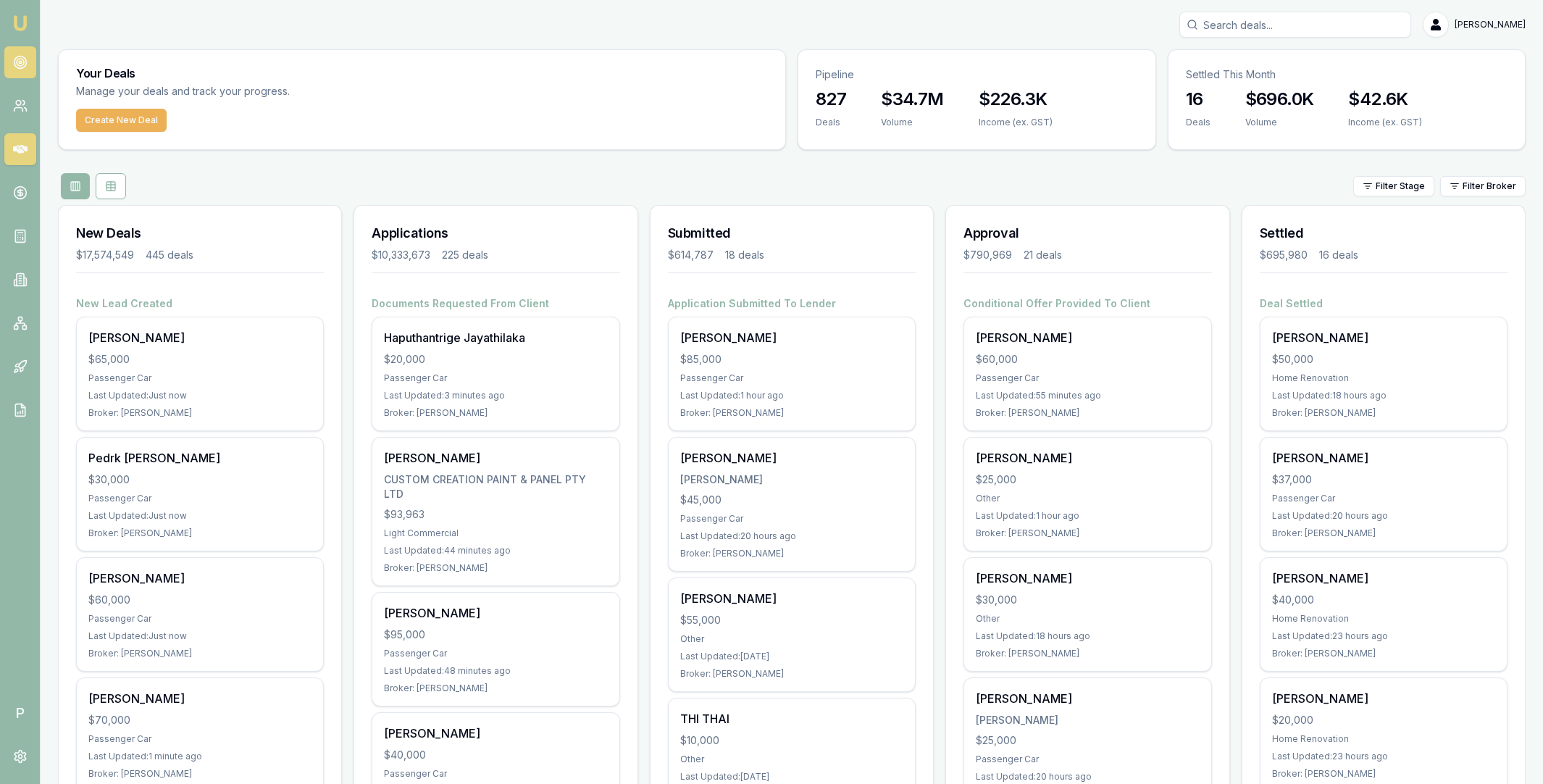
click at [25, 62] on icon at bounding box center [20, 62] width 15 height 15
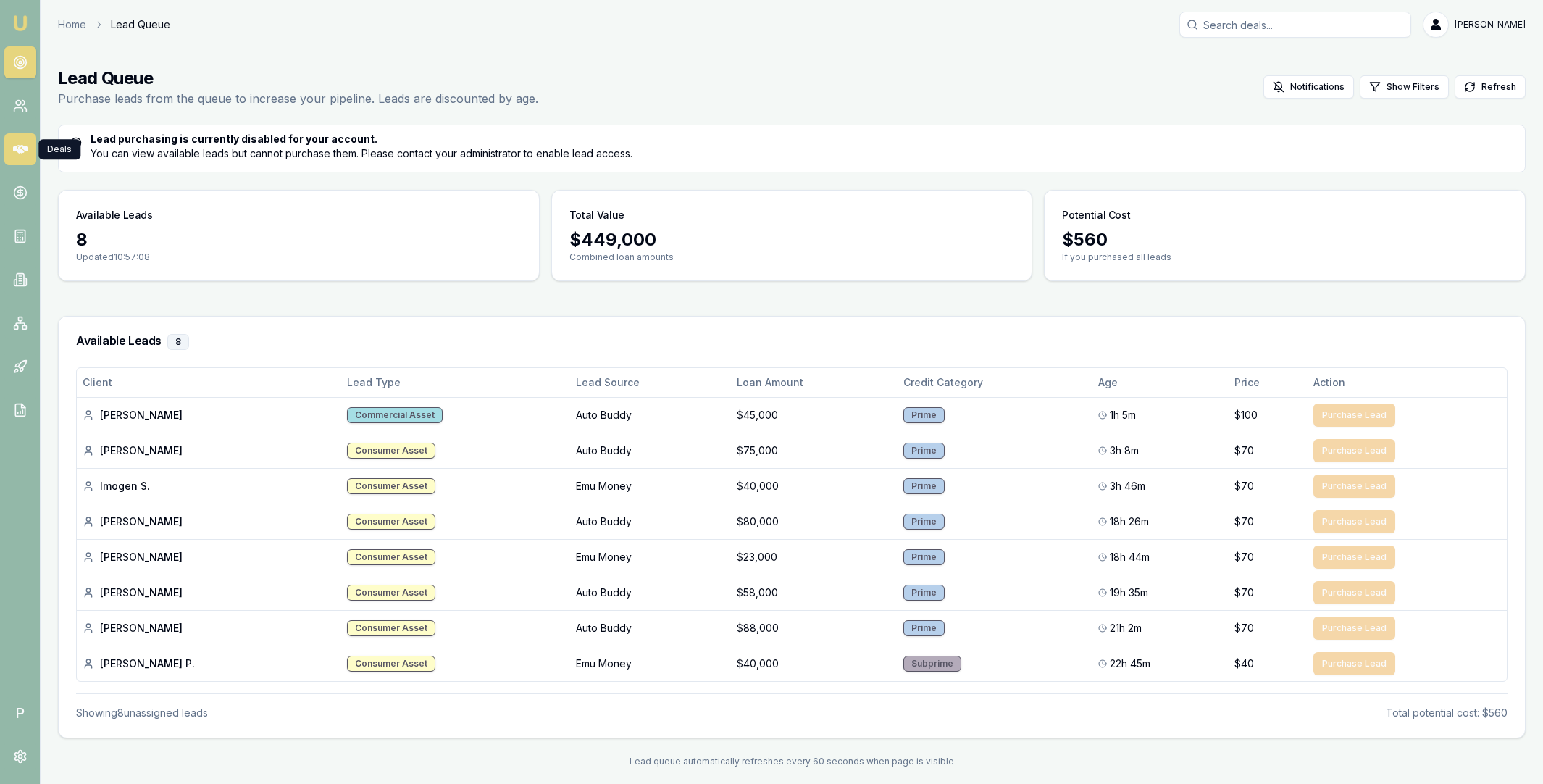
click at [18, 145] on icon at bounding box center [20, 149] width 15 height 9
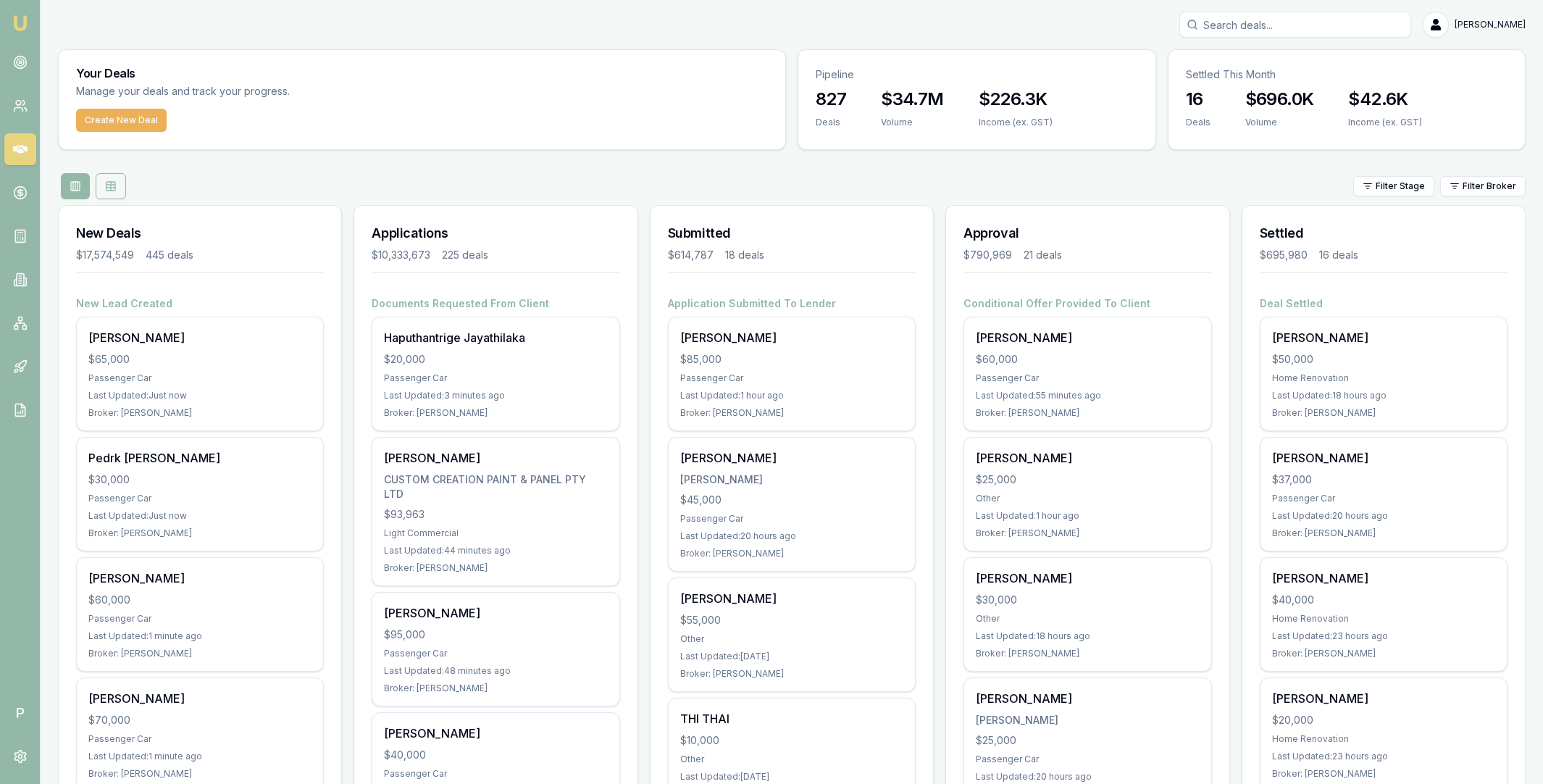
click at [107, 191] on icon at bounding box center [111, 186] width 12 height 12
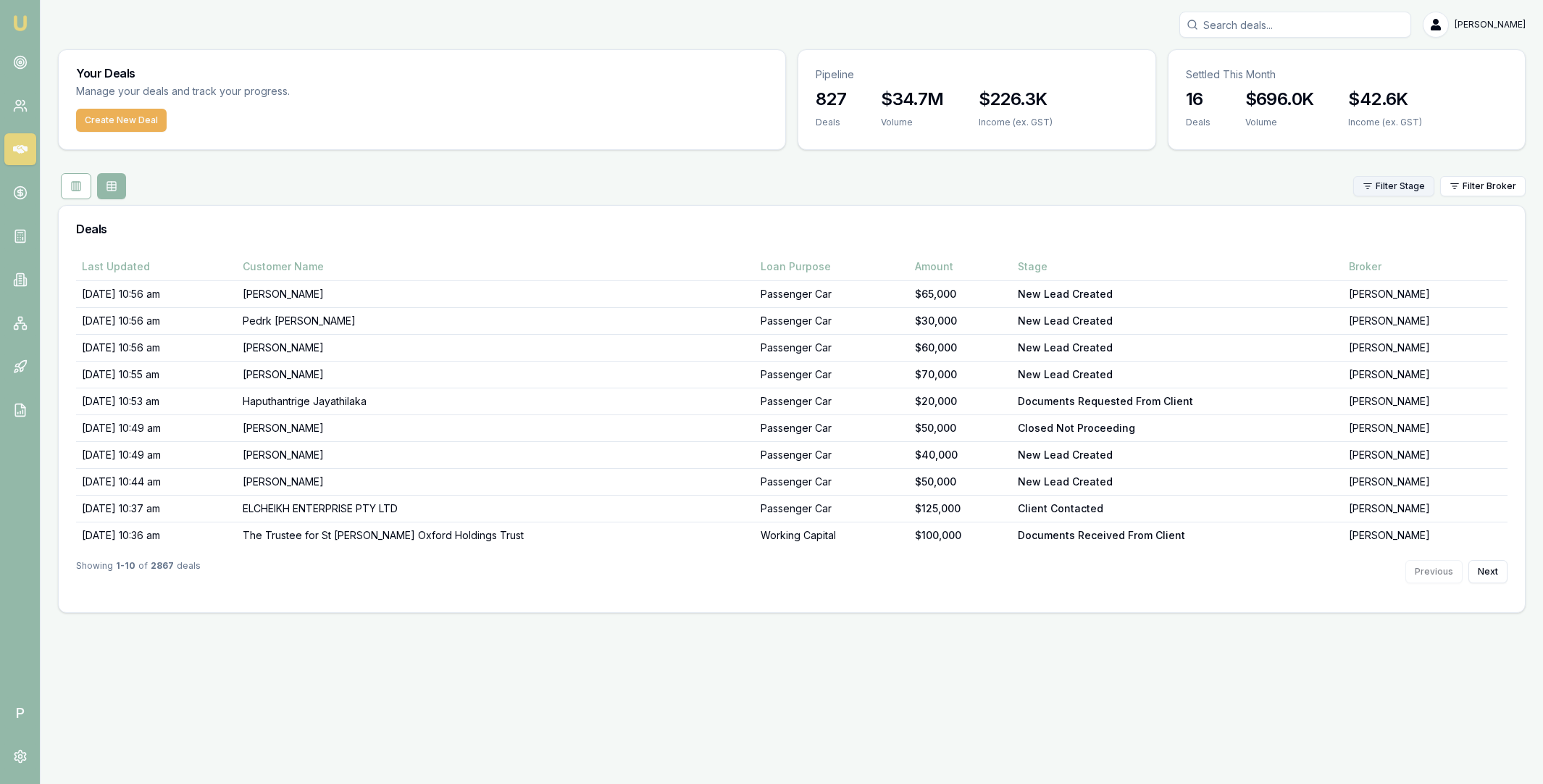
click at [1402, 189] on html "Emu Broker P Matt Leeburn Toggle Menu Your Deals Manage your deals and track yo…" at bounding box center [772, 392] width 1543 height 784
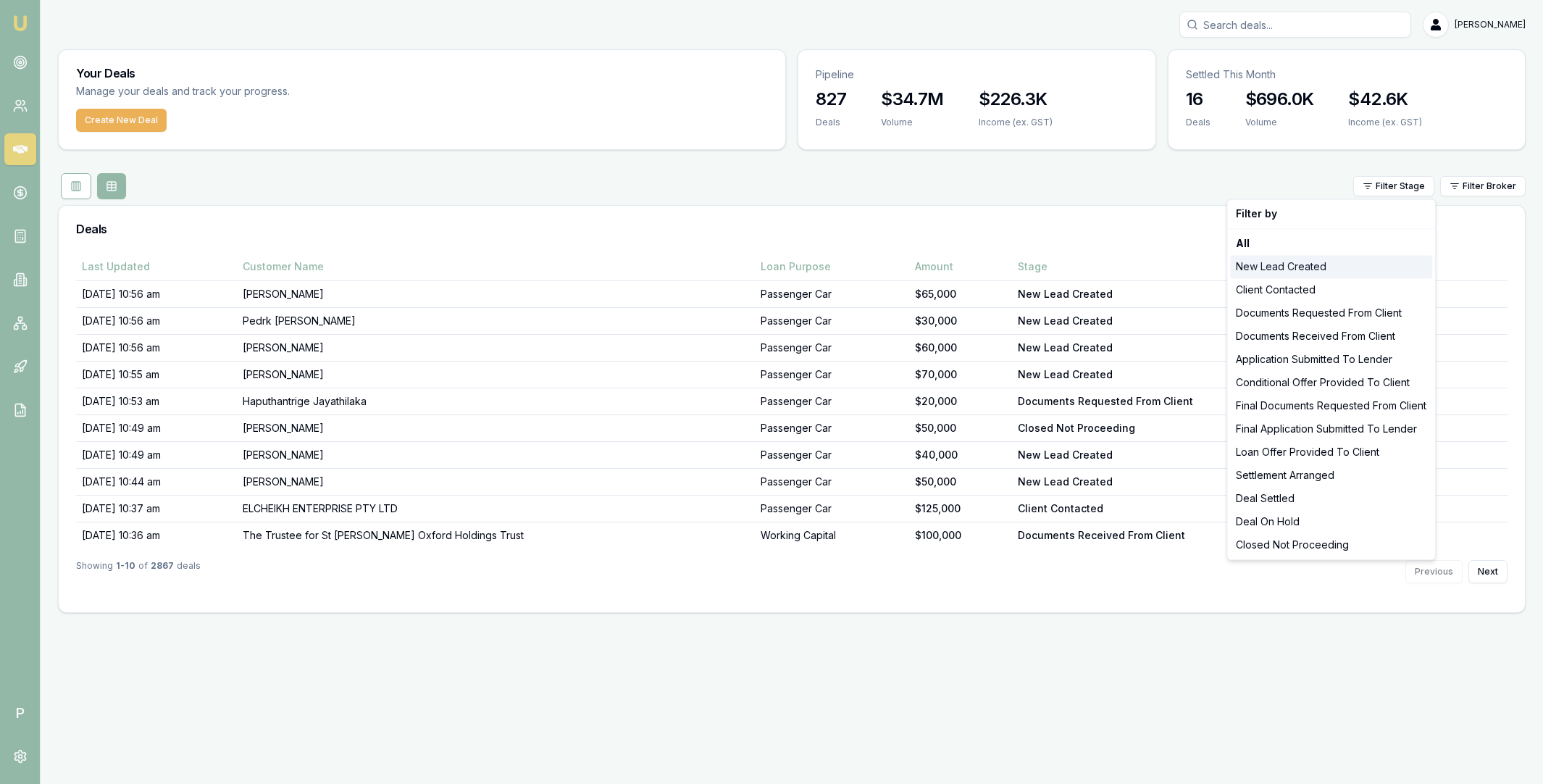
click at [1332, 262] on div "New Lead Created" at bounding box center [1330, 267] width 202 height 24
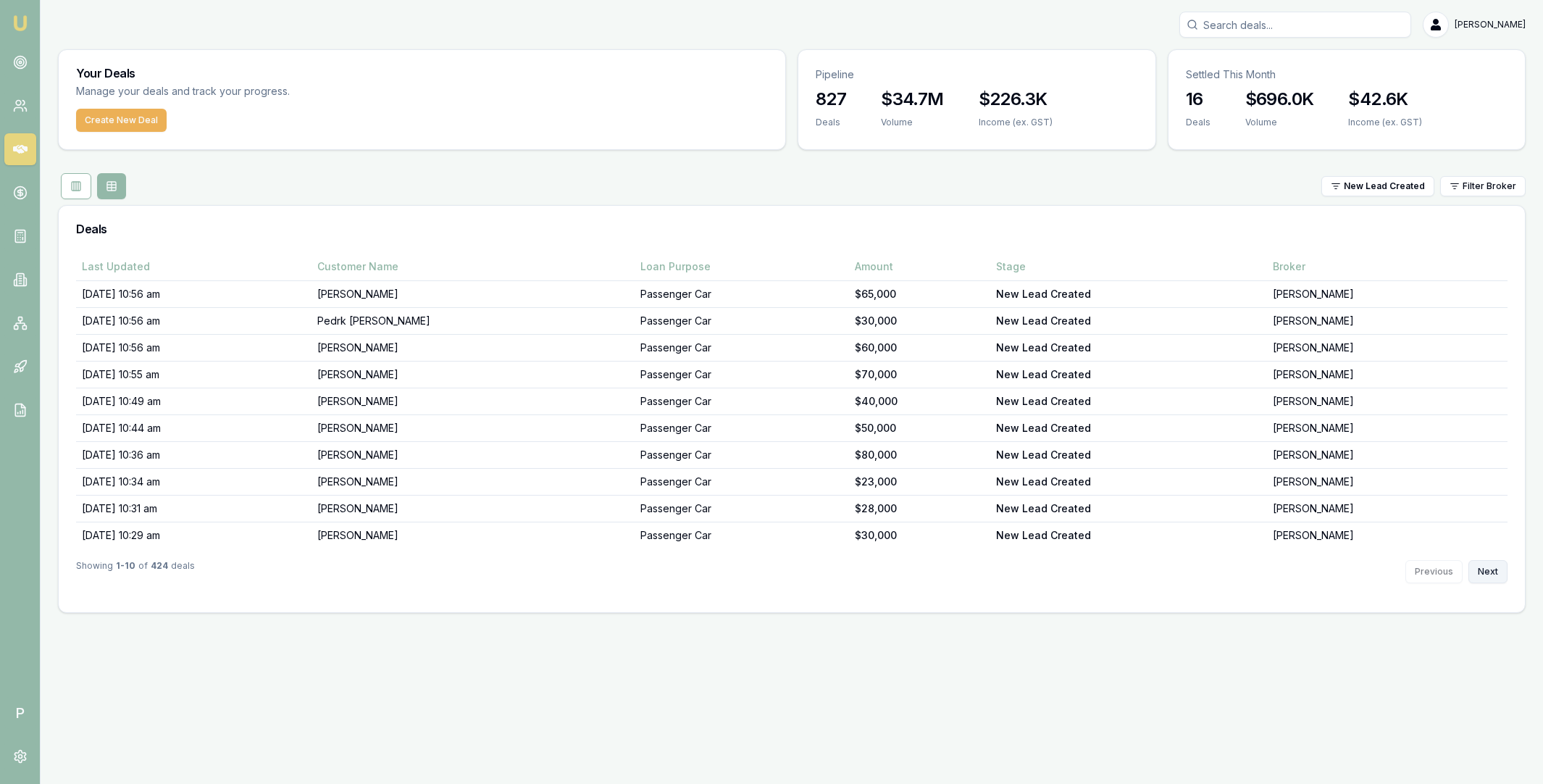
click at [1484, 574] on button "Next" at bounding box center [1488, 572] width 39 height 24
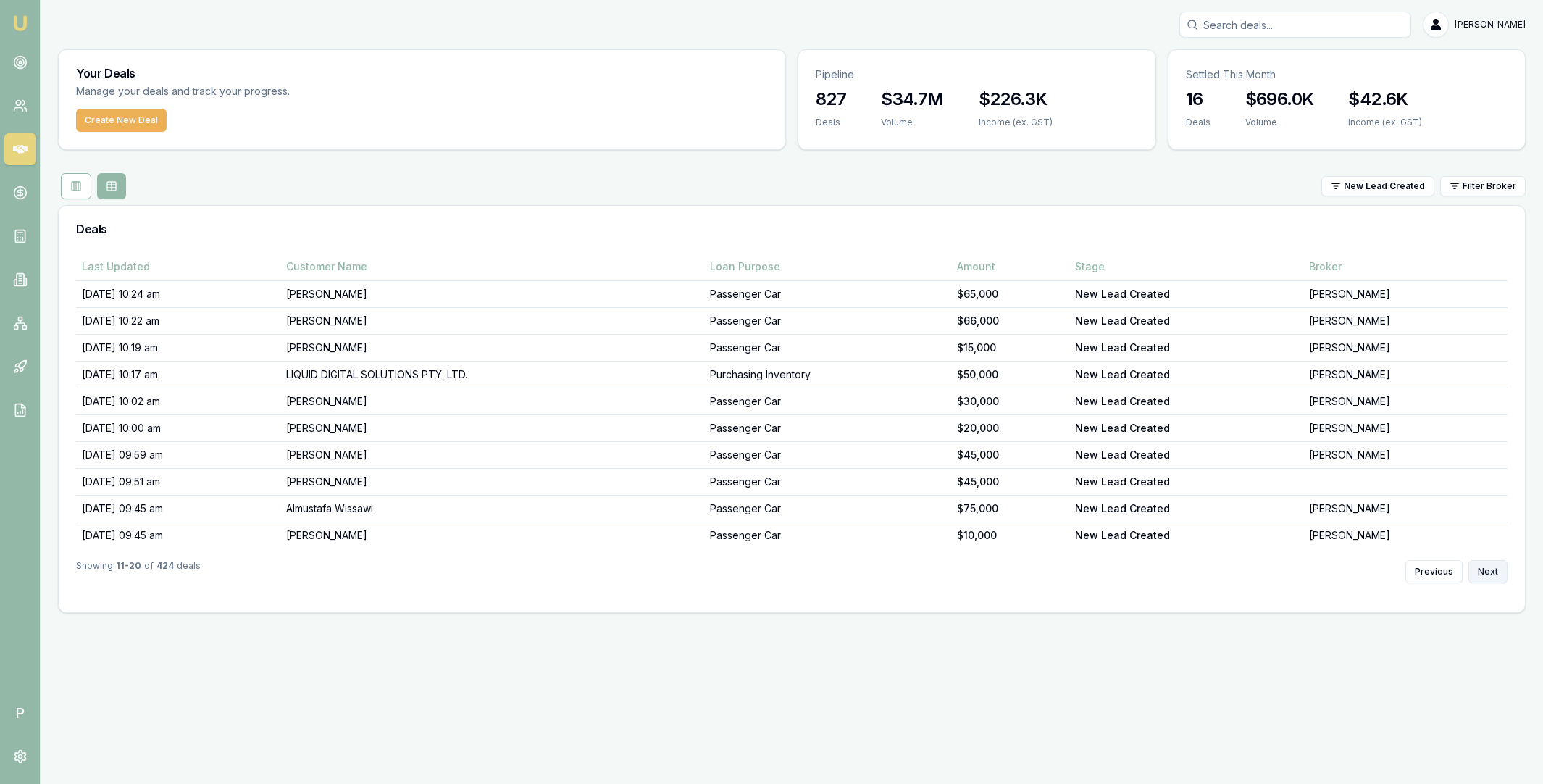
click at [1484, 574] on button "Next" at bounding box center [1488, 572] width 39 height 24
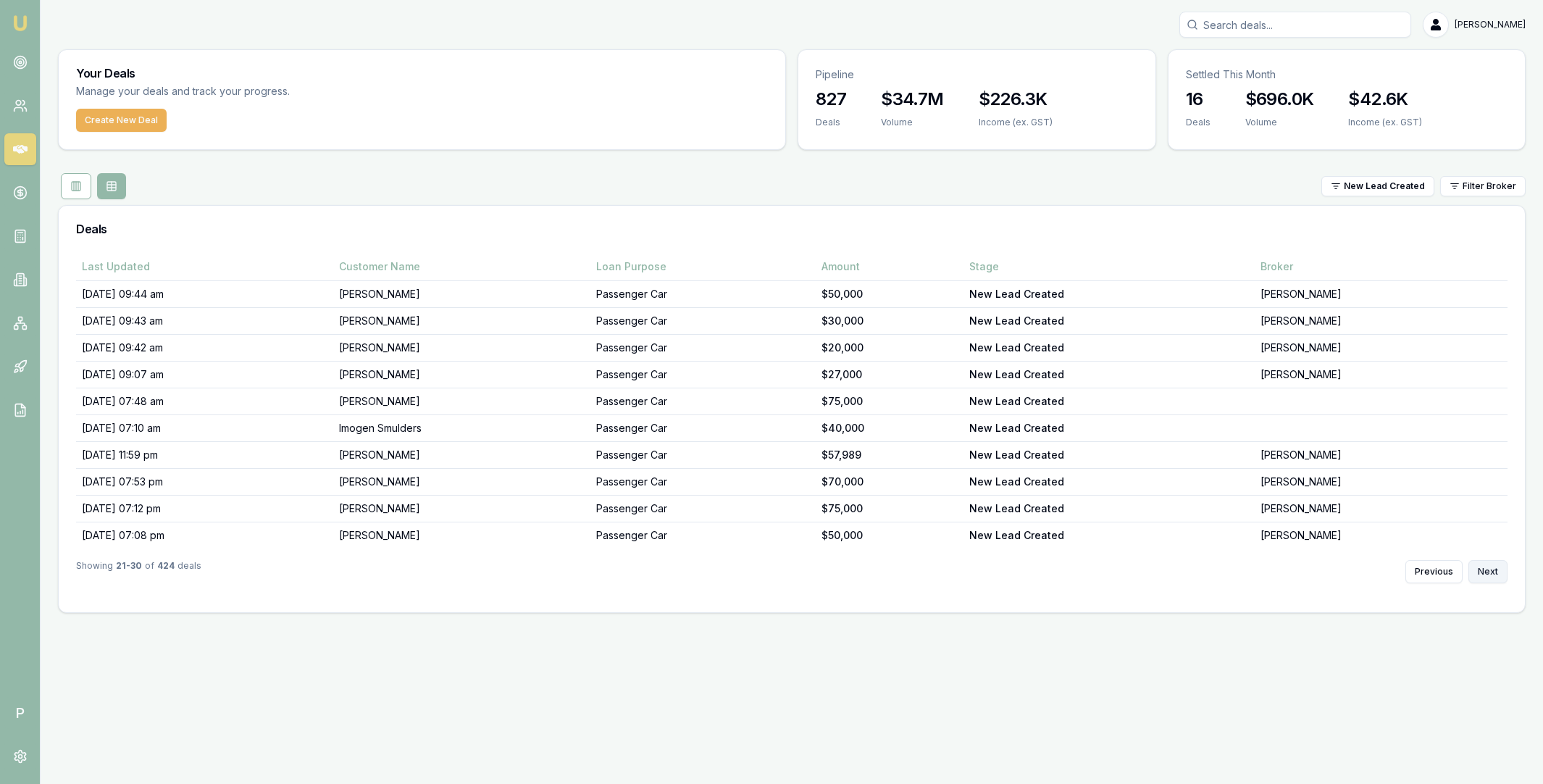
click at [1484, 574] on button "Next" at bounding box center [1488, 572] width 39 height 24
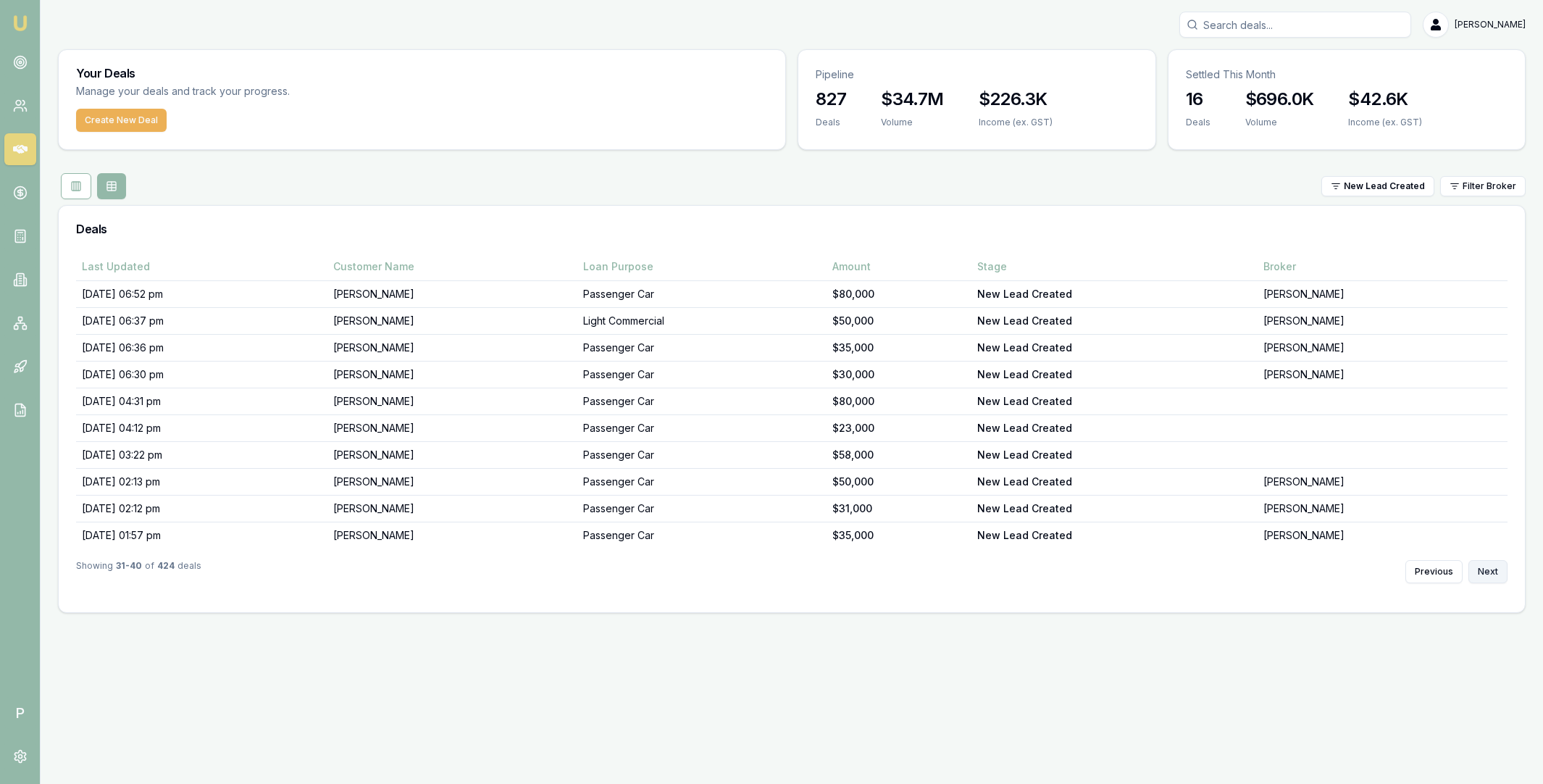
click at [1486, 573] on button "Next" at bounding box center [1488, 572] width 39 height 24
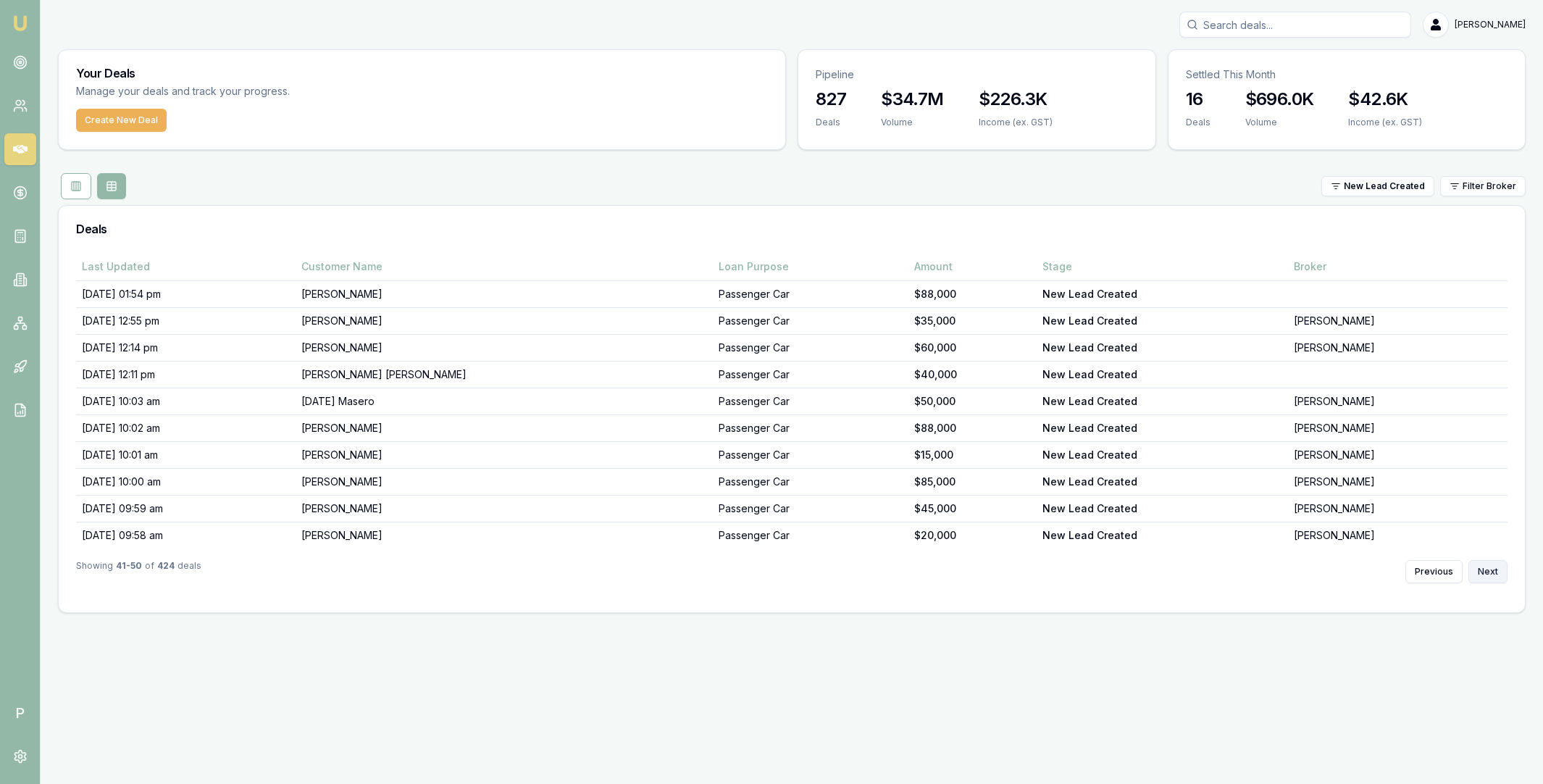
click at [1485, 574] on button "Next" at bounding box center [1488, 572] width 39 height 24
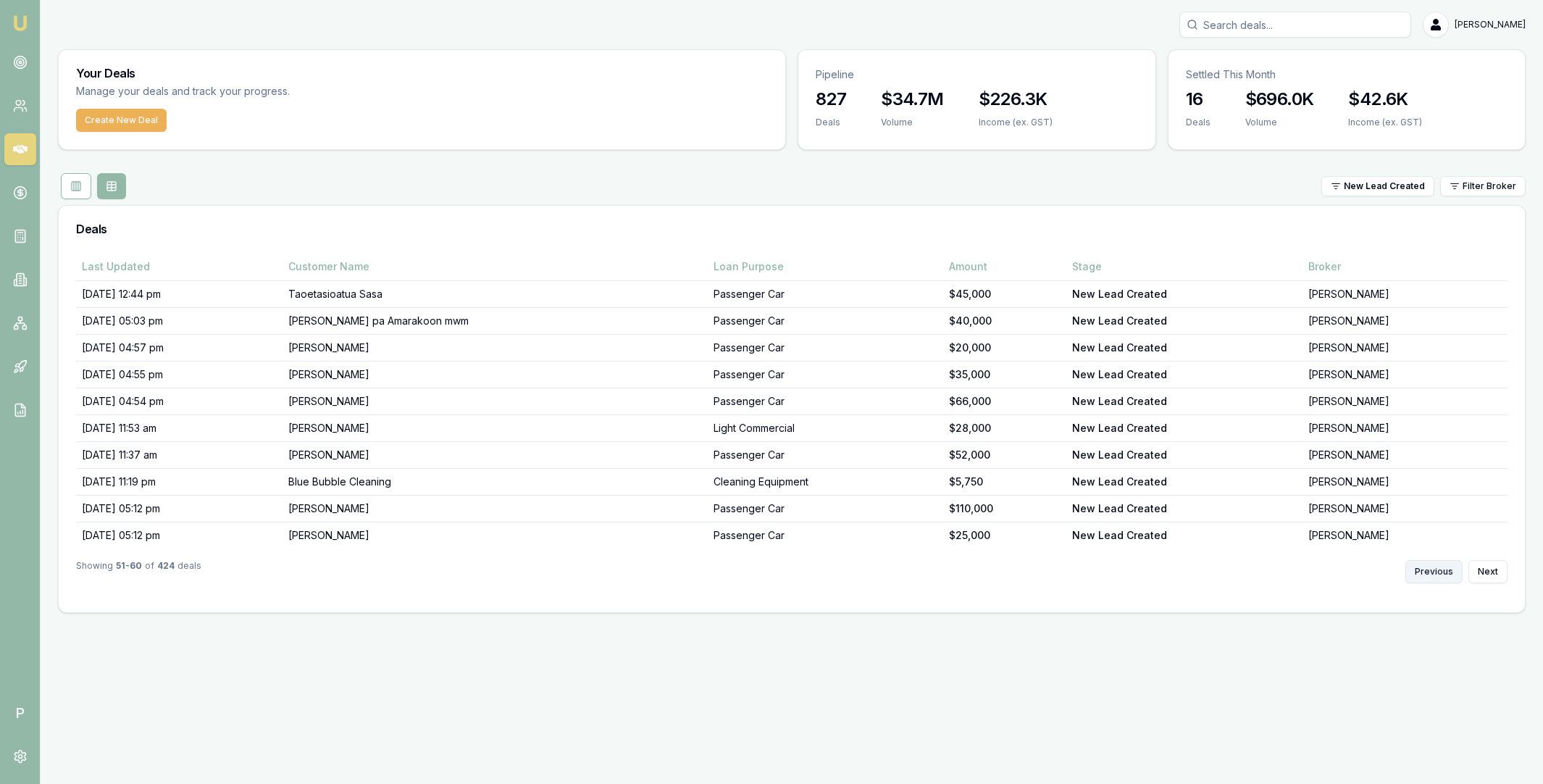
click at [1432, 570] on button "Previous" at bounding box center [1434, 572] width 57 height 24
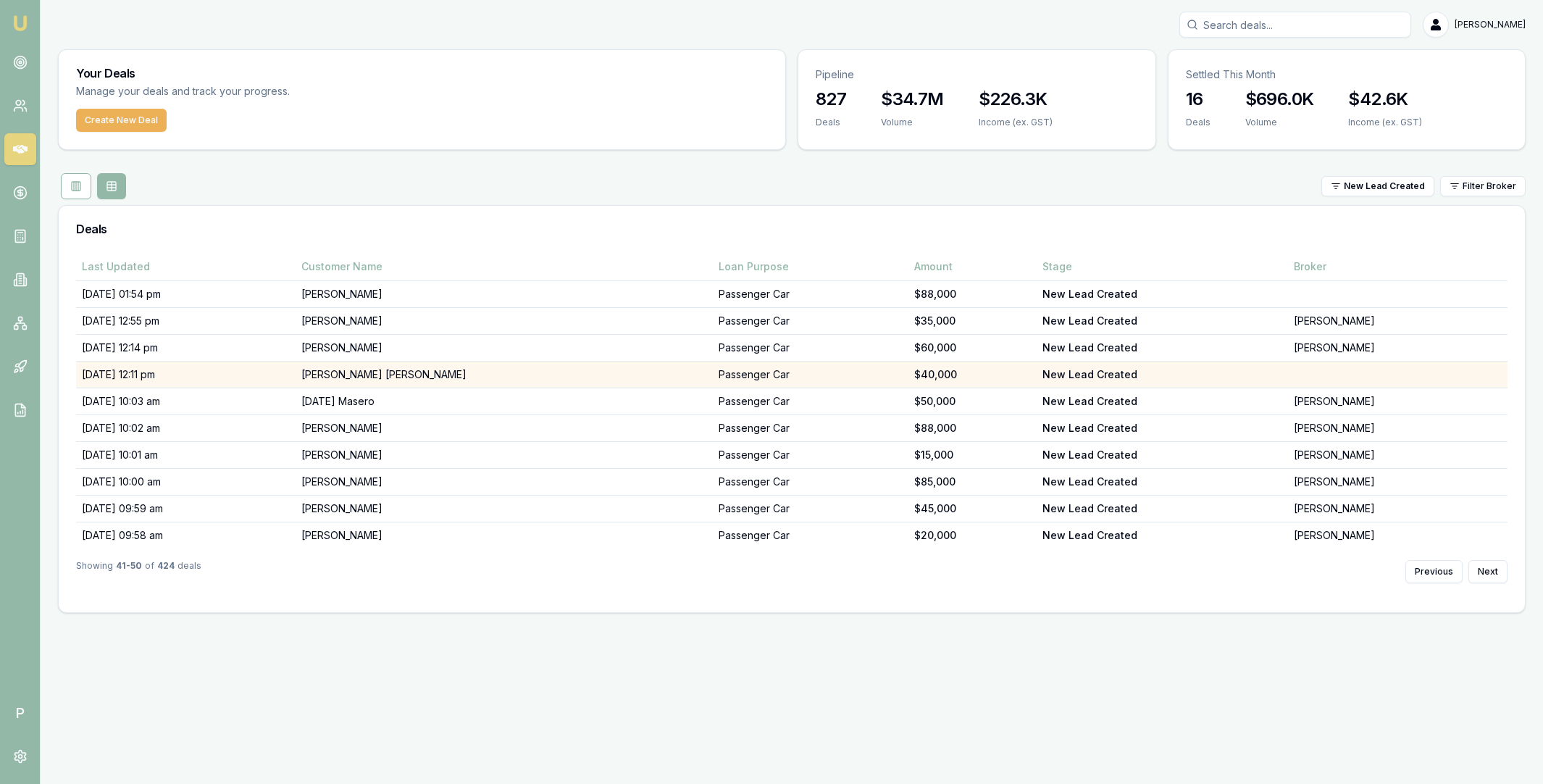
click at [451, 371] on td "Joseph Sweetson Panjikkaran Thomas" at bounding box center [504, 374] width 418 height 27
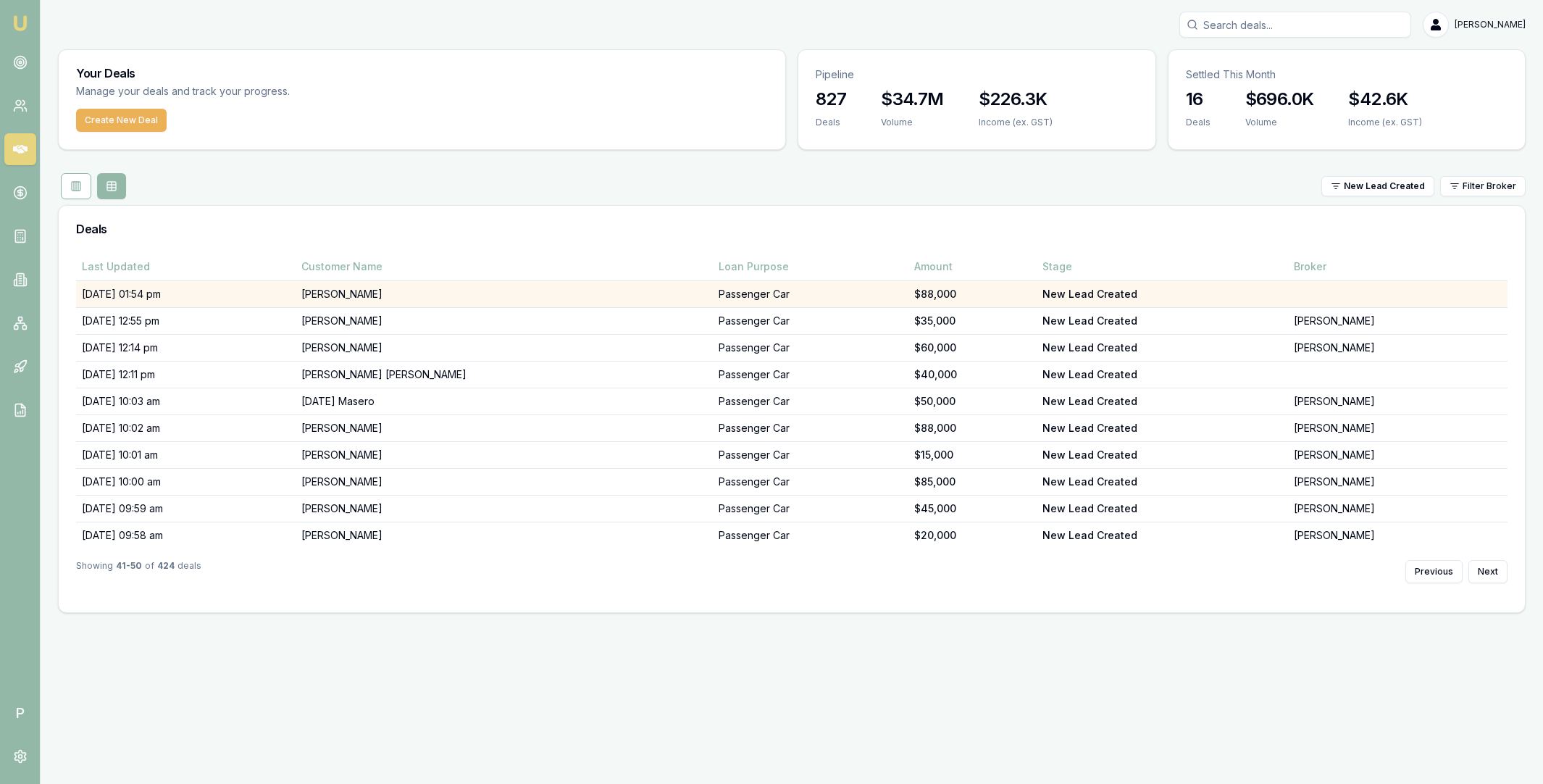
click at [541, 287] on td "George De castro" at bounding box center [504, 294] width 418 height 27
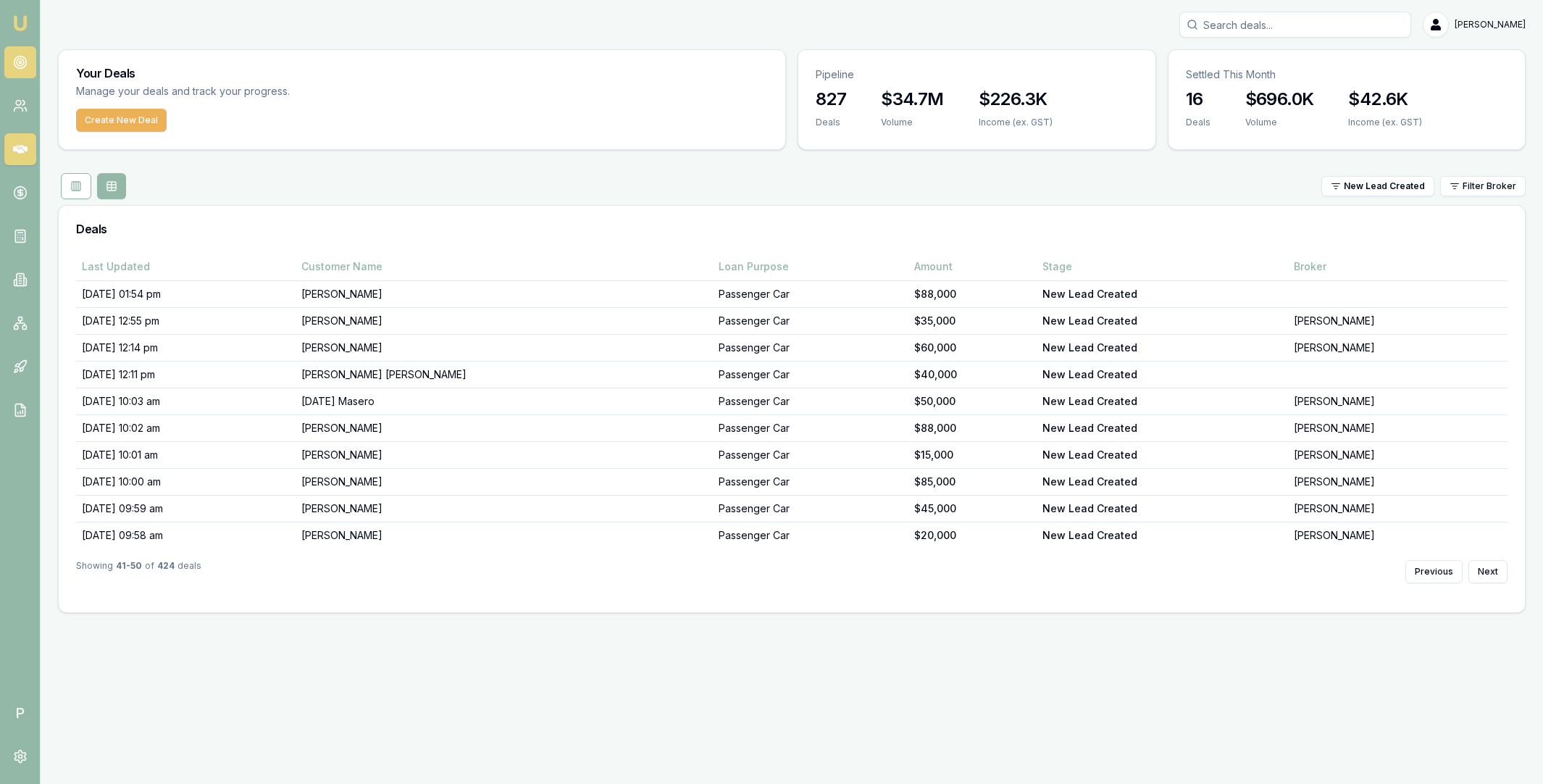
click at [18, 63] on icon at bounding box center [20, 62] width 15 height 15
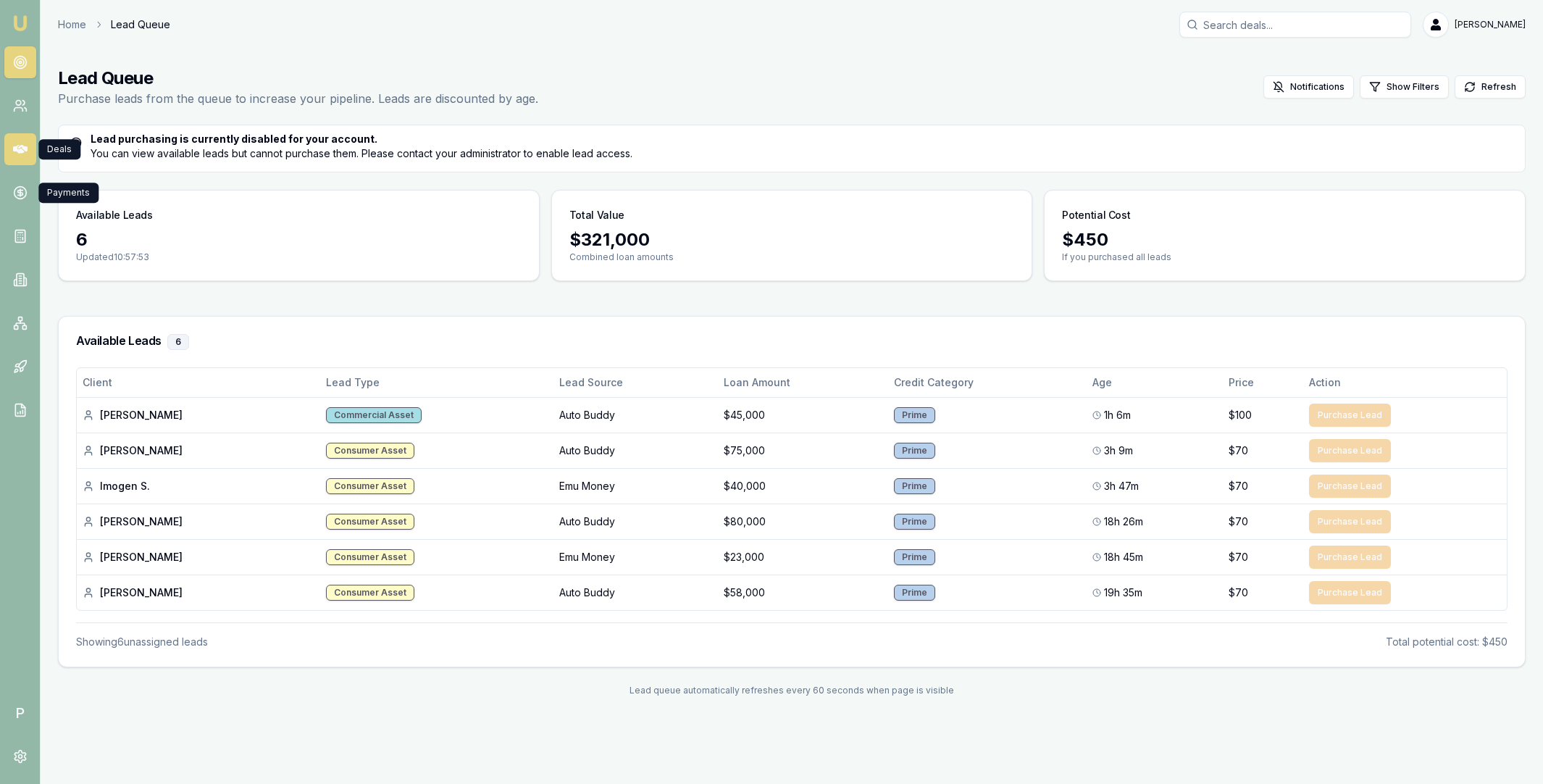
click at [16, 147] on icon at bounding box center [20, 149] width 15 height 9
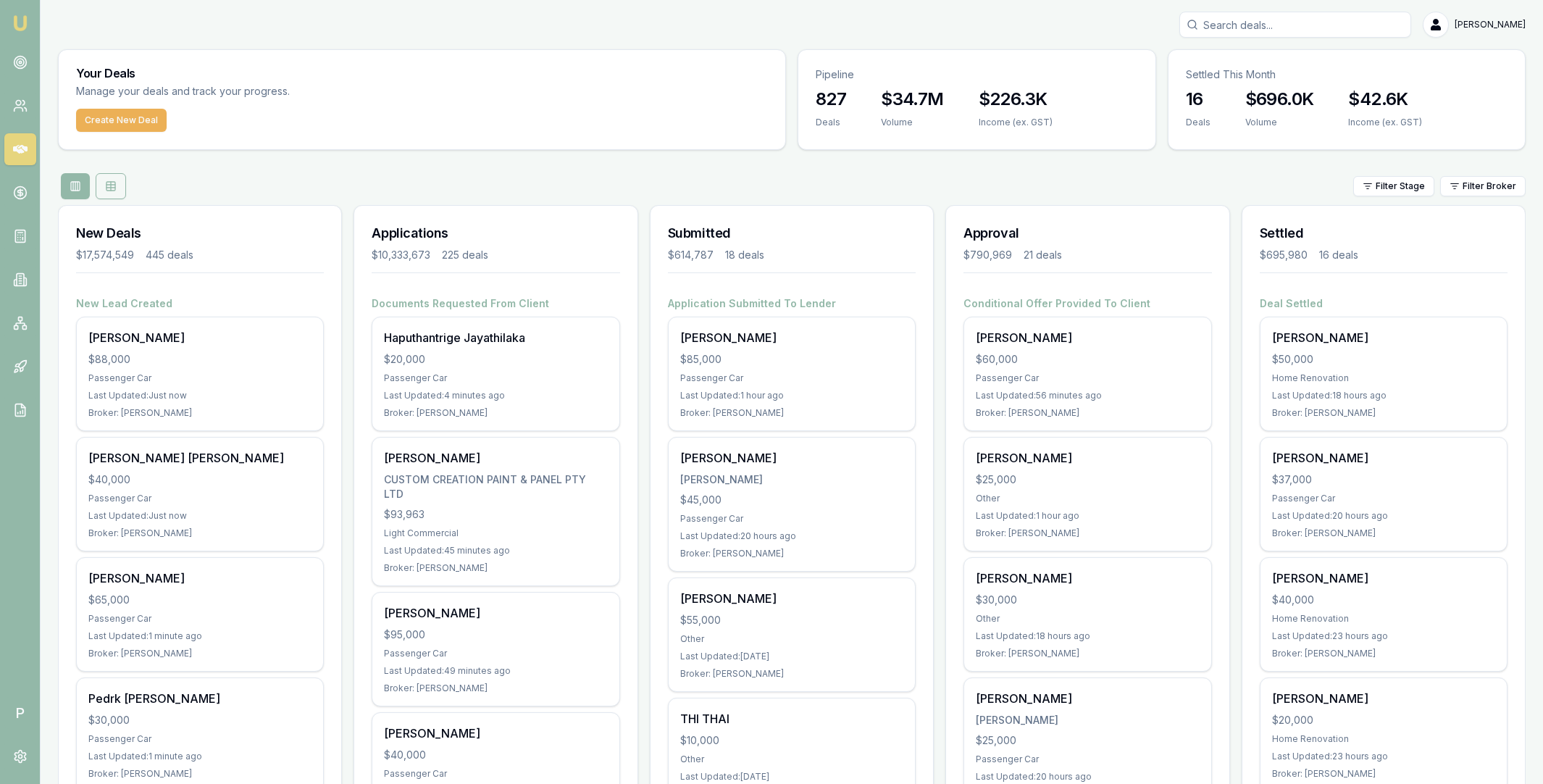
click at [111, 188] on icon at bounding box center [111, 186] width 12 height 12
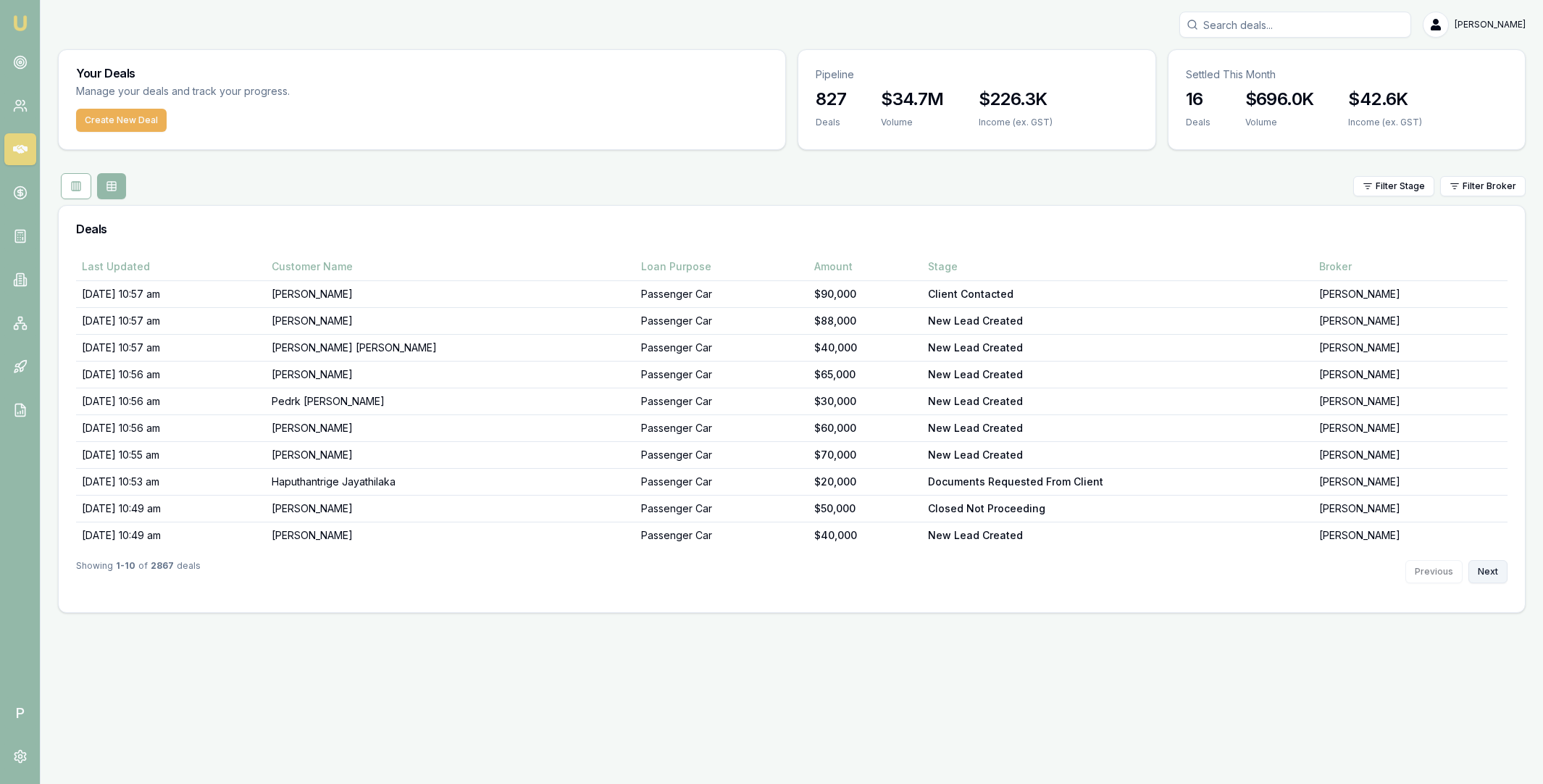
click at [1483, 572] on button "Next" at bounding box center [1488, 572] width 39 height 24
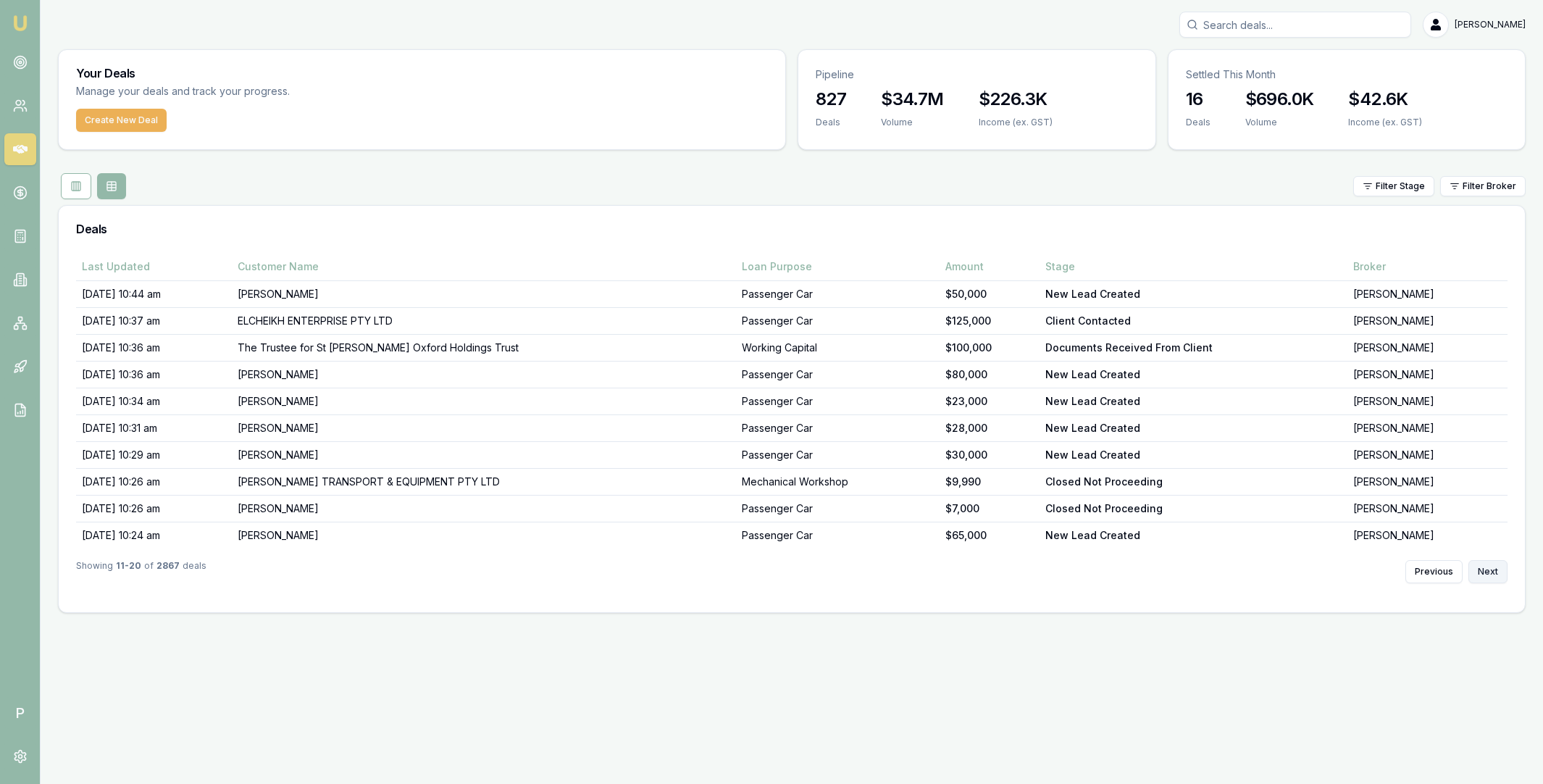
click at [1484, 571] on button "Next" at bounding box center [1488, 572] width 39 height 24
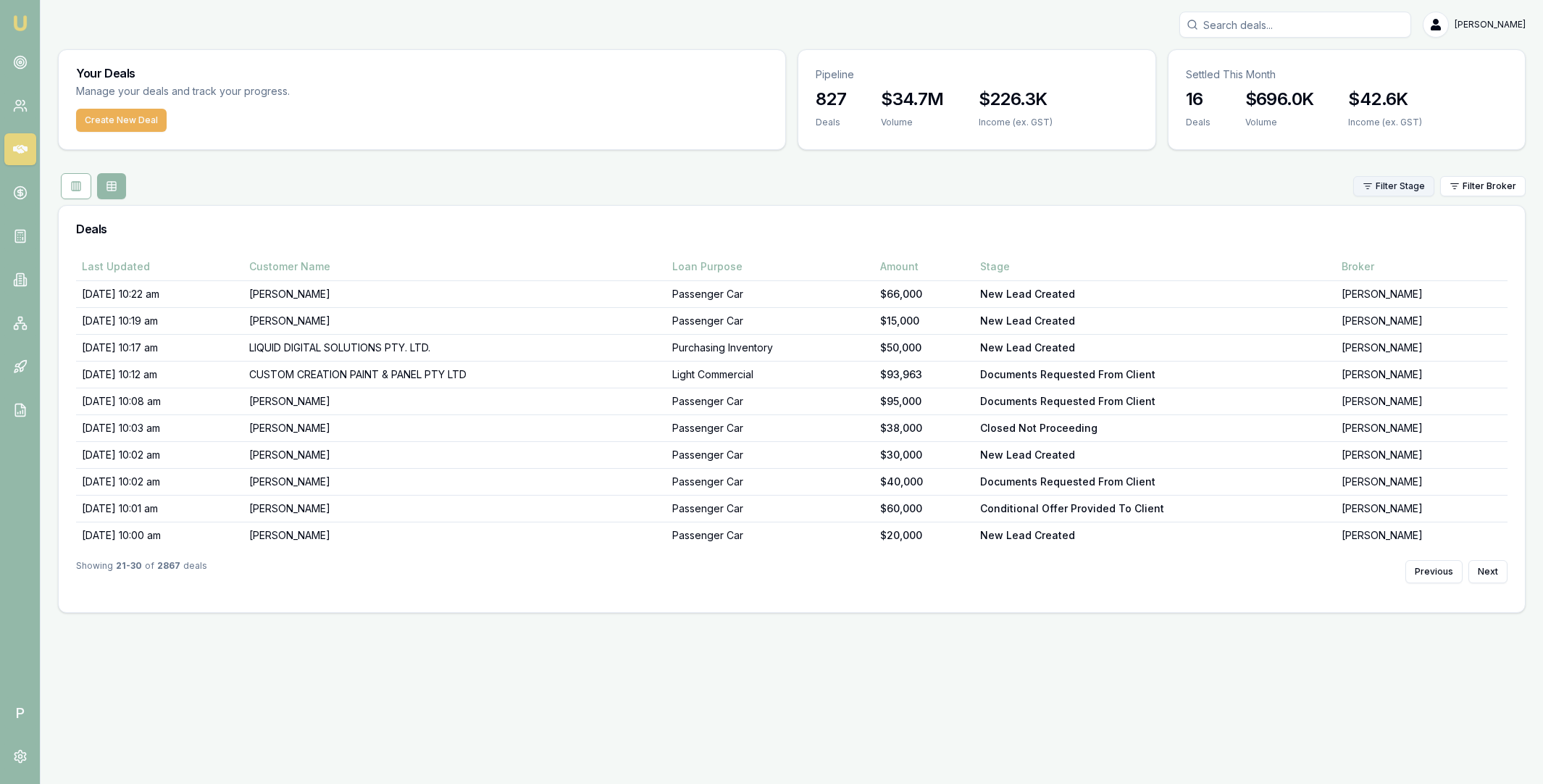
click at [1398, 183] on html "Emu Broker P Matt Leeburn Toggle Menu Your Deals Manage your deals and track yo…" at bounding box center [772, 392] width 1543 height 784
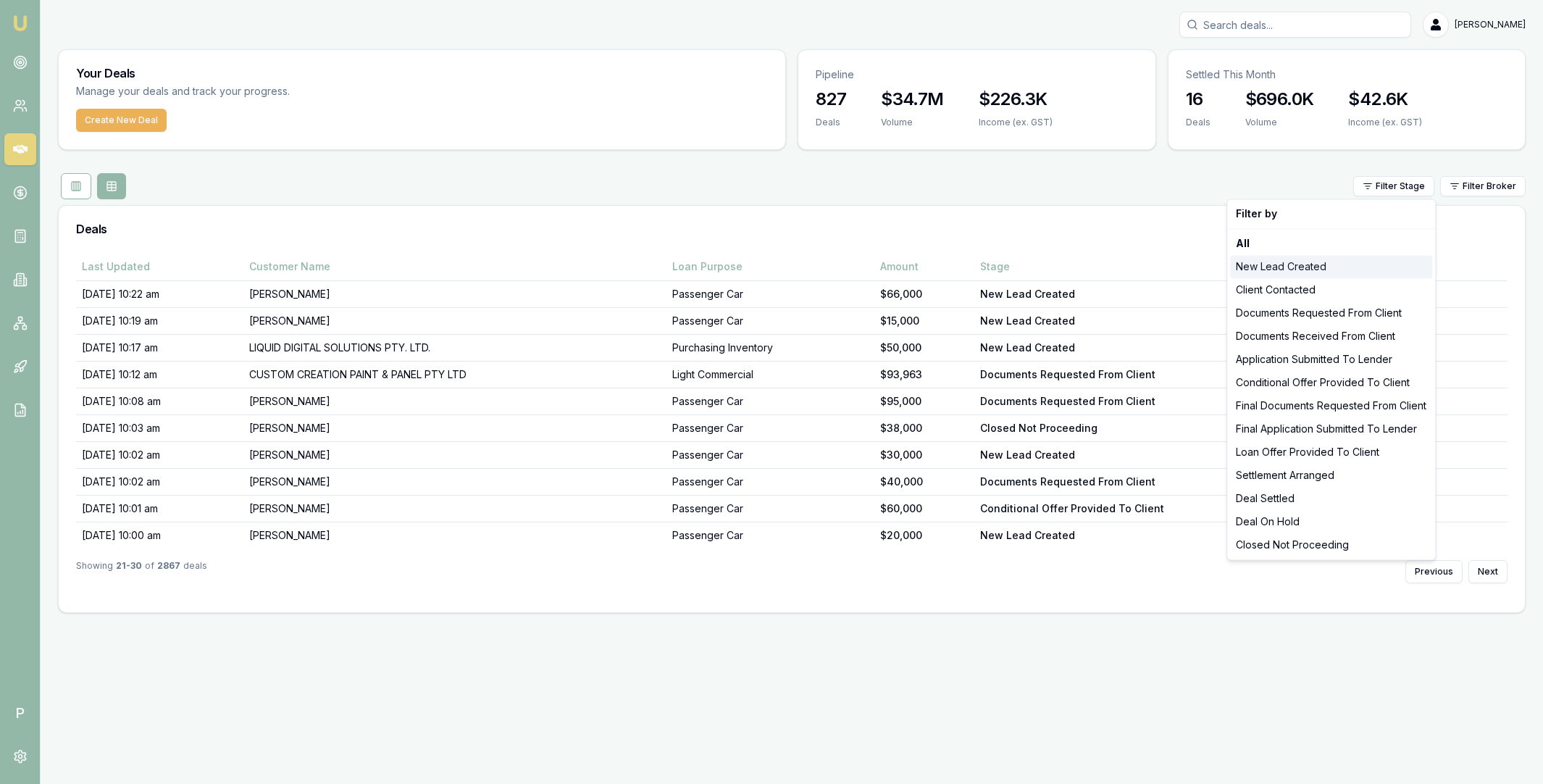
click at [1349, 269] on div "New Lead Created" at bounding box center [1330, 267] width 202 height 24
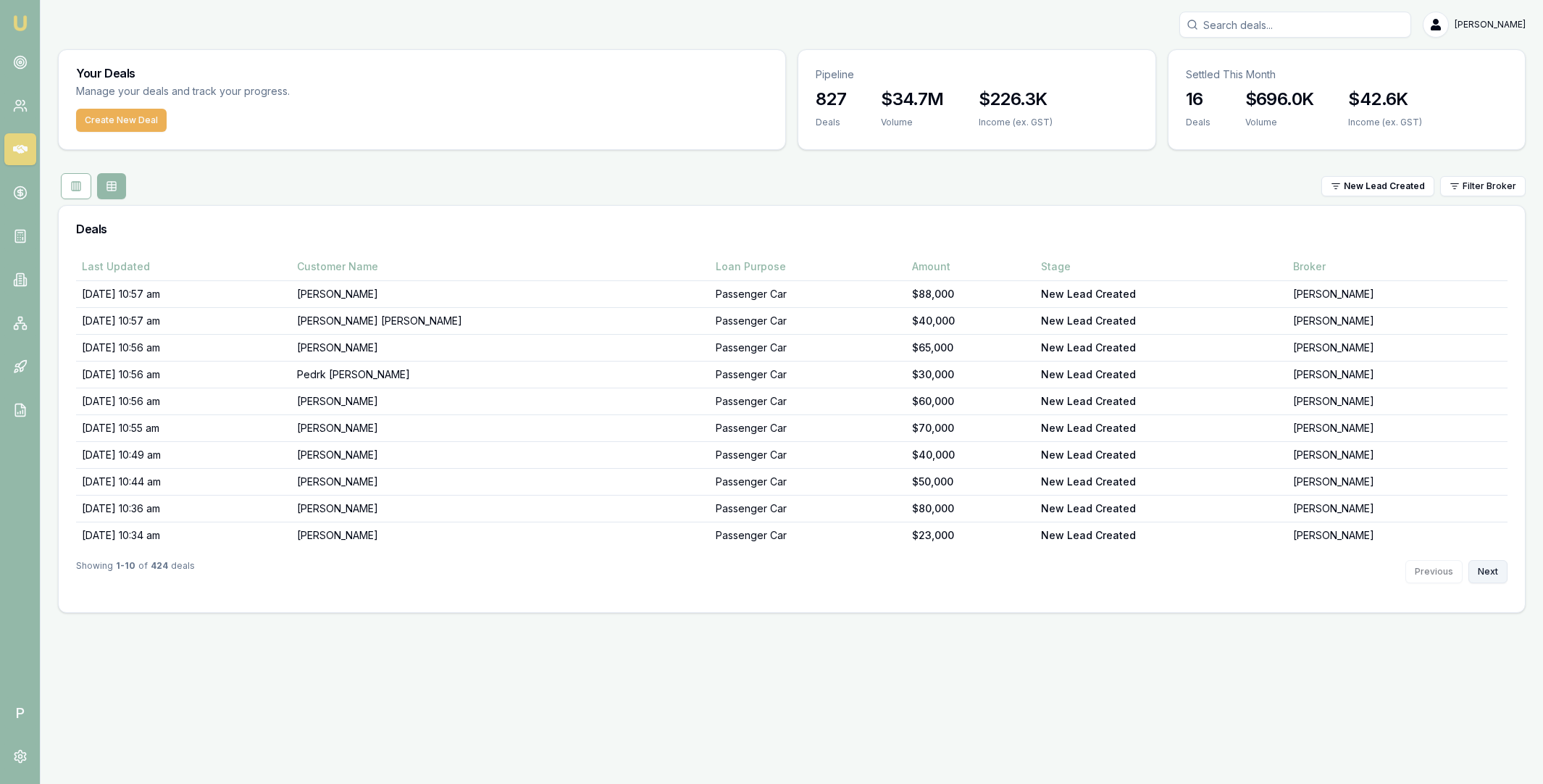
click at [1494, 575] on button "Next" at bounding box center [1488, 572] width 39 height 24
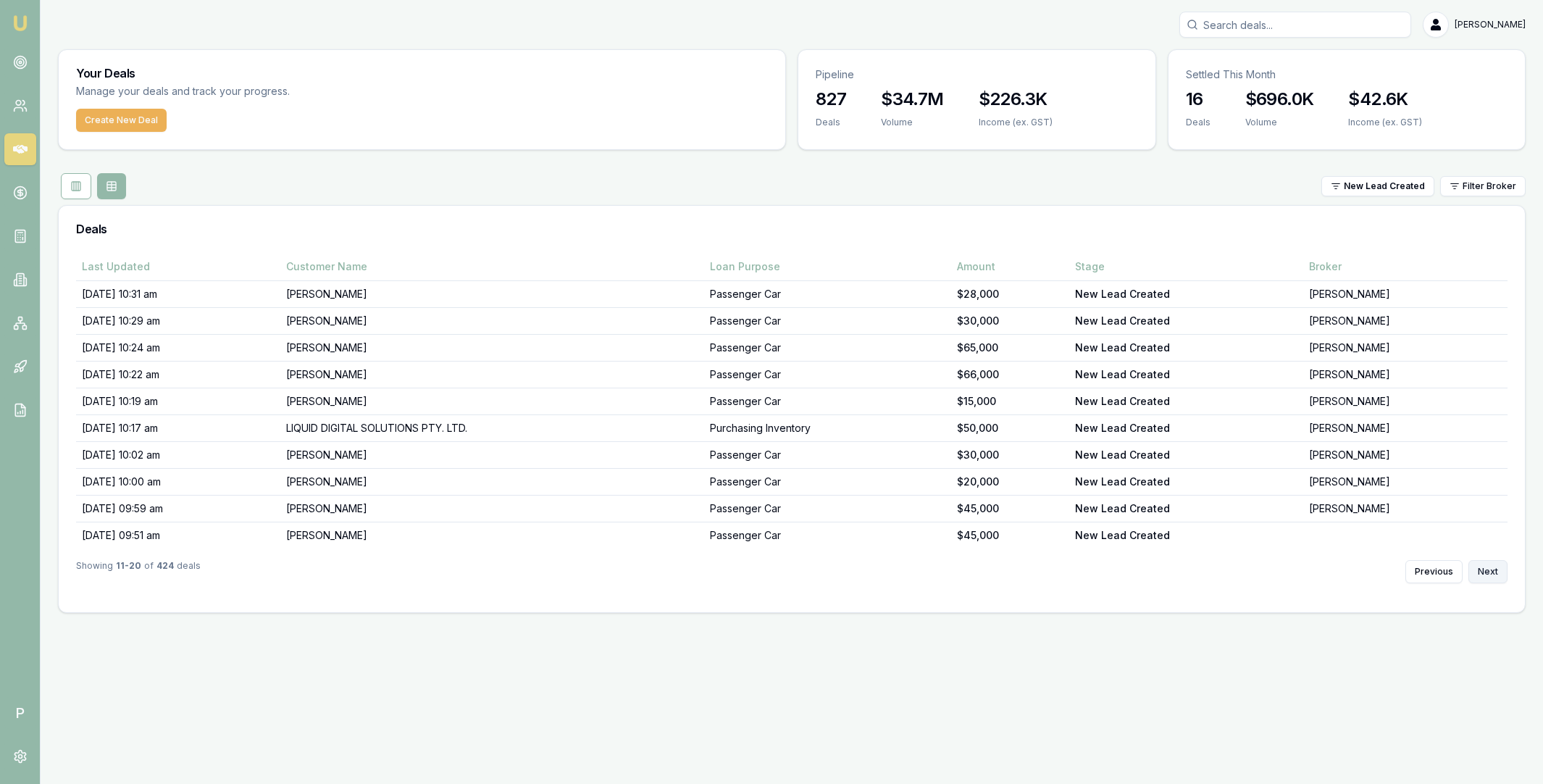
click at [1491, 574] on button "Next" at bounding box center [1488, 572] width 39 height 24
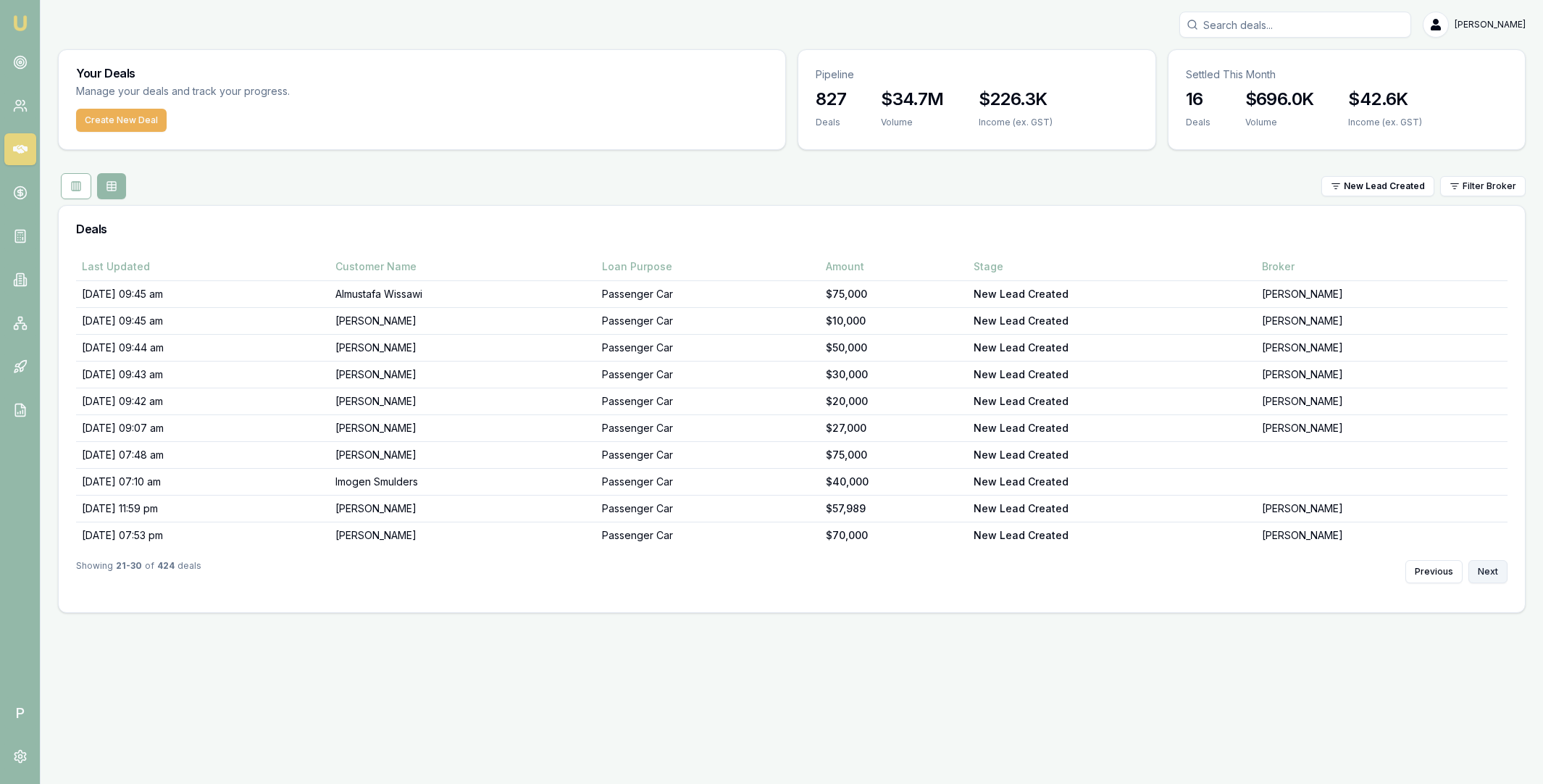
click at [1492, 574] on button "Next" at bounding box center [1488, 572] width 39 height 24
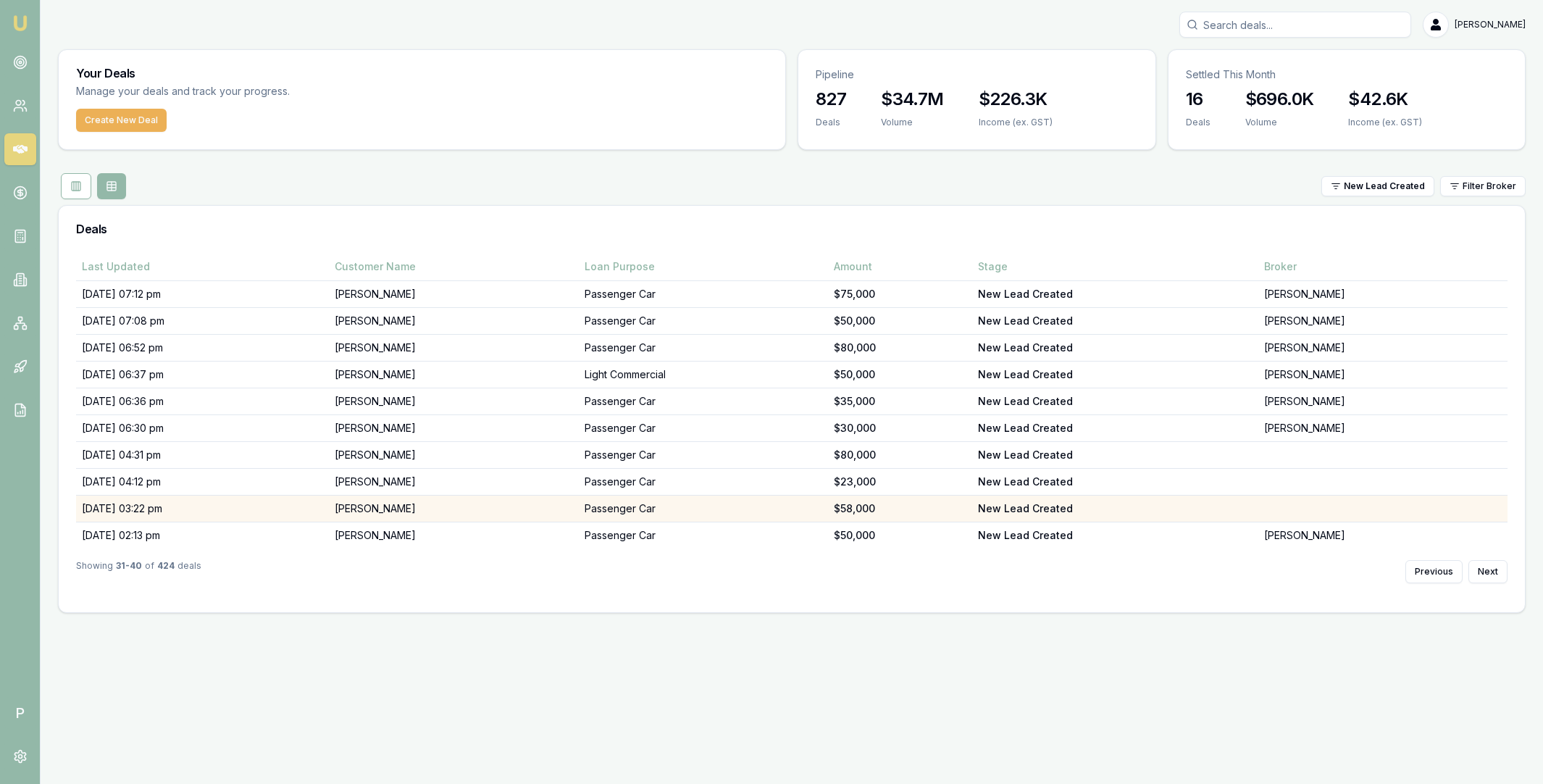
click at [400, 507] on td "Mark Hill" at bounding box center [453, 509] width 249 height 27
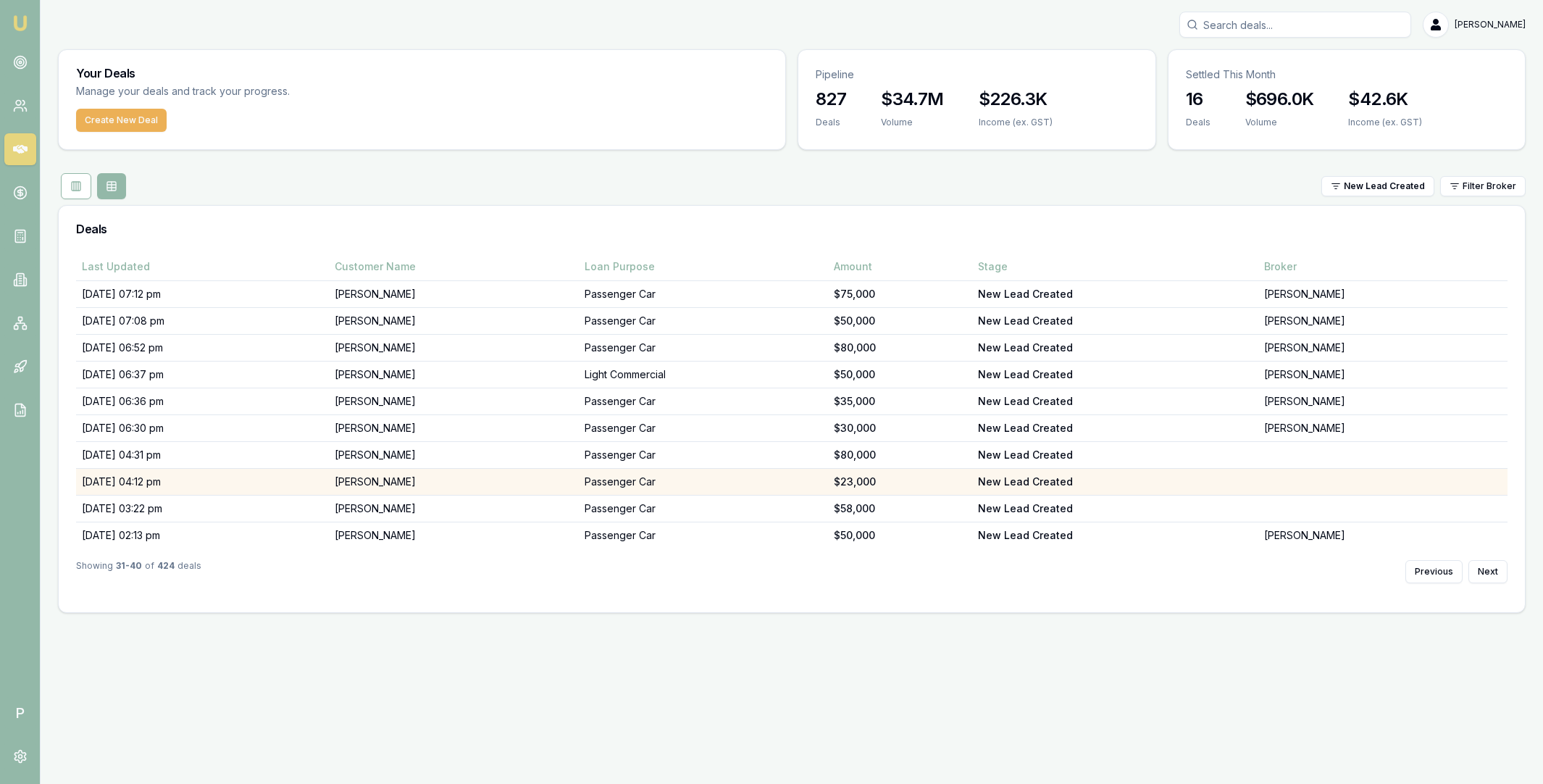
click at [398, 487] on td "[PERSON_NAME]" at bounding box center [453, 481] width 249 height 27
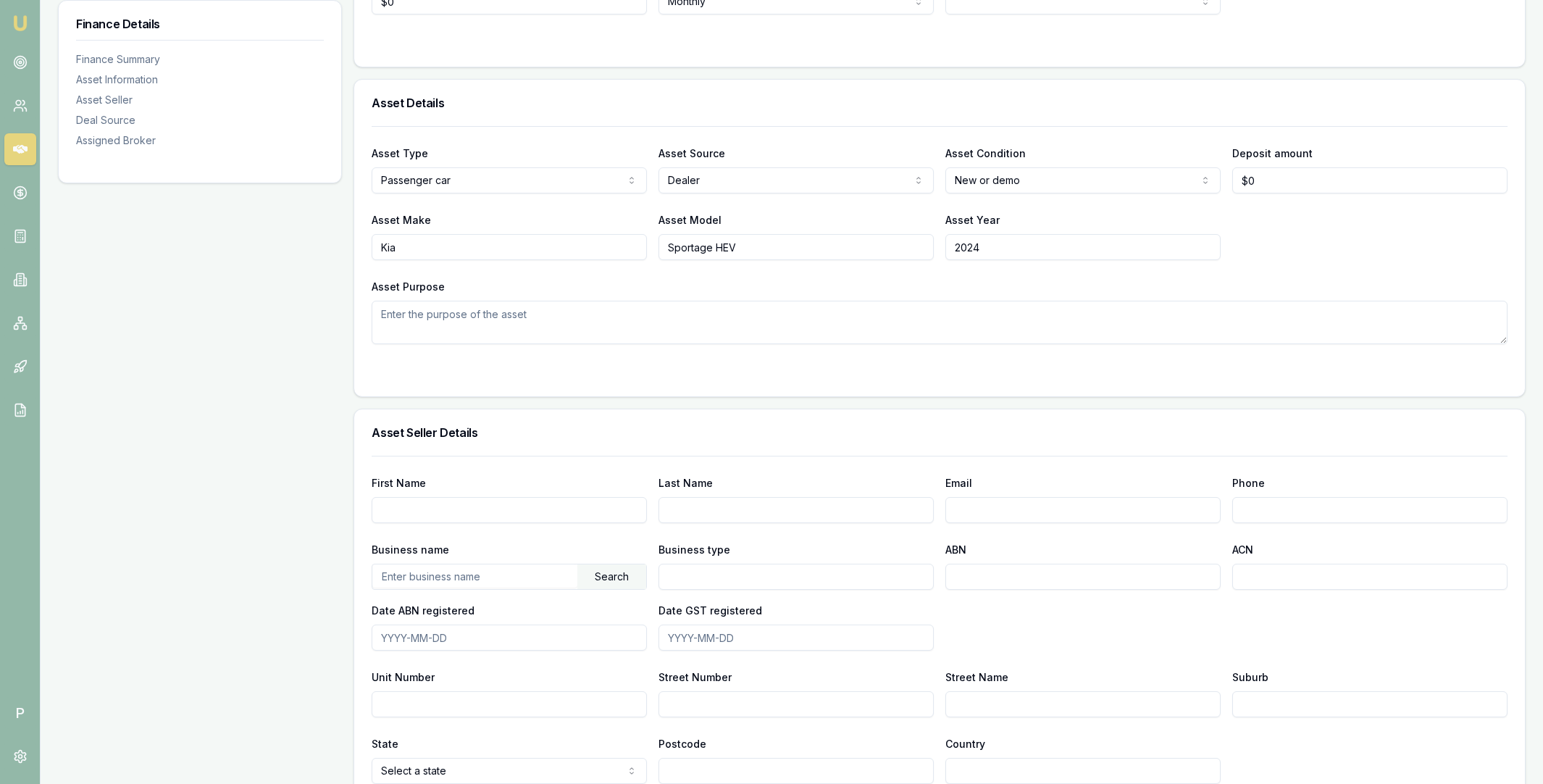
scroll to position [978, 0]
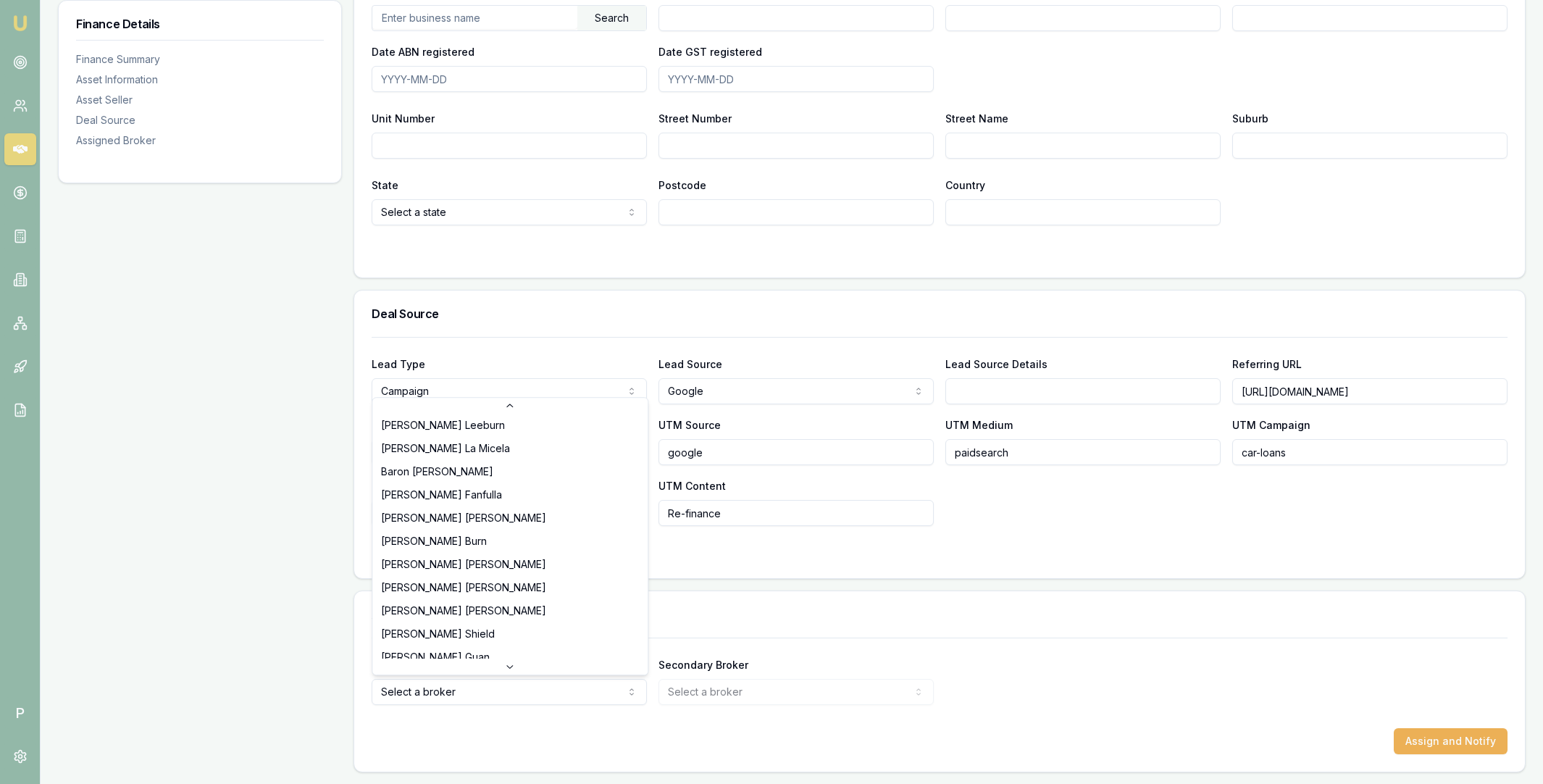
scroll to position [237, 0]
select select "U-NHCDP6WVWP"
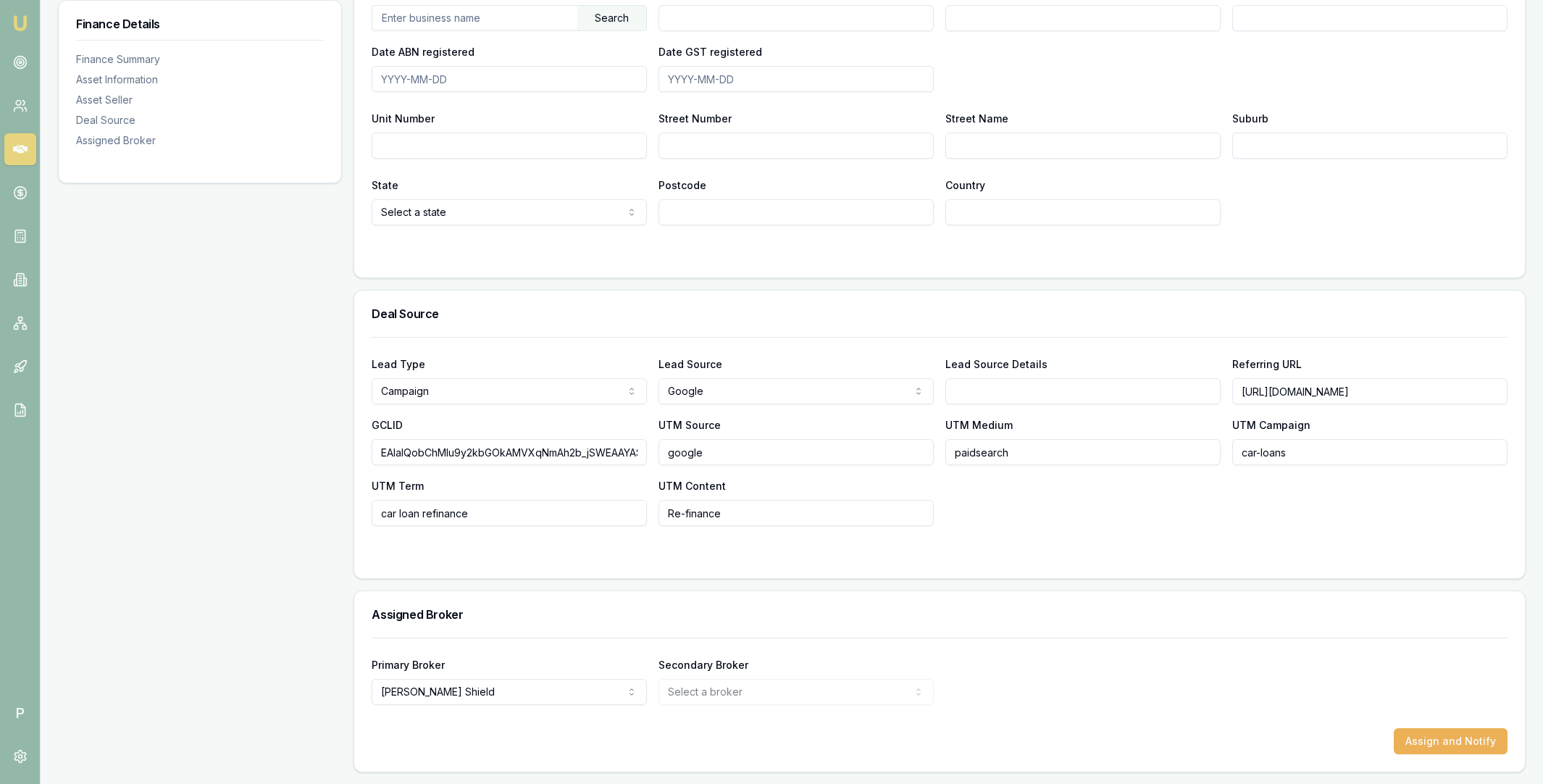
click at [1201, 709] on form "Primary Broker [PERSON_NAME] [PERSON_NAME] [PERSON_NAME] [PERSON_NAME] [PERSON_…" at bounding box center [940, 695] width 1136 height 117
click at [1438, 739] on button "Assign and Notify" at bounding box center [1450, 741] width 114 height 27
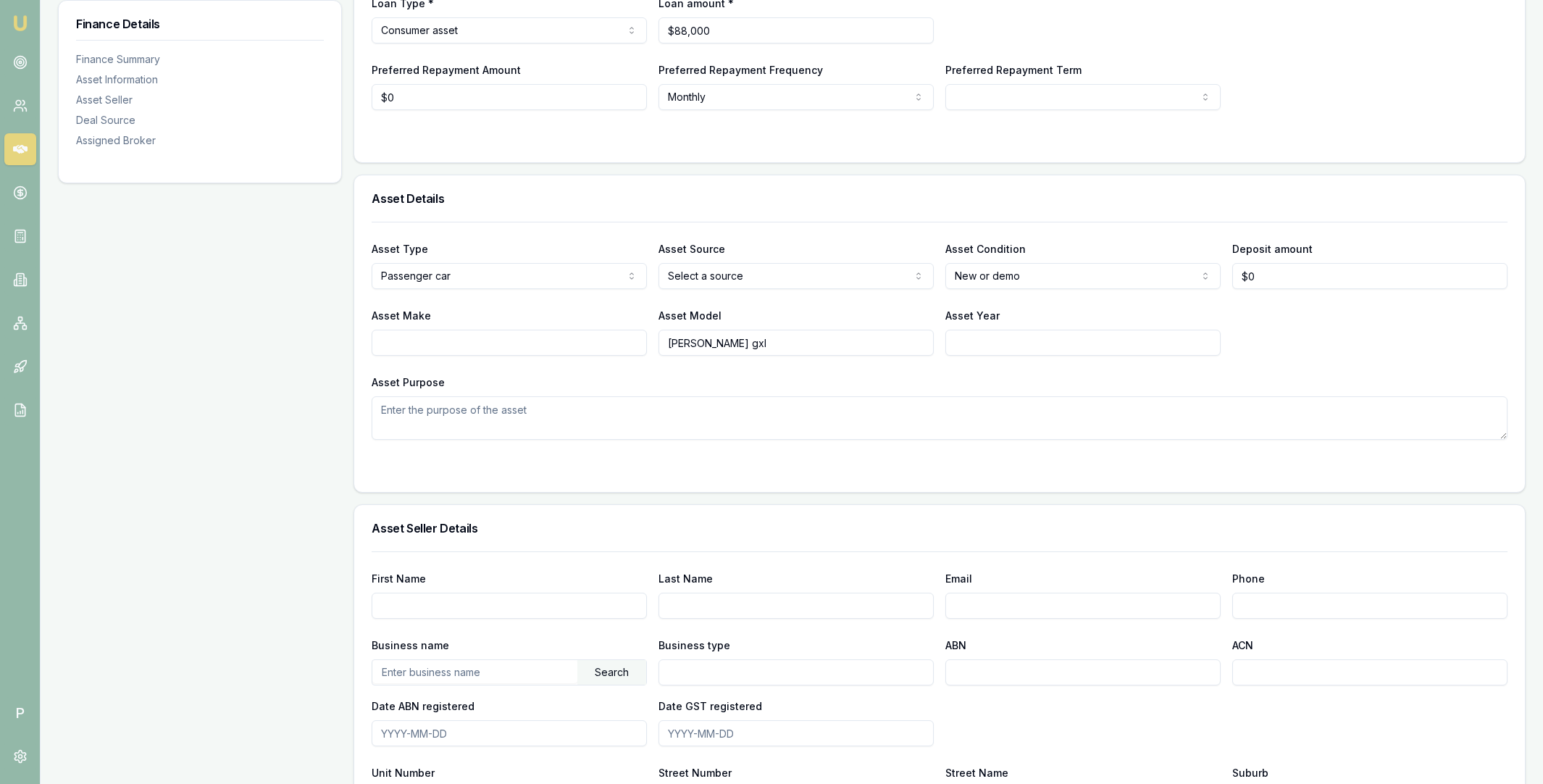
scroll to position [826, 0]
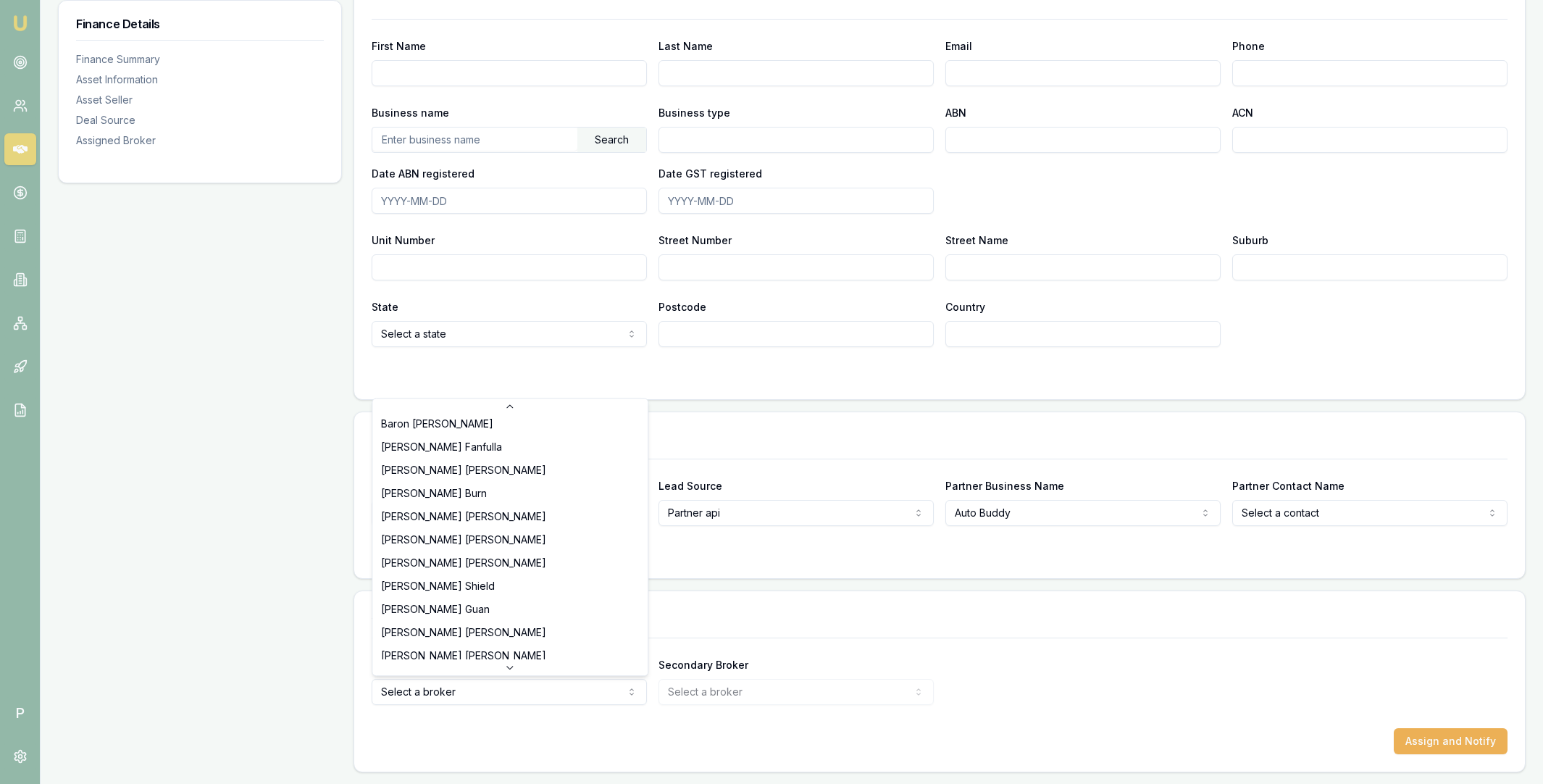
scroll to position [301, 0]
select select "U-NHCDP6WVWP"
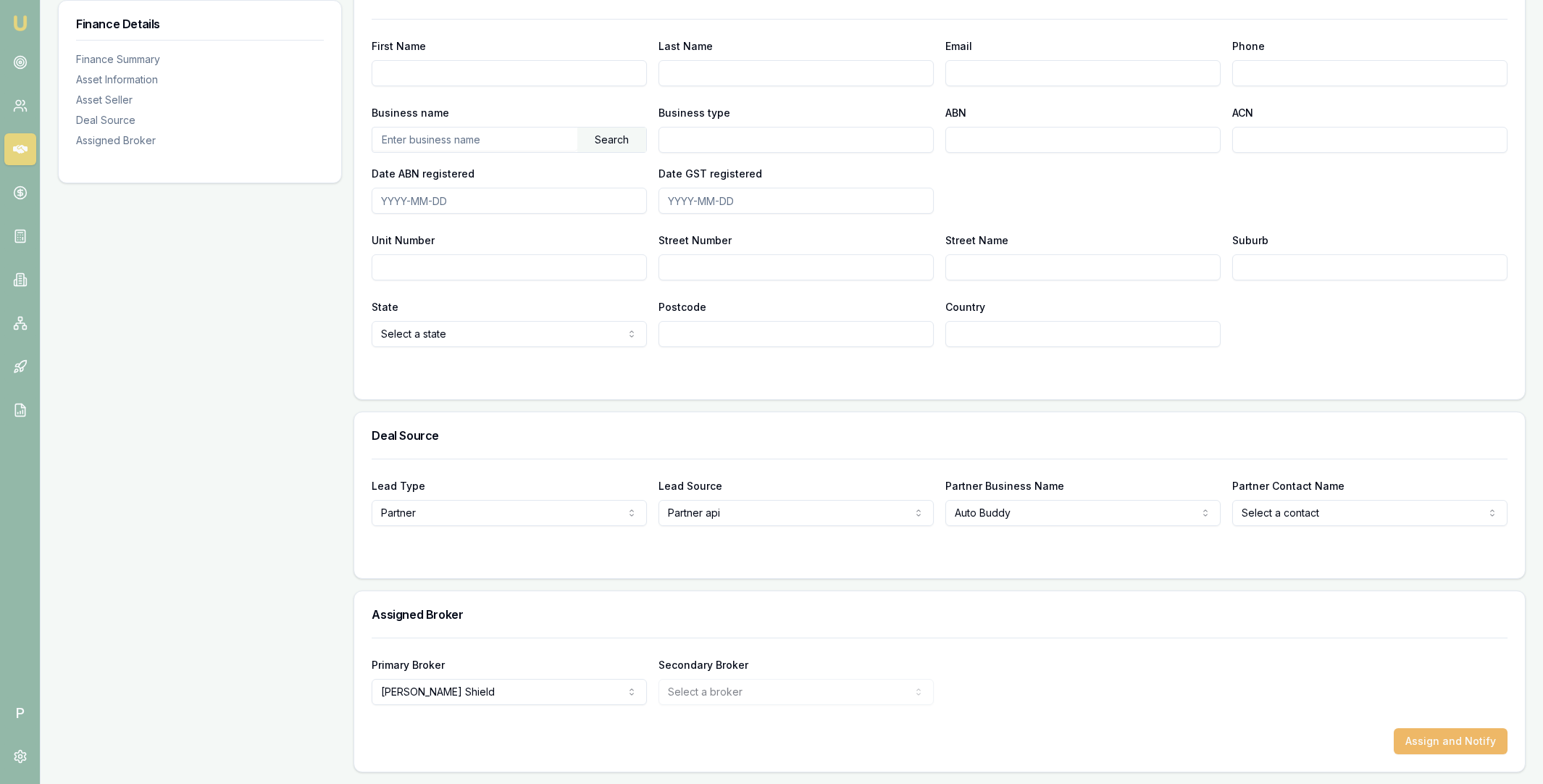
click at [1433, 739] on button "Assign and Notify" at bounding box center [1450, 741] width 114 height 27
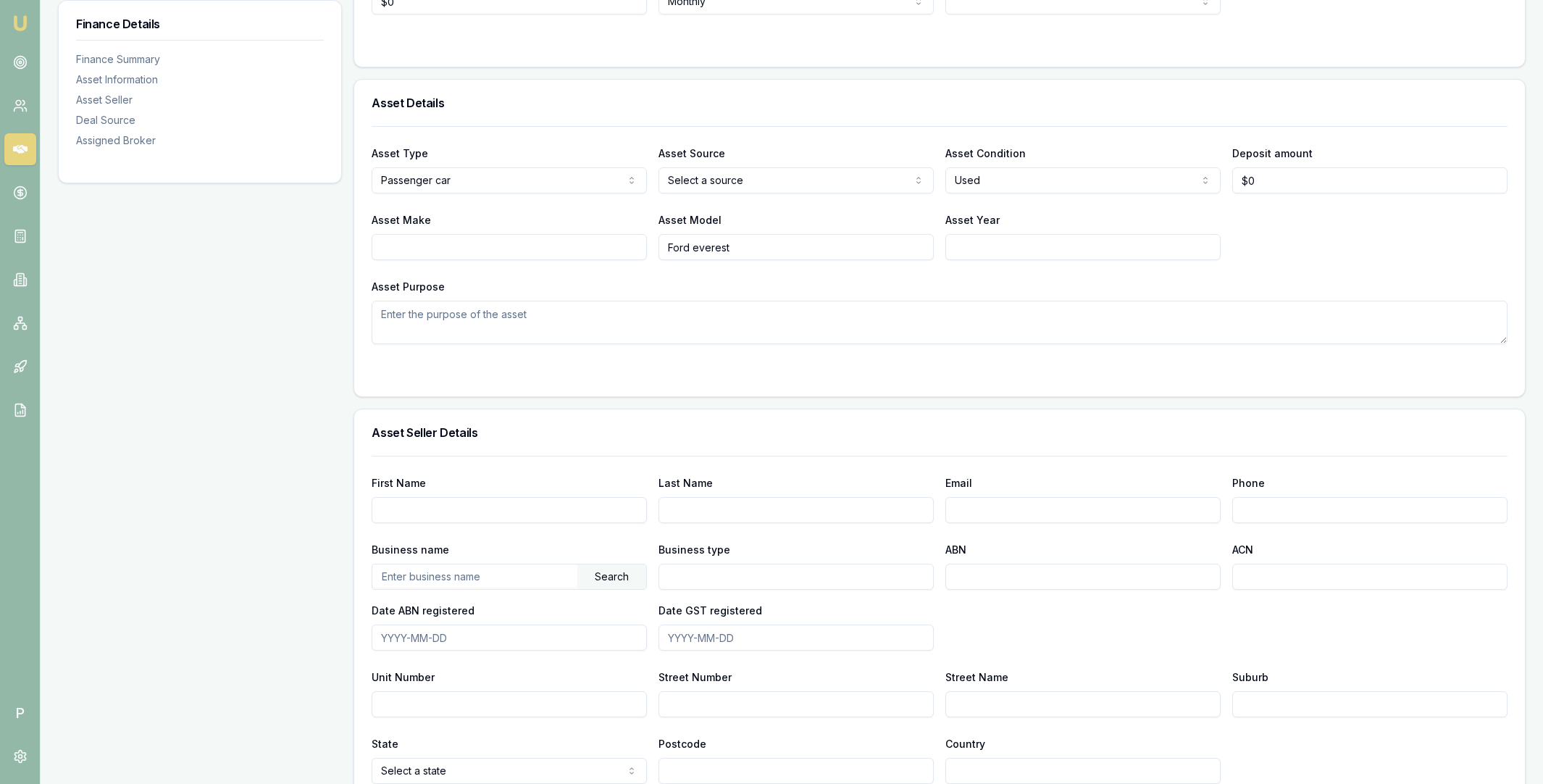
scroll to position [826, 0]
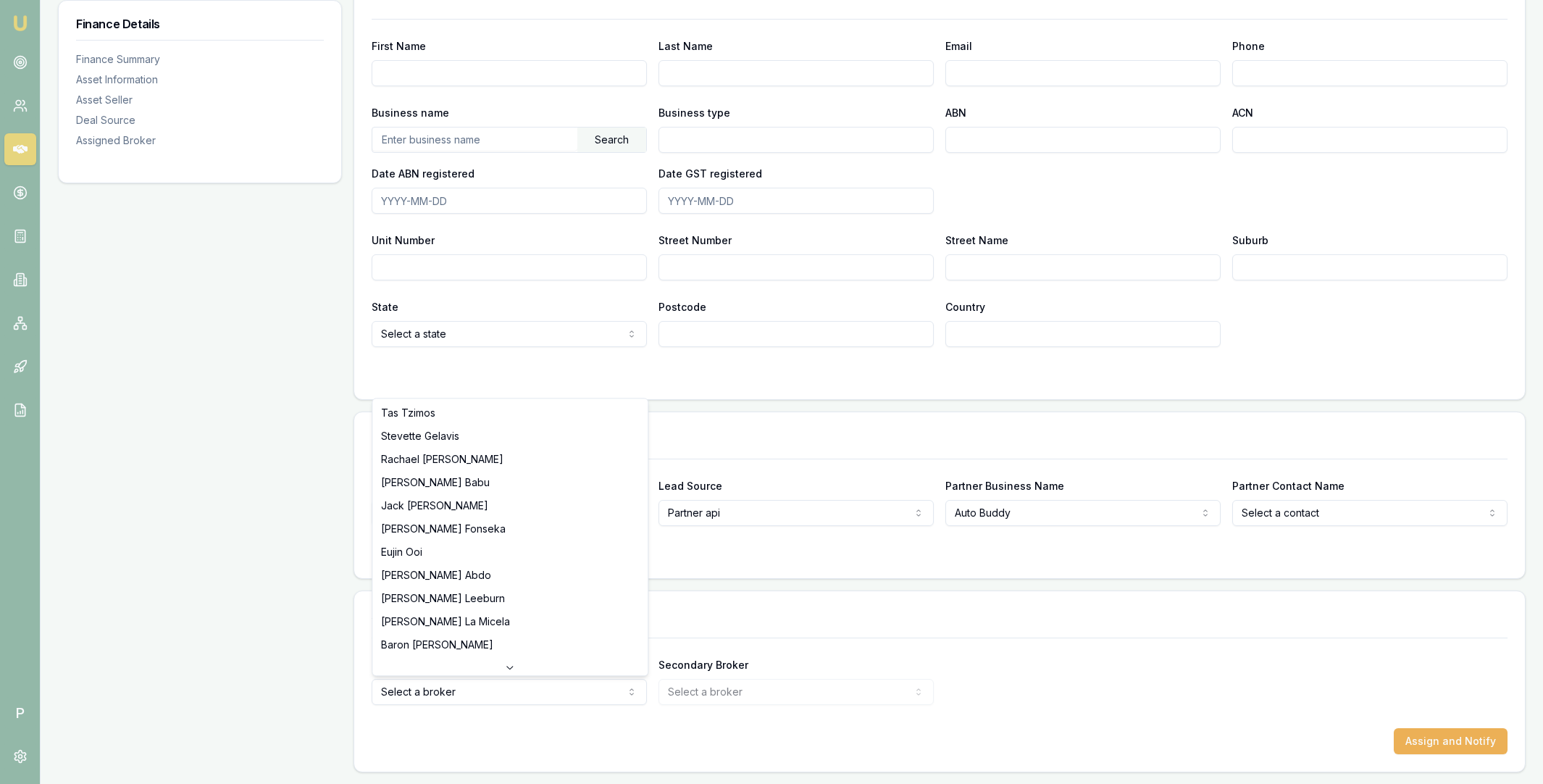
scroll to position [301, 0]
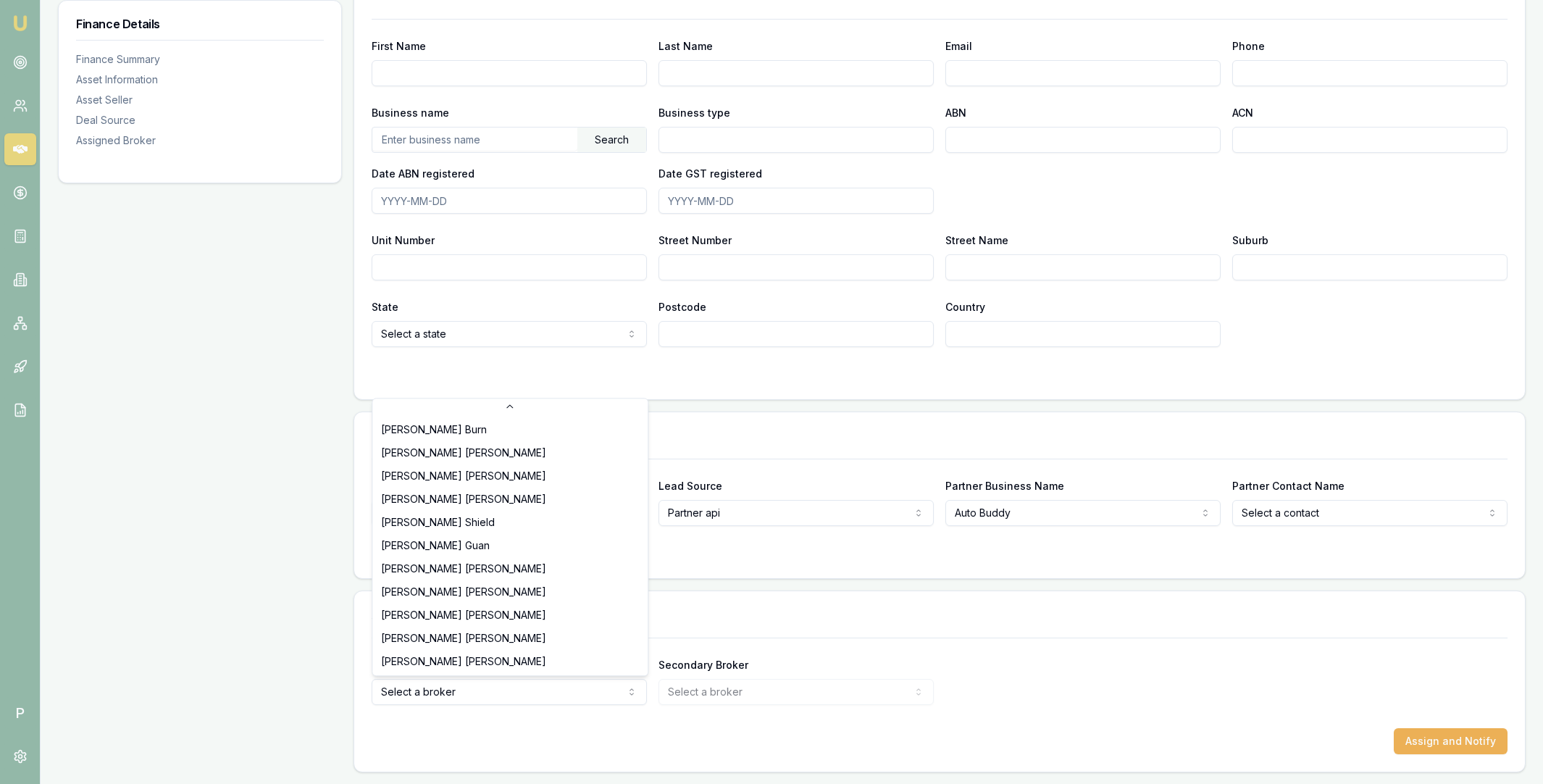
select select "U-NHCDP6WVWP"
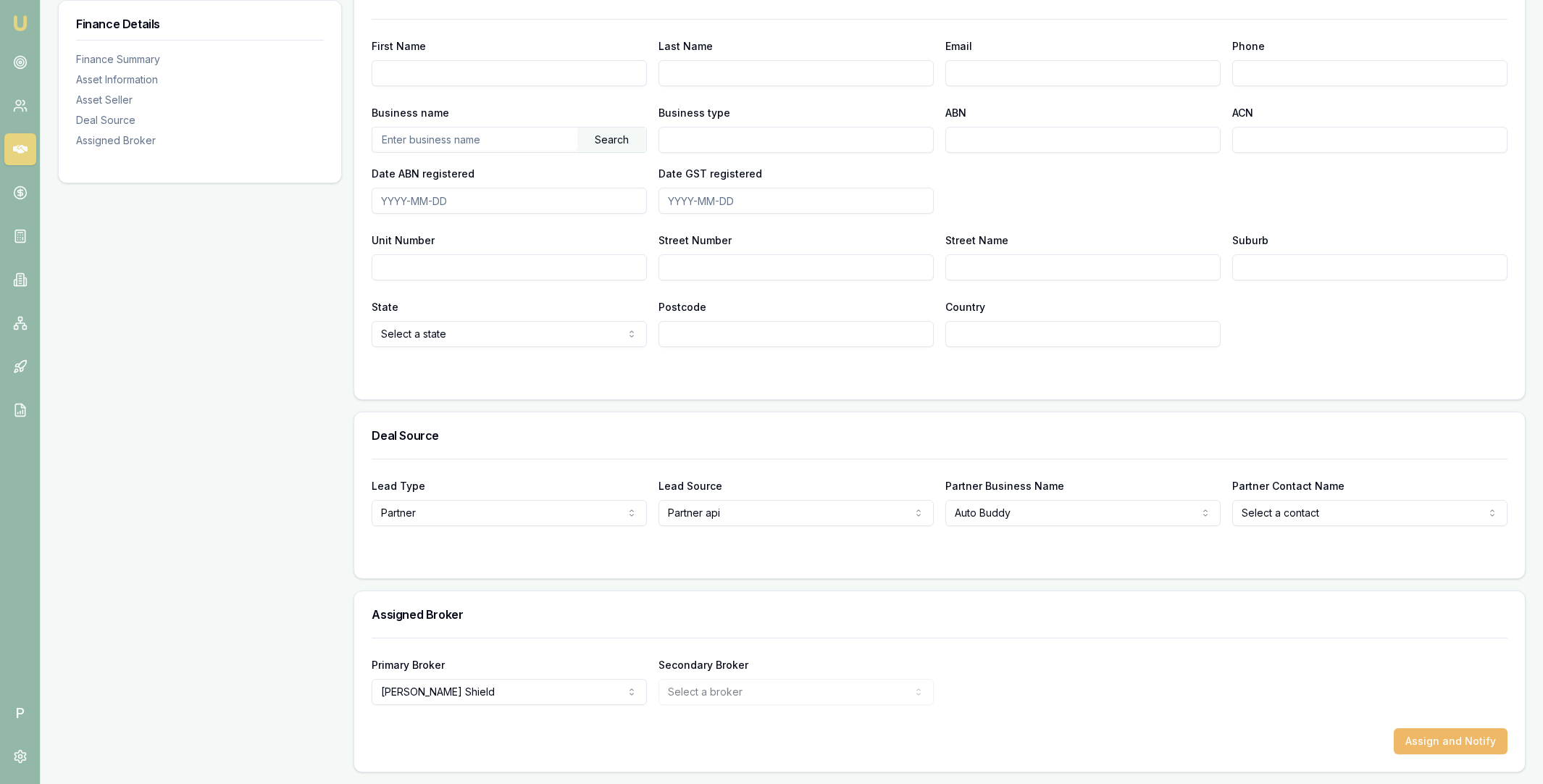
click at [1439, 744] on button "Assign and Notify" at bounding box center [1450, 741] width 114 height 27
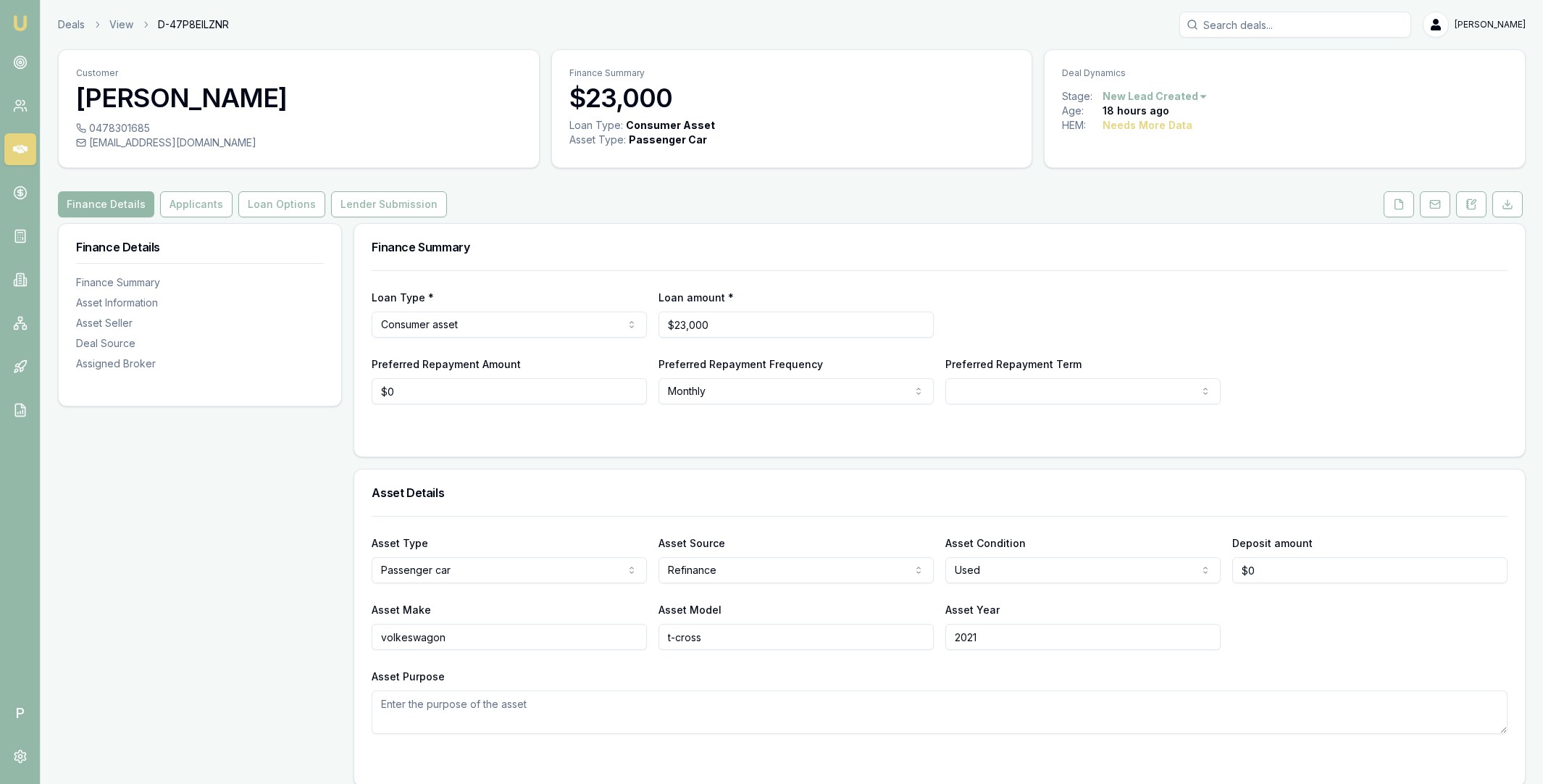
scroll to position [948, 0]
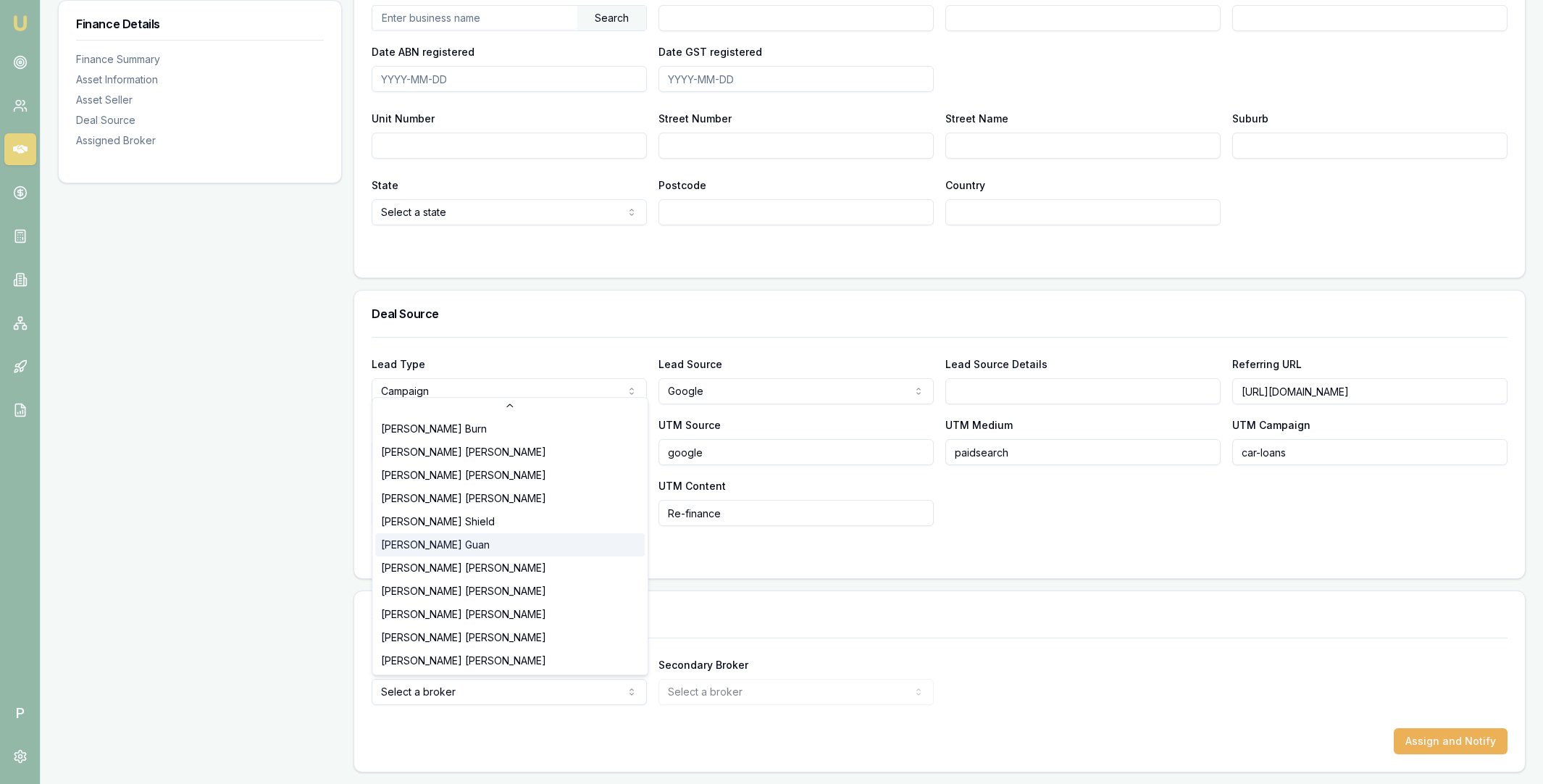
scroll to position [301, 0]
select select "U-NHCDP6WVWP"
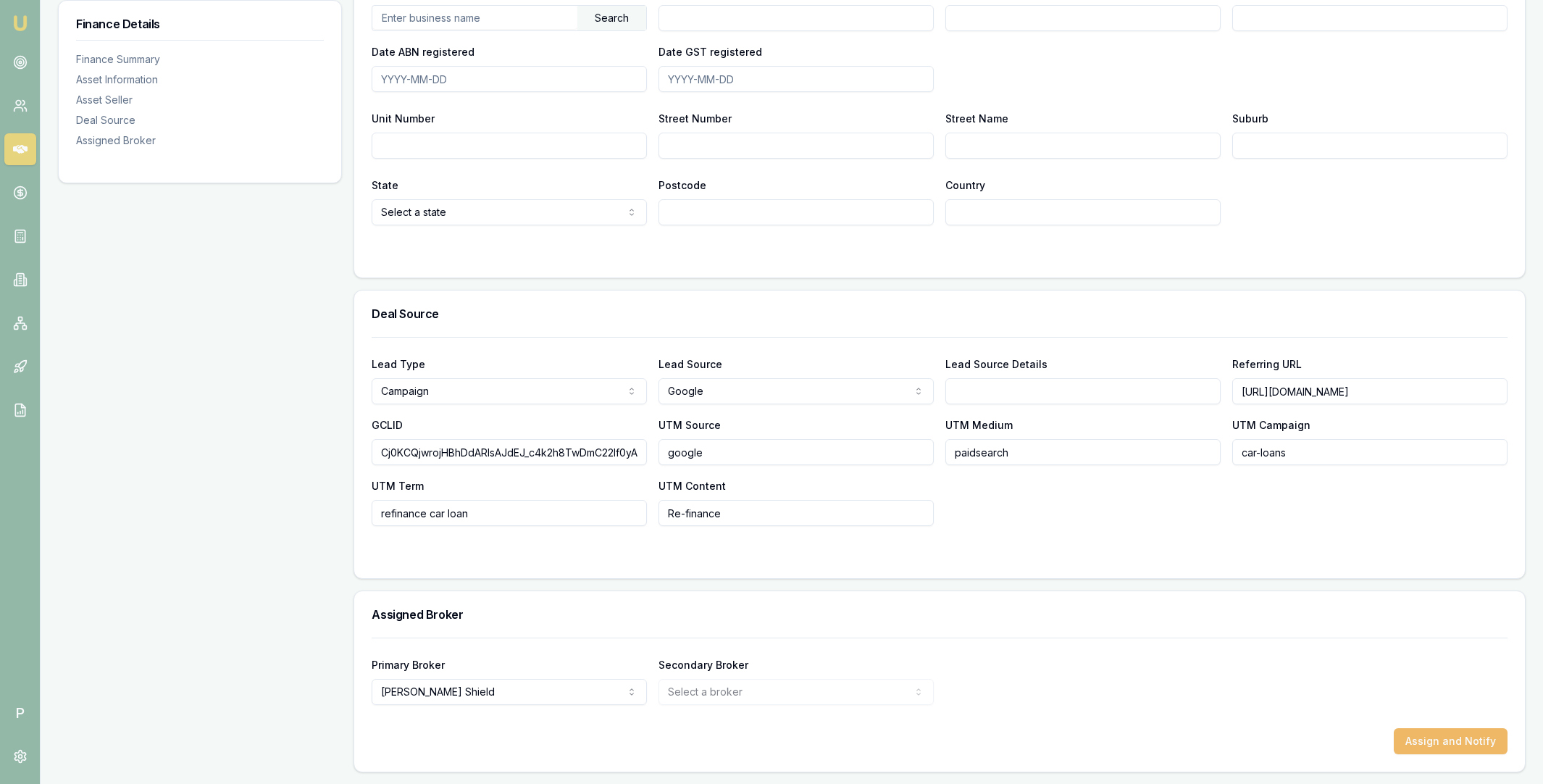
click at [1448, 736] on button "Assign and Notify" at bounding box center [1450, 741] width 114 height 27
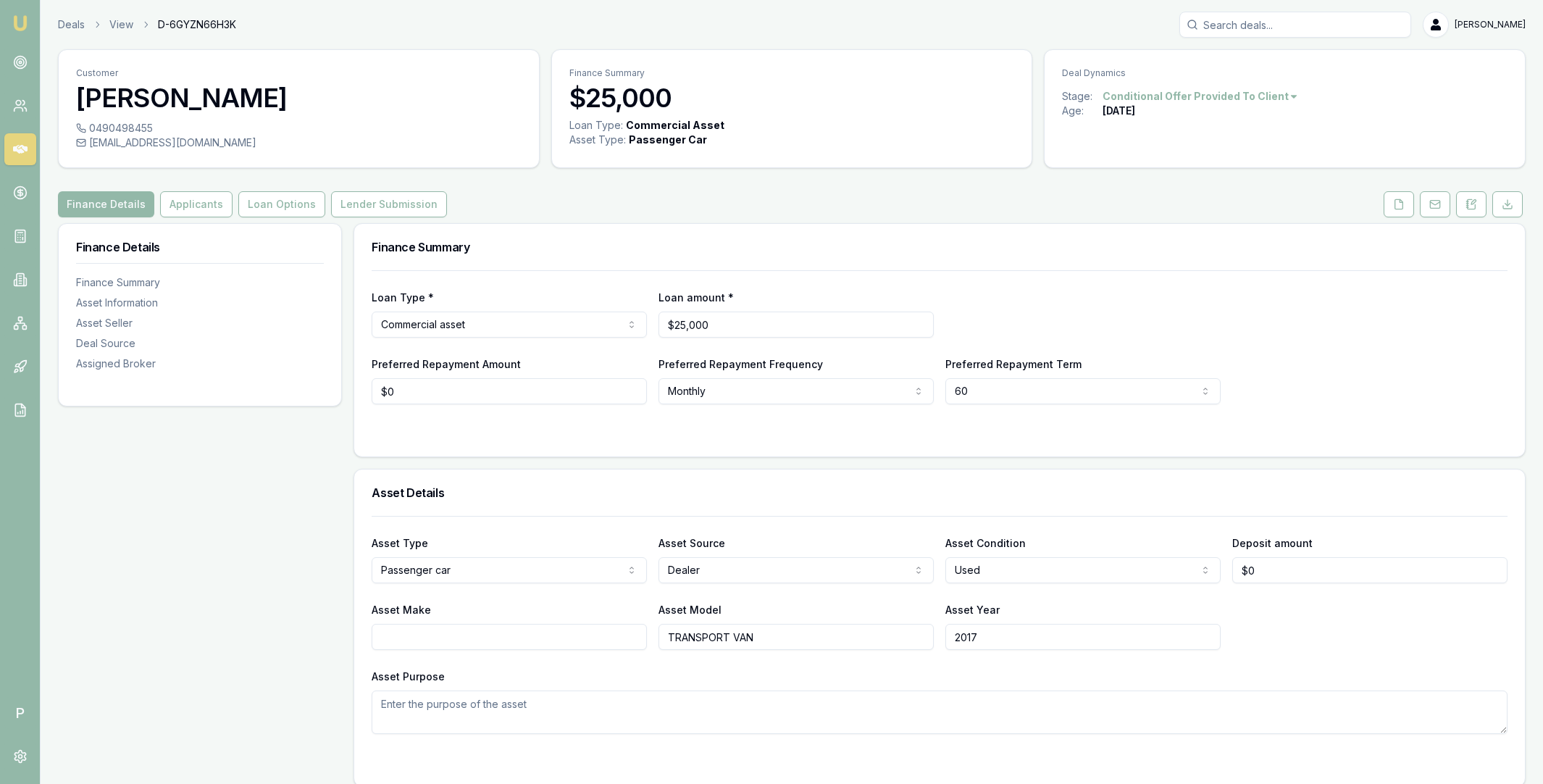
click at [26, 154] on icon at bounding box center [20, 149] width 15 height 15
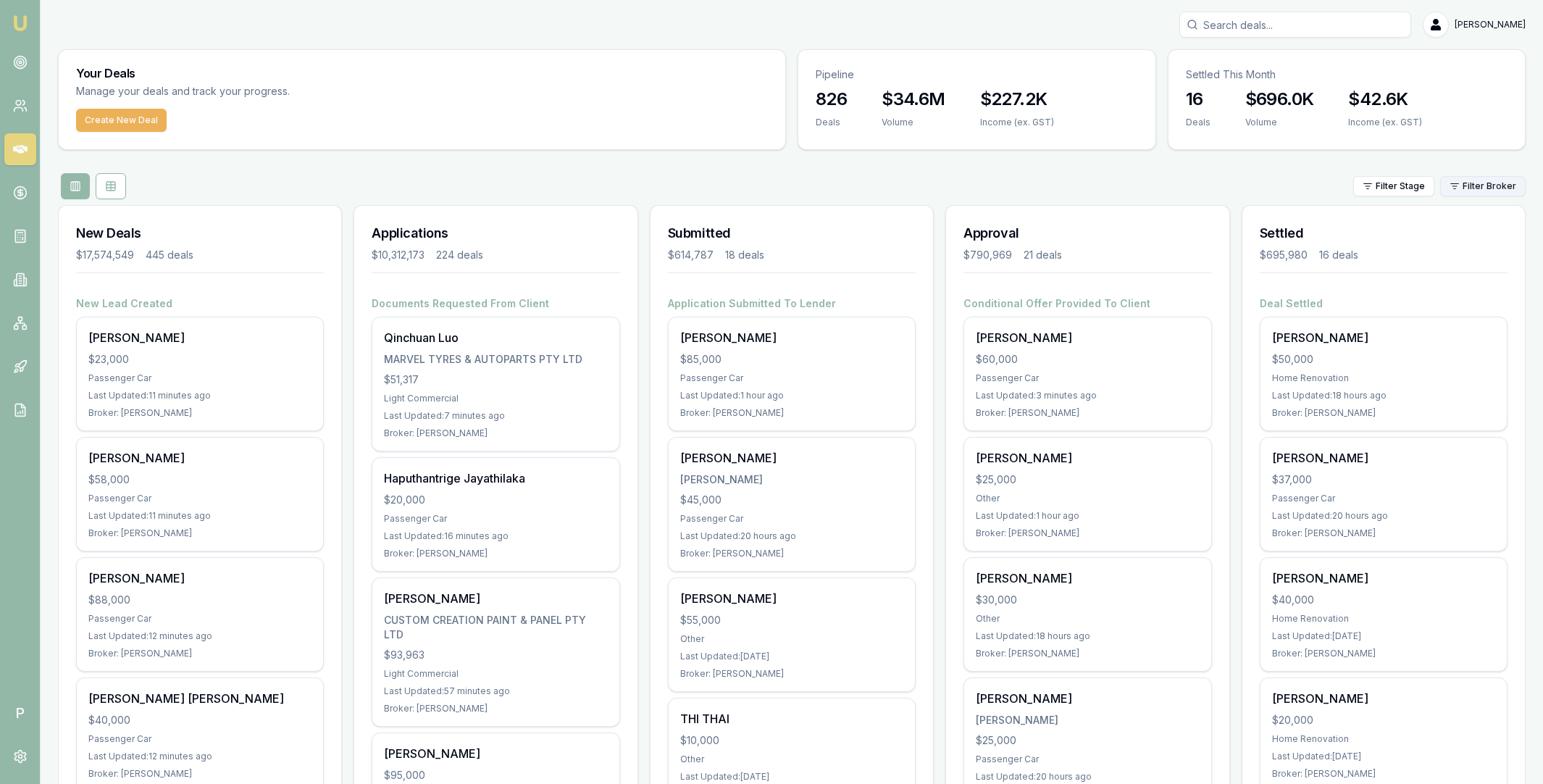
click at [1492, 181] on html "Emu Broker P Matt Leeburn Toggle Menu Your Deals Manage your deals and track yo…" at bounding box center [772, 392] width 1543 height 784
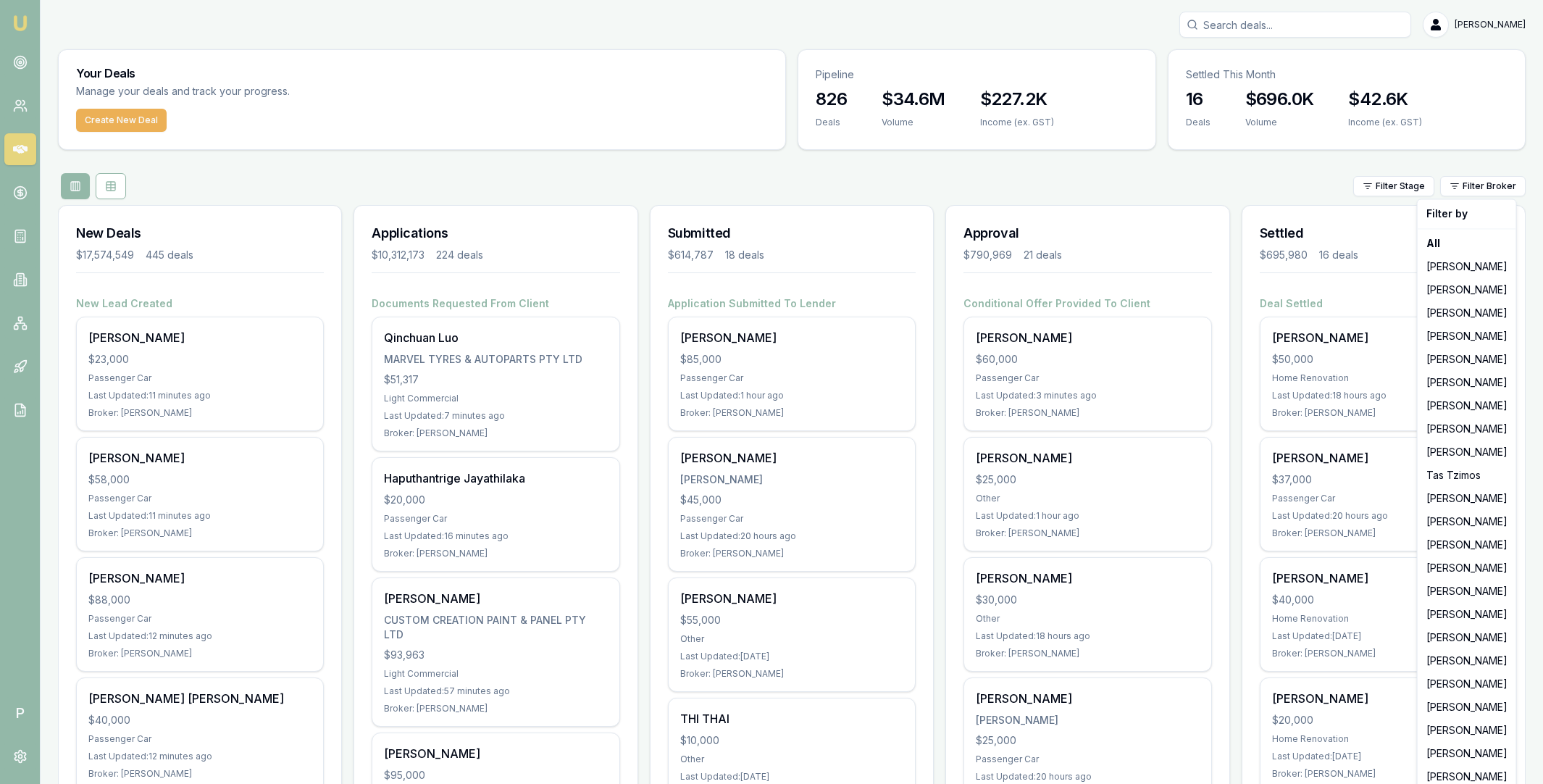
click at [1249, 188] on html "Emu Broker P Matt Leeburn Toggle Menu Your Deals Manage your deals and track yo…" at bounding box center [772, 392] width 1543 height 784
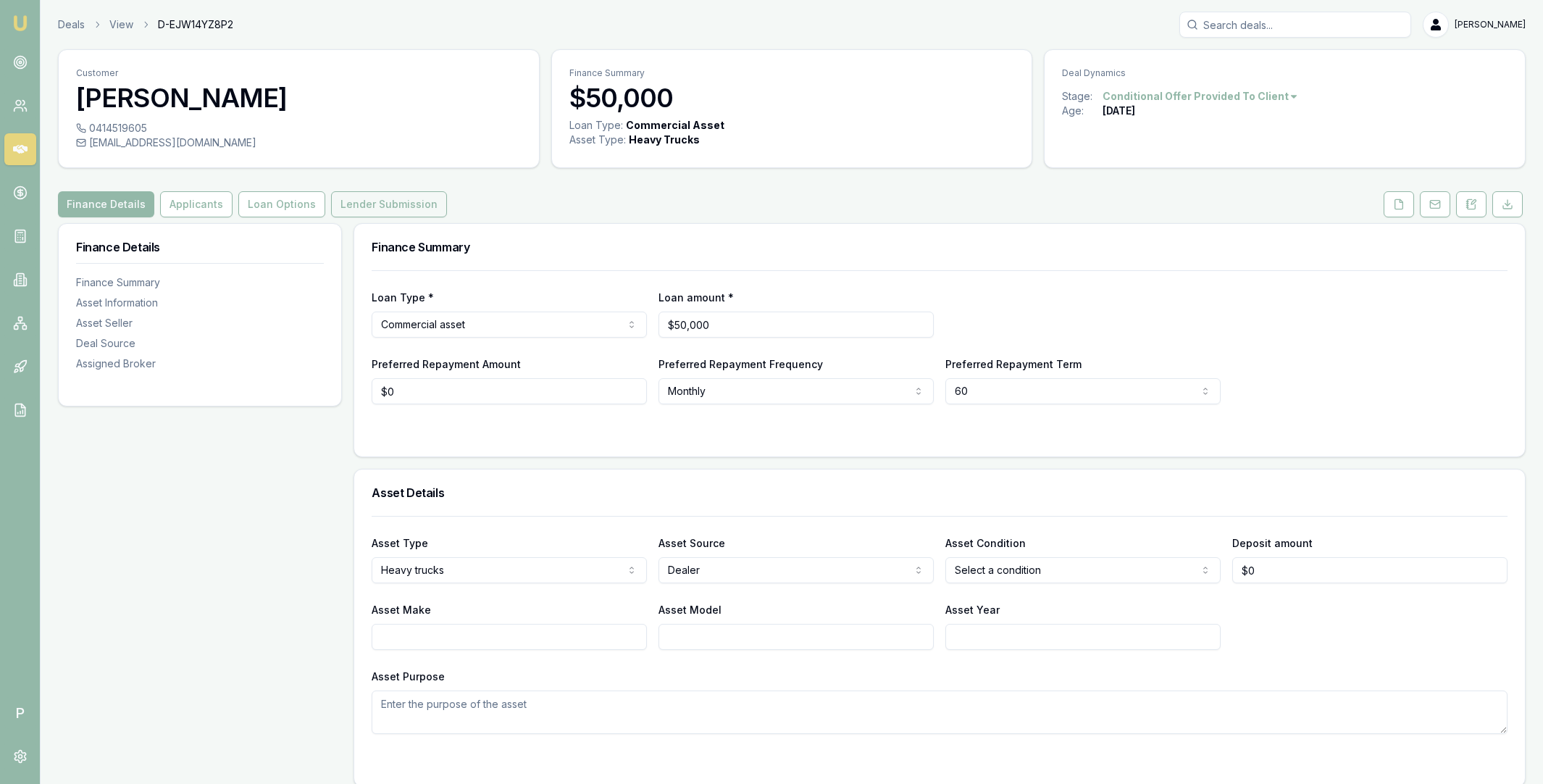
click at [405, 199] on button "Lender Submission" at bounding box center [389, 204] width 116 height 27
click at [199, 210] on button "Applicants" at bounding box center [197, 204] width 73 height 27
